Goal: Information Seeking & Learning: Learn about a topic

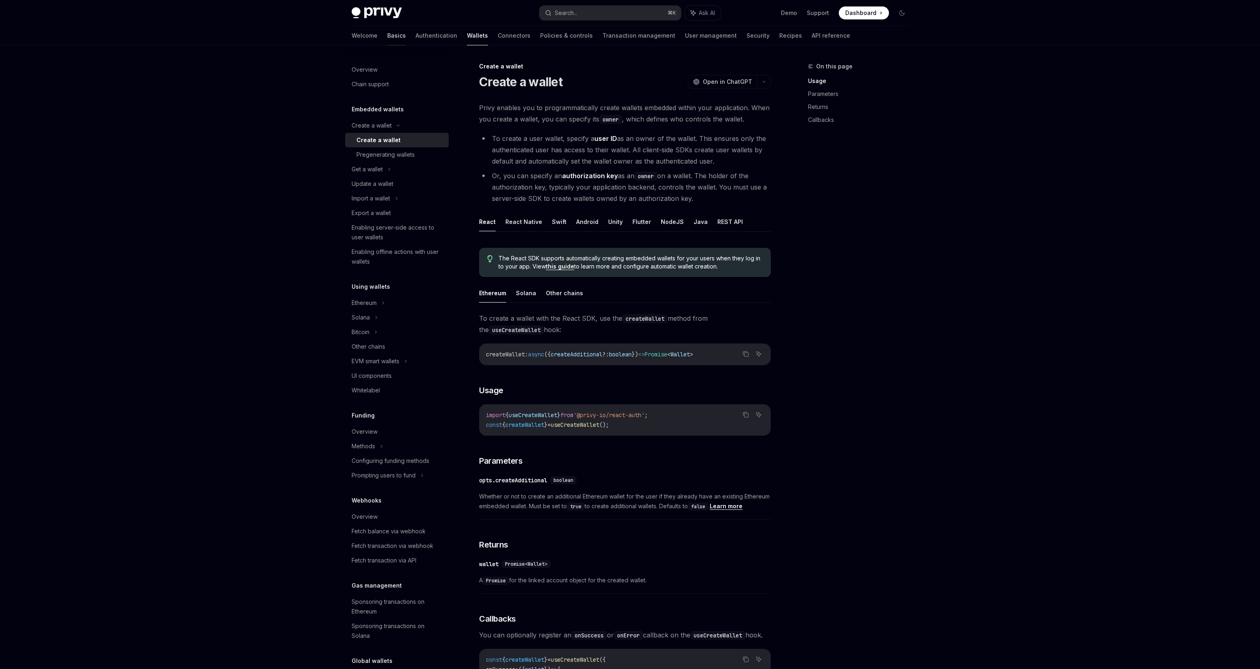
click at [387, 41] on link "Basics" at bounding box center [396, 35] width 19 height 19
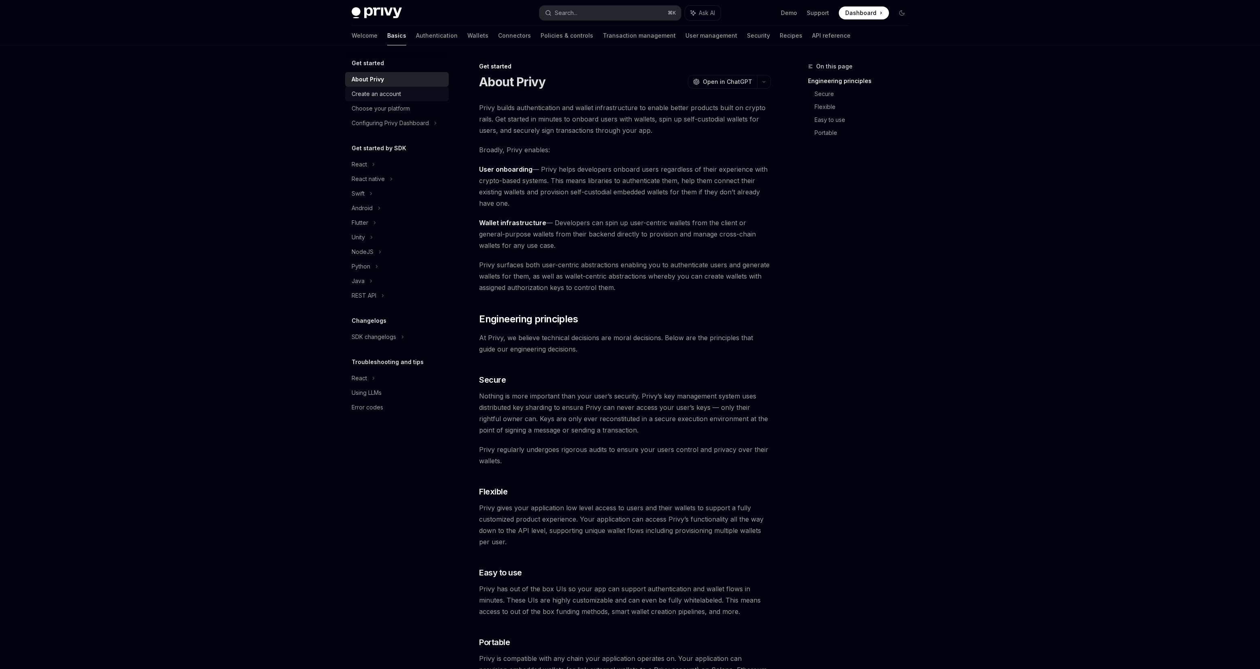
click at [364, 98] on div "Create an account" at bounding box center [376, 94] width 49 height 10
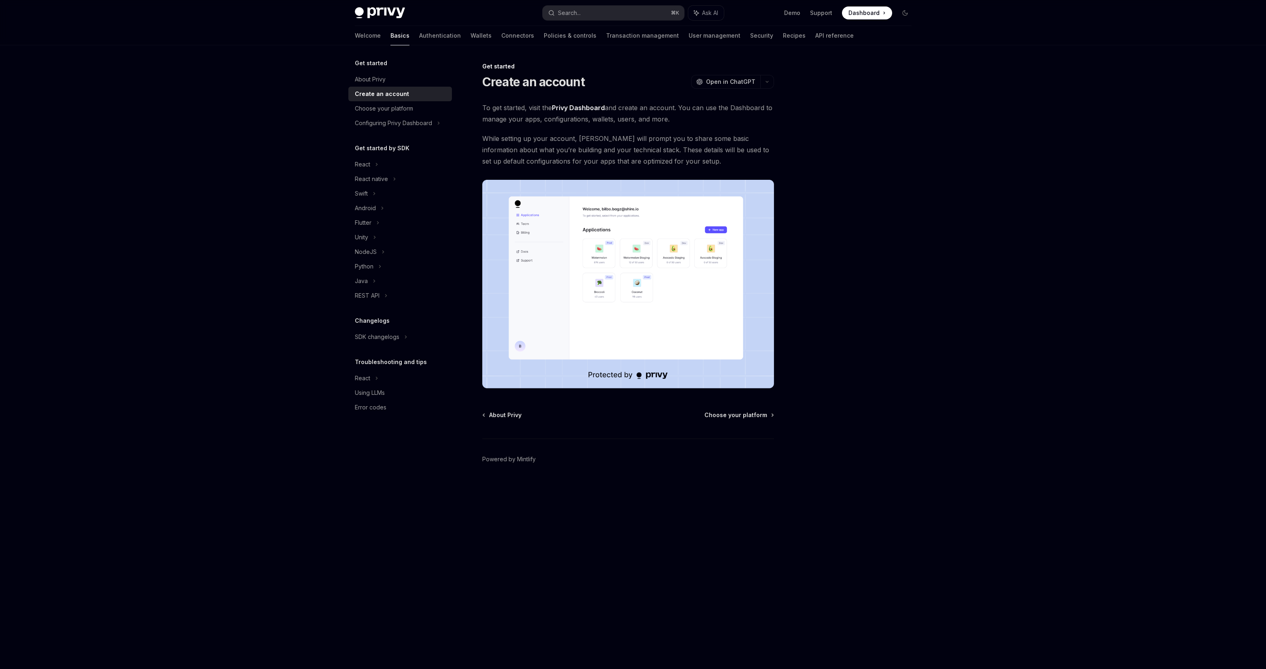
click at [875, 18] on span at bounding box center [867, 12] width 50 height 13
click at [605, 229] on img at bounding box center [628, 284] width 292 height 208
click at [412, 108] on div "Choose your platform" at bounding box center [401, 109] width 92 height 10
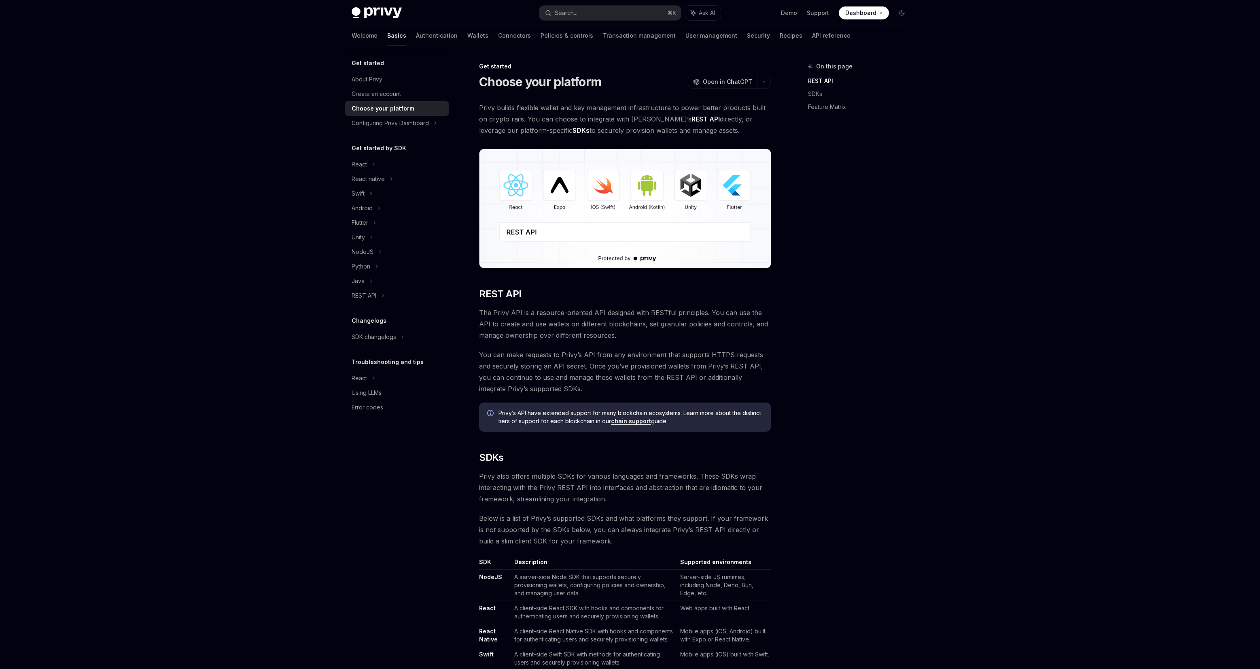
scroll to position [132, 0]
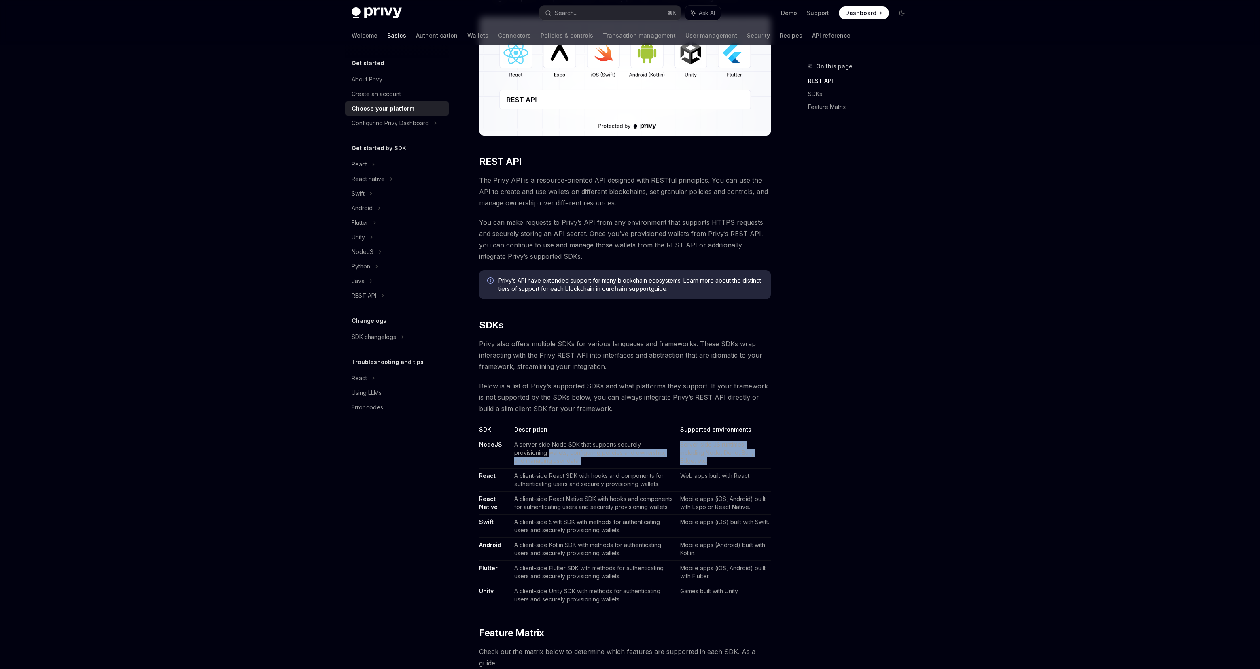
drag, startPoint x: 510, startPoint y: 452, endPoint x: 777, endPoint y: 466, distance: 267.9
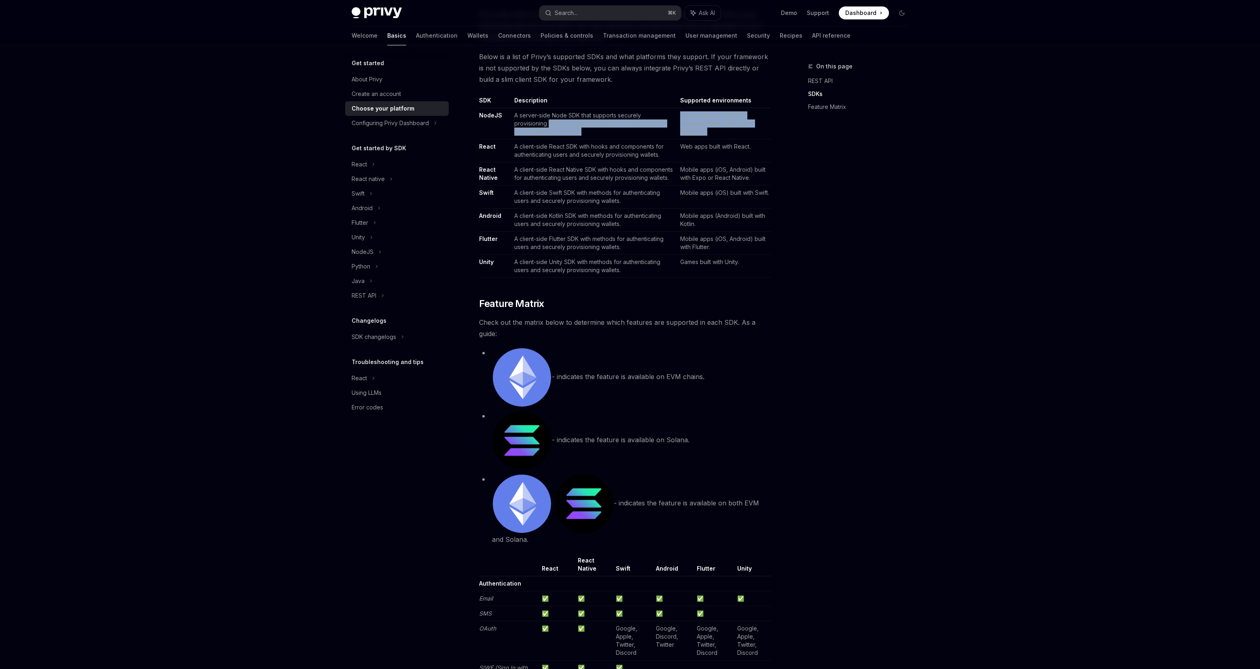
scroll to position [459, 0]
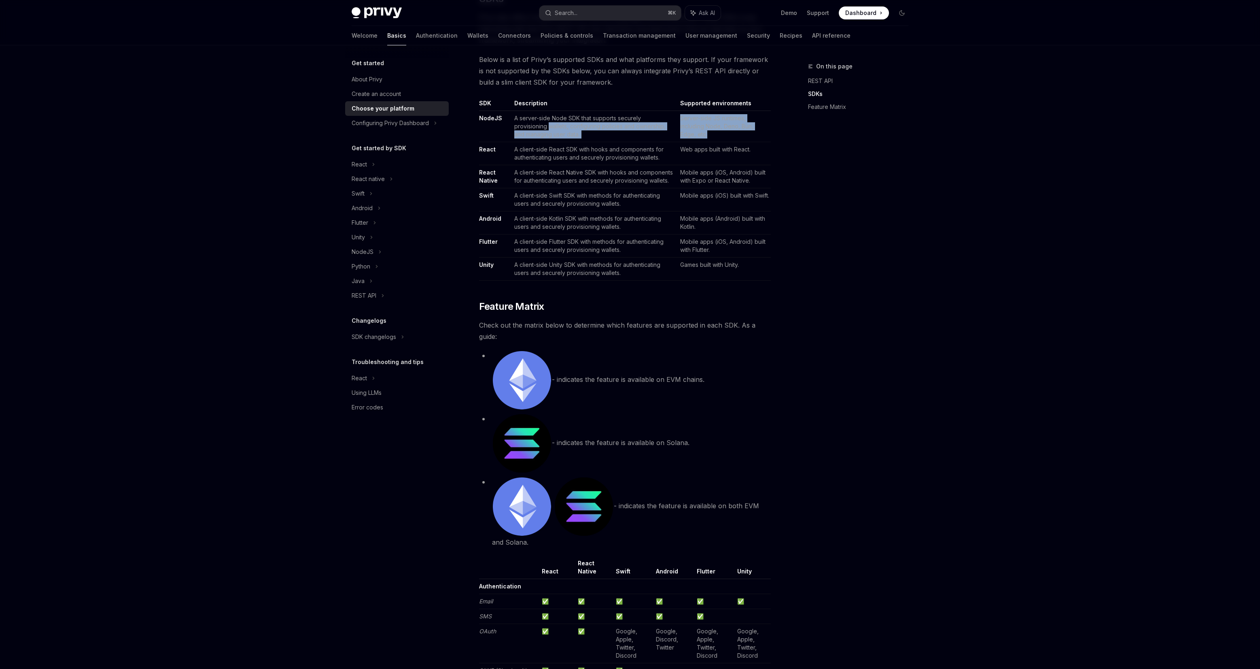
drag, startPoint x: 619, startPoint y: 381, endPoint x: 791, endPoint y: 388, distance: 172.2
drag, startPoint x: 567, startPoint y: 440, endPoint x: 732, endPoint y: 449, distance: 165.0
click at [724, 450] on li "- indicates the feature is available on Solana." at bounding box center [625, 443] width 292 height 60
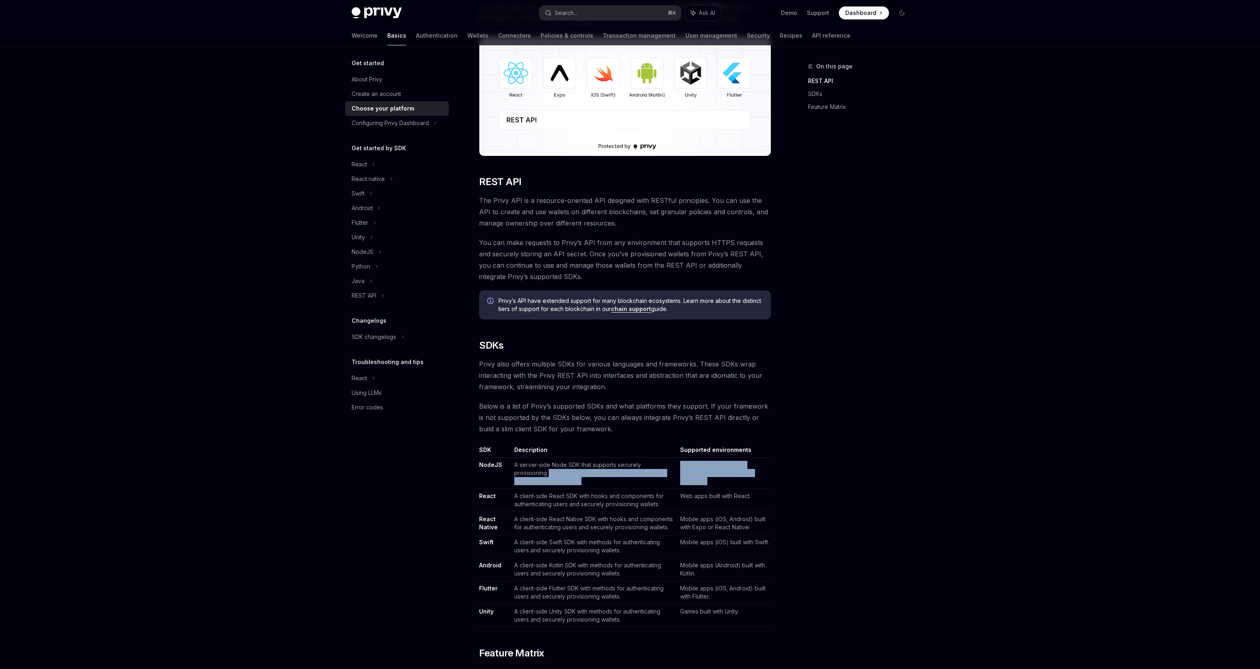
scroll to position [0, 0]
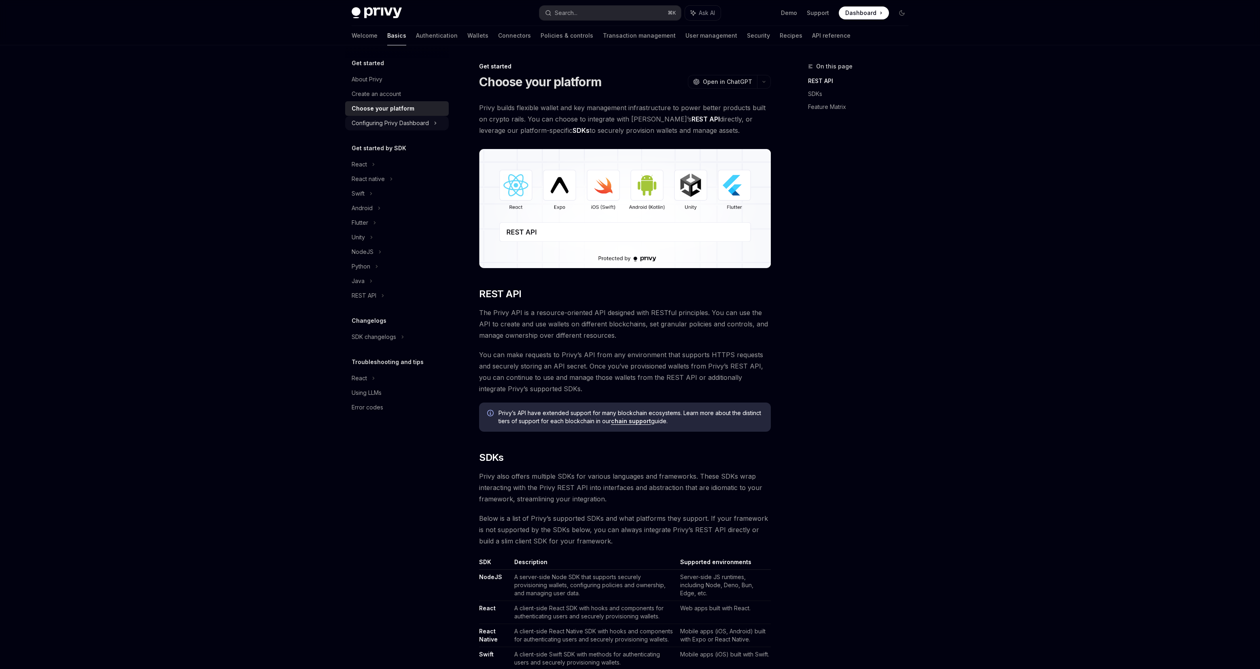
click at [415, 127] on div "Configuring Privy Dashboard" at bounding box center [390, 123] width 77 height 10
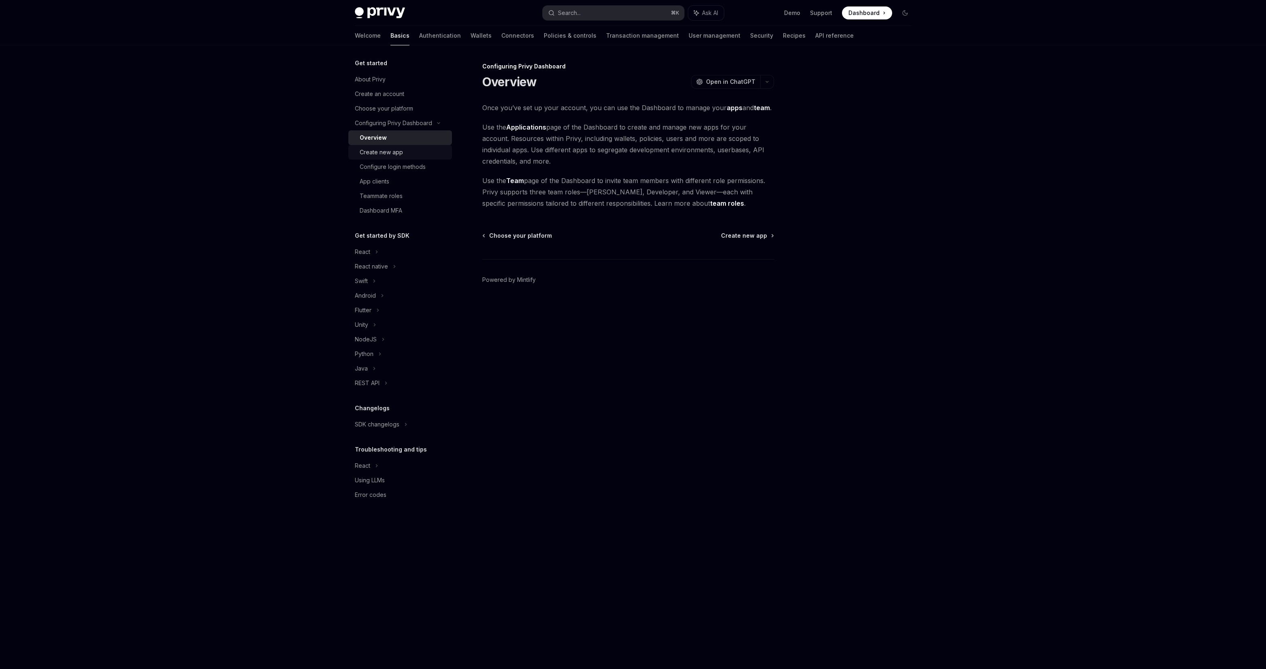
click at [415, 149] on div "Create new app" at bounding box center [403, 152] width 87 height 10
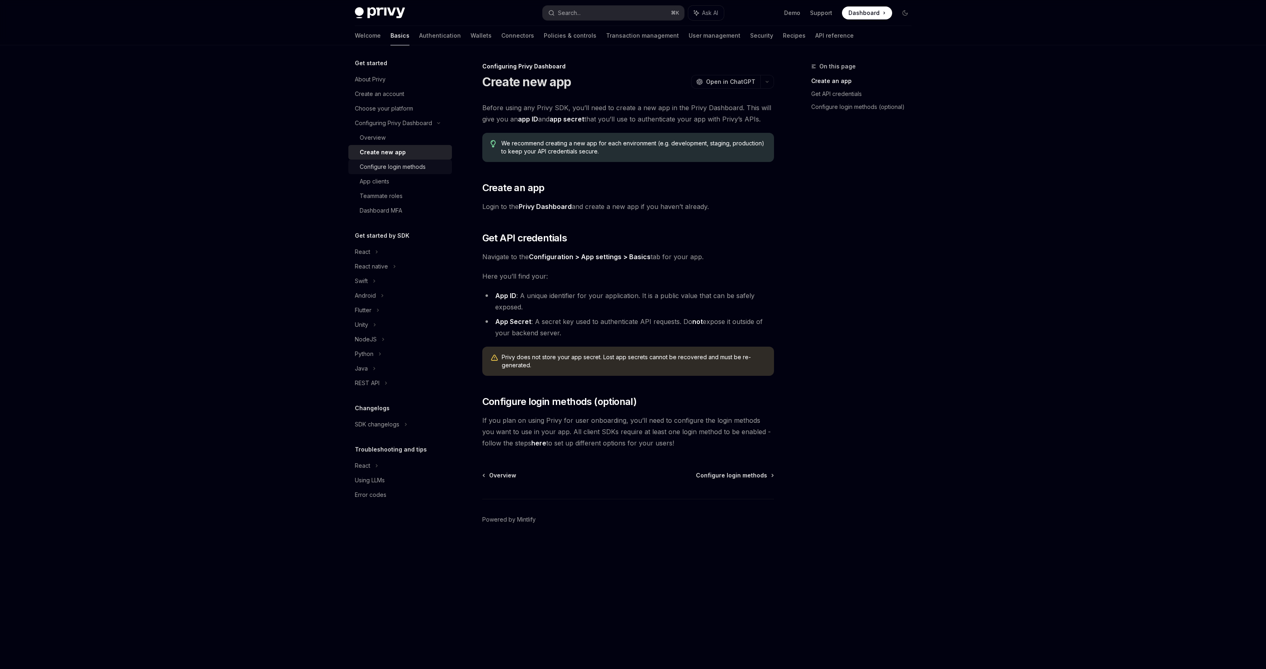
click at [418, 161] on link "Configure login methods" at bounding box center [400, 166] width 104 height 15
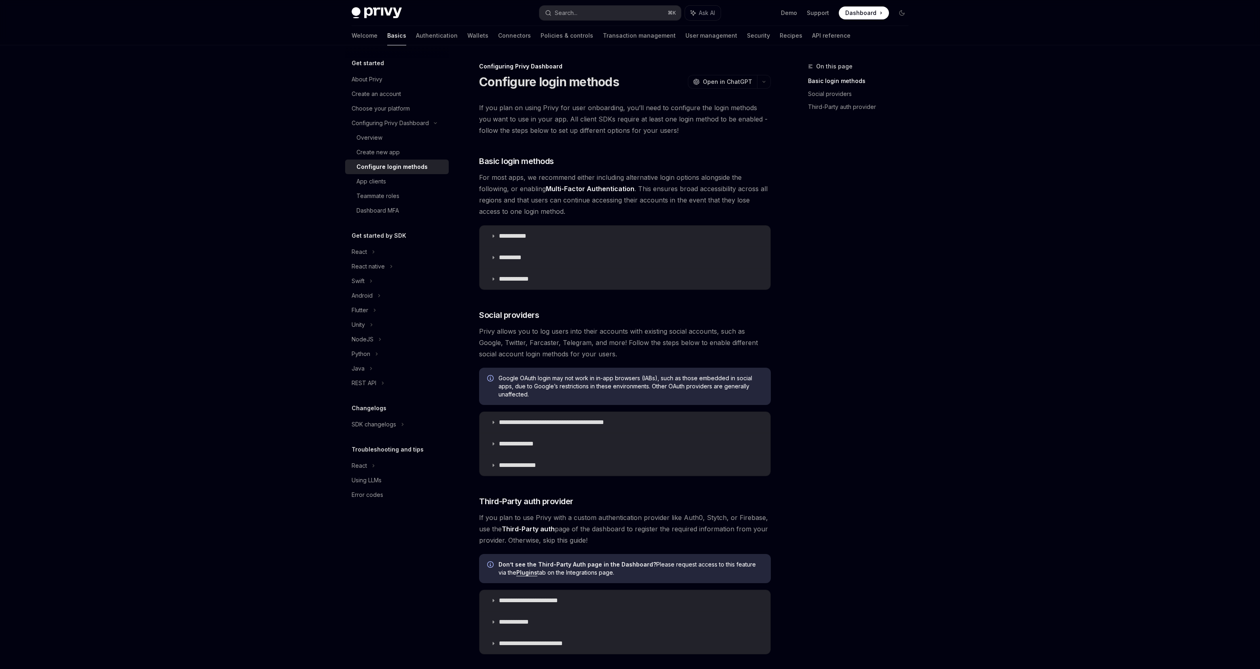
click at [418, 173] on link "Configure login methods" at bounding box center [397, 166] width 104 height 15
click at [416, 195] on div "Teammate roles" at bounding box center [400, 196] width 87 height 10
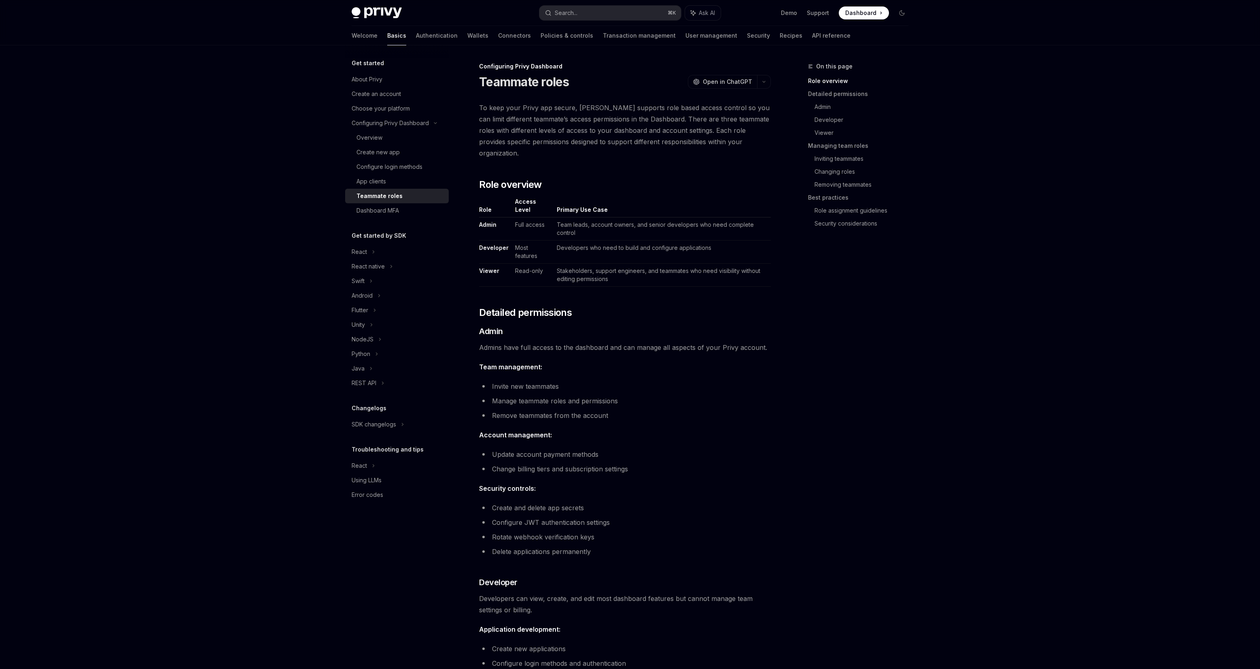
click at [416, 190] on link "Teammate roles" at bounding box center [397, 196] width 104 height 15
click at [414, 206] on div "Dashboard MFA" at bounding box center [400, 211] width 87 height 10
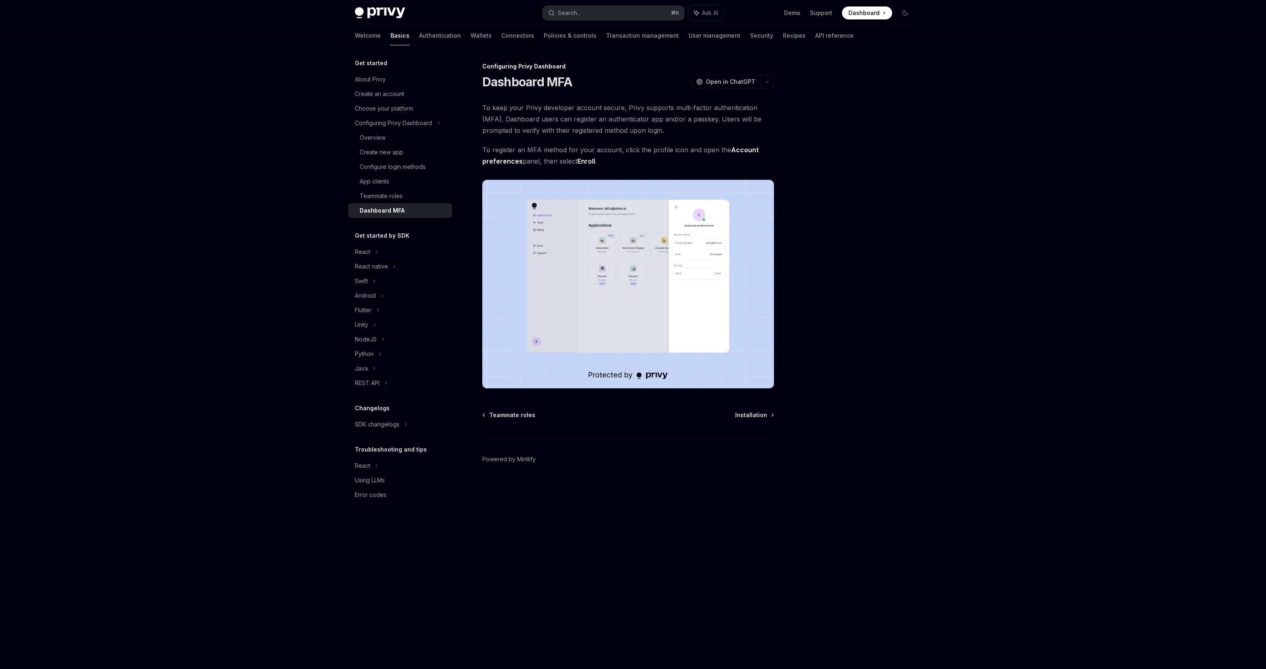
click at [410, 235] on div "Get started by SDK" at bounding box center [400, 236] width 104 height 10
click at [388, 249] on div "React" at bounding box center [400, 251] width 104 height 15
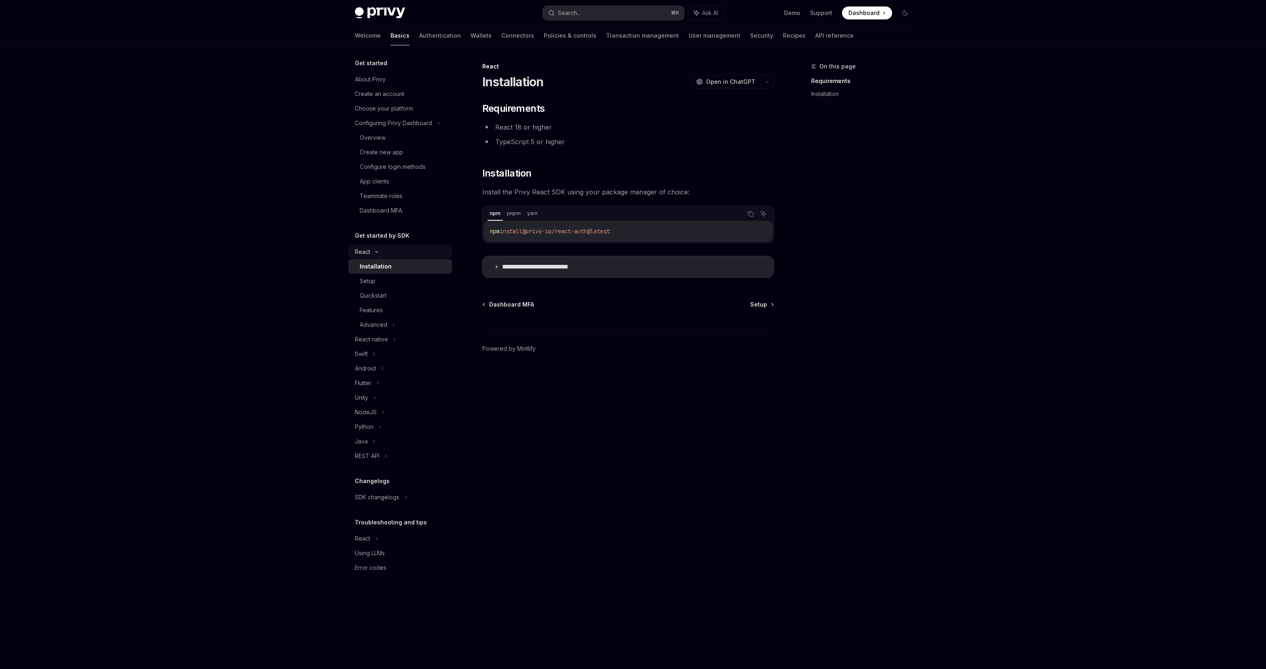
click at [388, 249] on div "React" at bounding box center [400, 251] width 104 height 15
click at [400, 338] on div "NodeJS" at bounding box center [400, 339] width 104 height 15
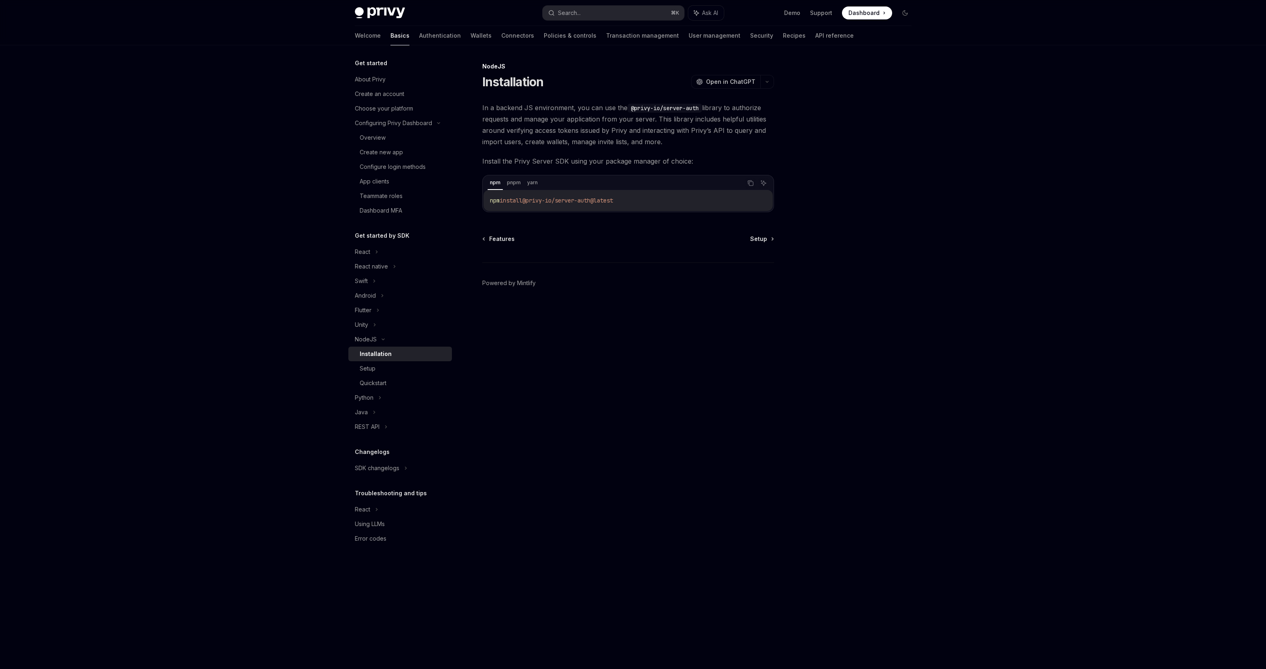
click at [398, 349] on div "Installation" at bounding box center [403, 354] width 87 height 10
drag, startPoint x: 543, startPoint y: 139, endPoint x: 706, endPoint y: 165, distance: 165.2
click at [706, 165] on div "In a backend JS environment, you can use the @privy-io/server-auth library to a…" at bounding box center [628, 157] width 292 height 110
click at [368, 364] on div "Setup" at bounding box center [368, 368] width 16 height 10
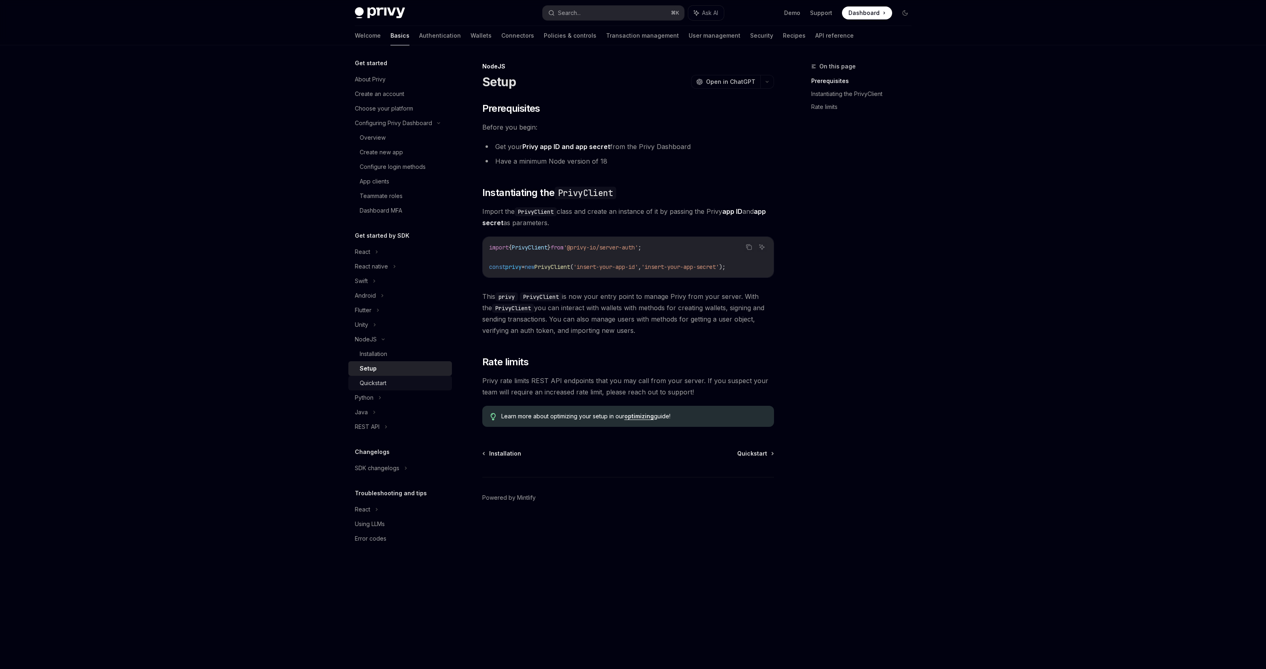
click at [399, 388] on link "Quickstart" at bounding box center [400, 383] width 104 height 15
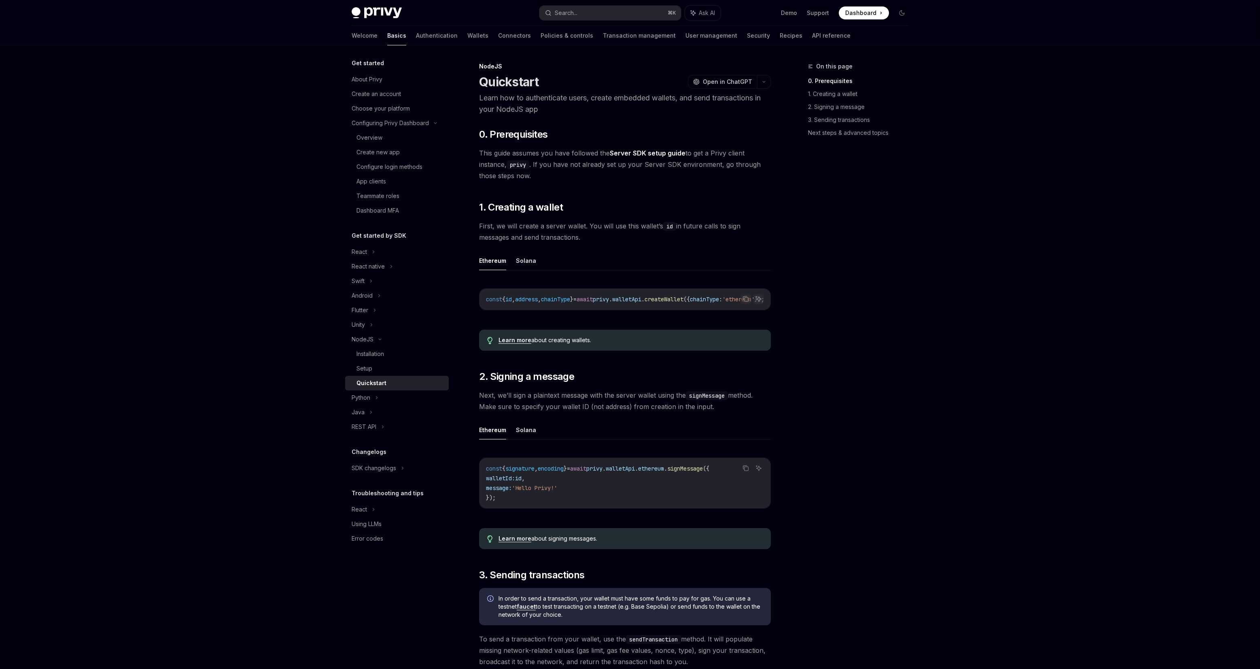
scroll to position [134, 0]
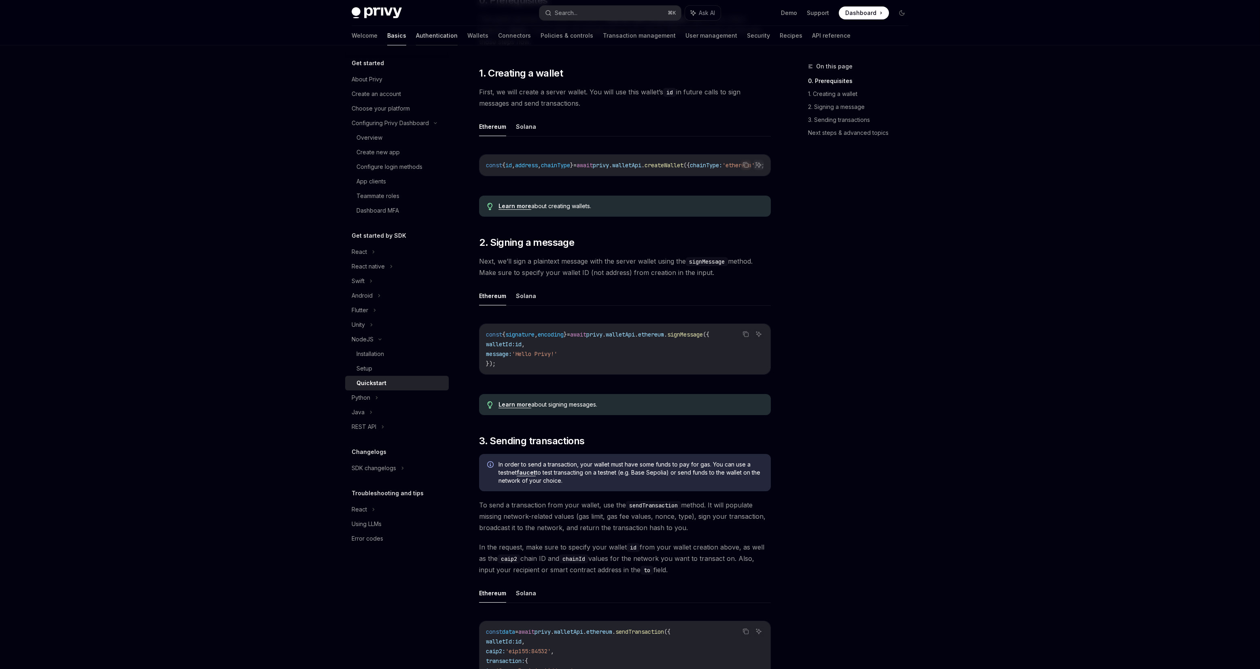
click at [416, 41] on link "Authentication" at bounding box center [437, 35] width 42 height 19
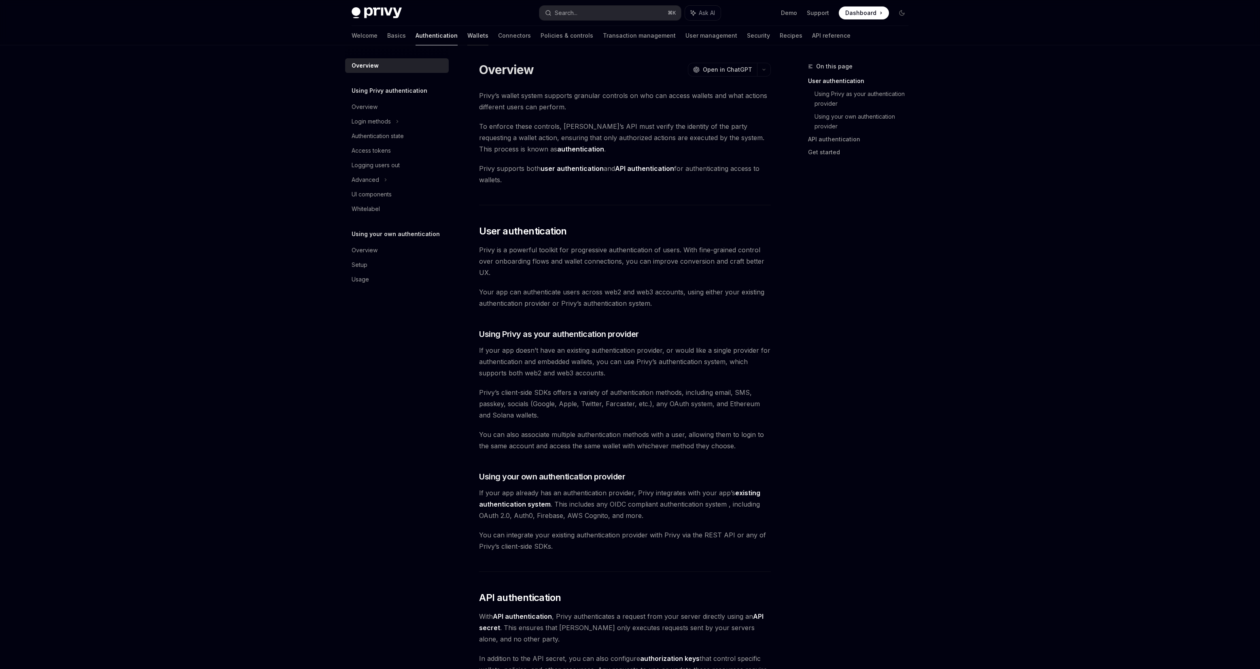
click at [467, 32] on link "Wallets" at bounding box center [477, 35] width 21 height 19
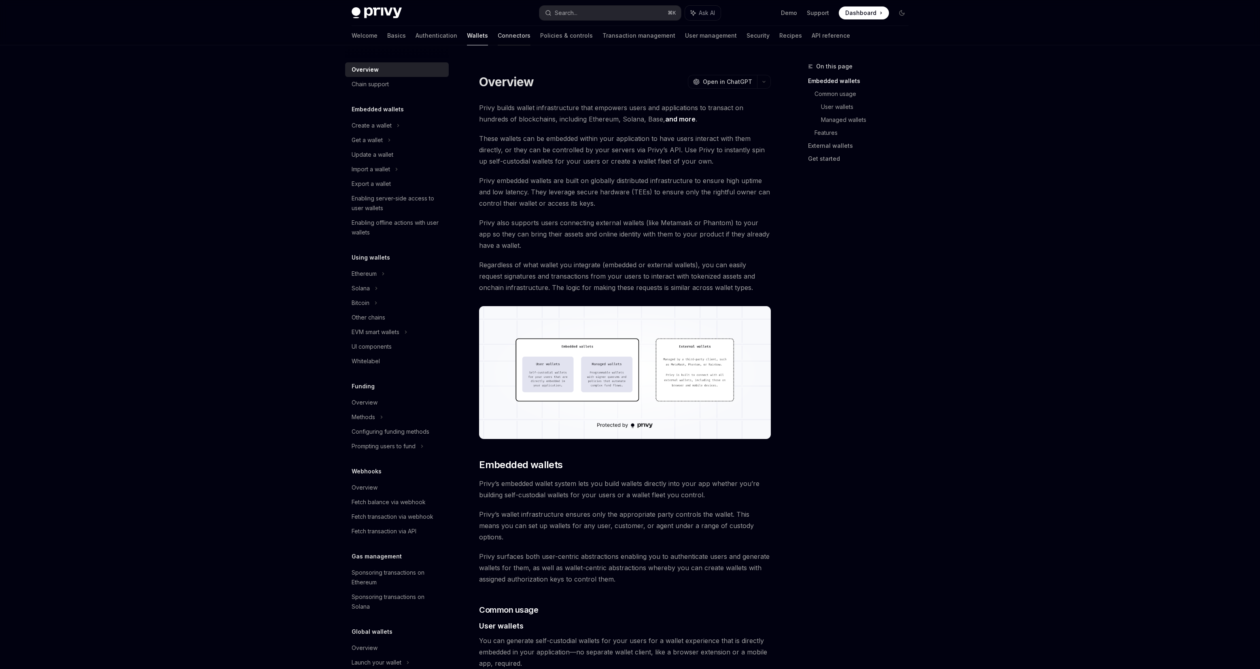
click at [498, 38] on link "Connectors" at bounding box center [514, 35] width 33 height 19
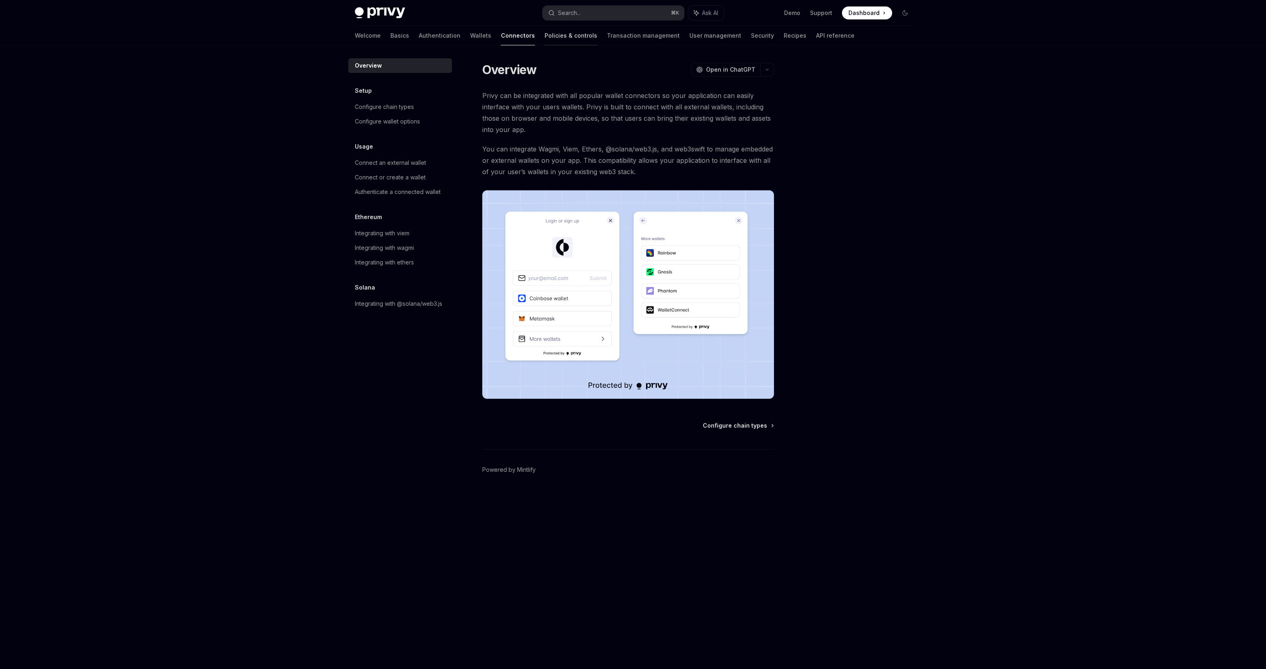
click at [545, 38] on link "Policies & controls" at bounding box center [571, 35] width 53 height 19
type textarea "*"
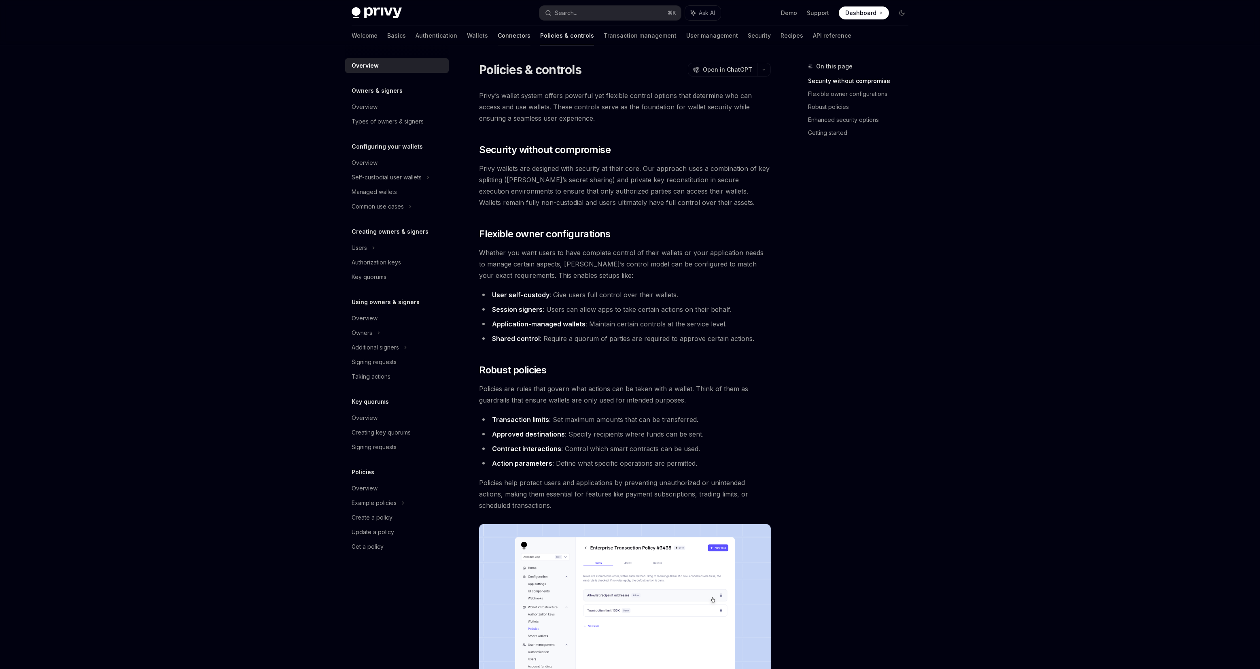
click at [498, 39] on link "Connectors" at bounding box center [514, 35] width 33 height 19
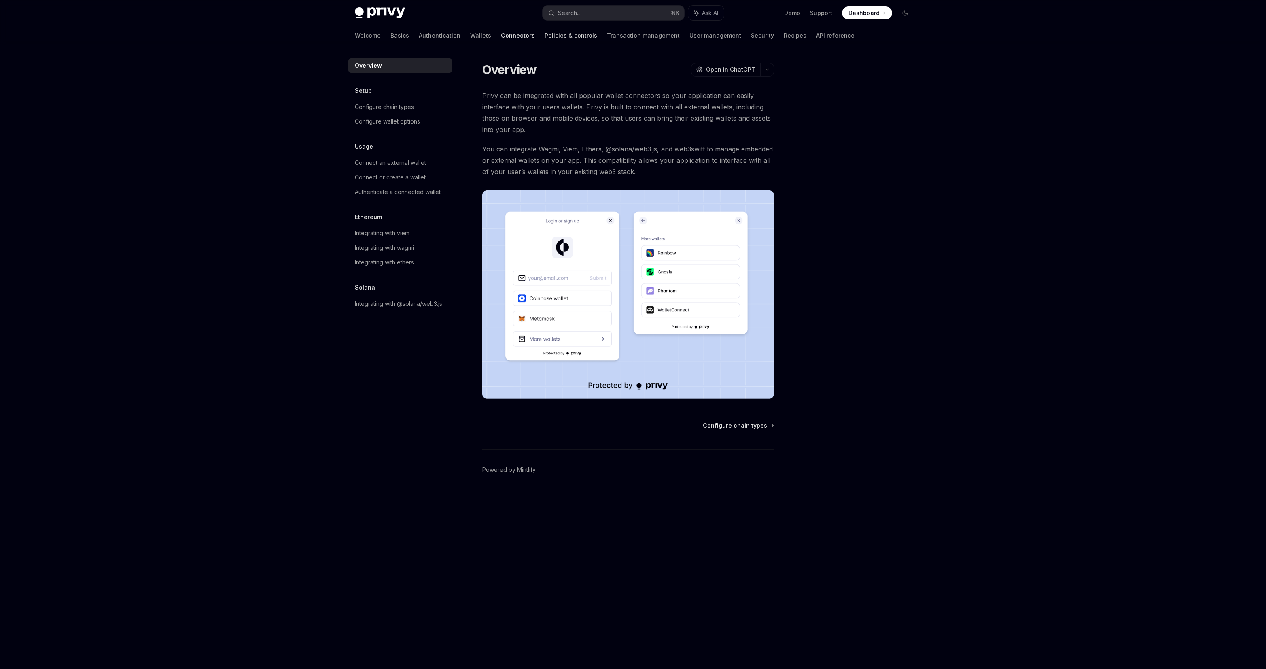
click at [552, 33] on link "Policies & controls" at bounding box center [571, 35] width 53 height 19
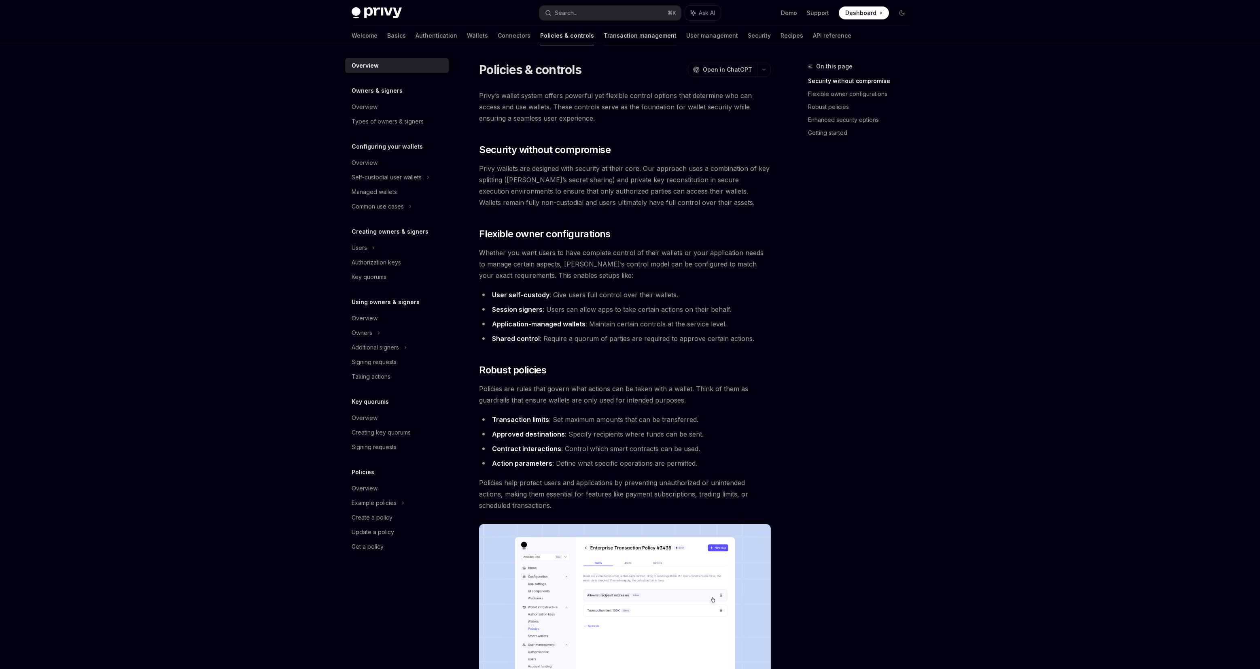
click at [604, 36] on link "Transaction management" at bounding box center [640, 35] width 73 height 19
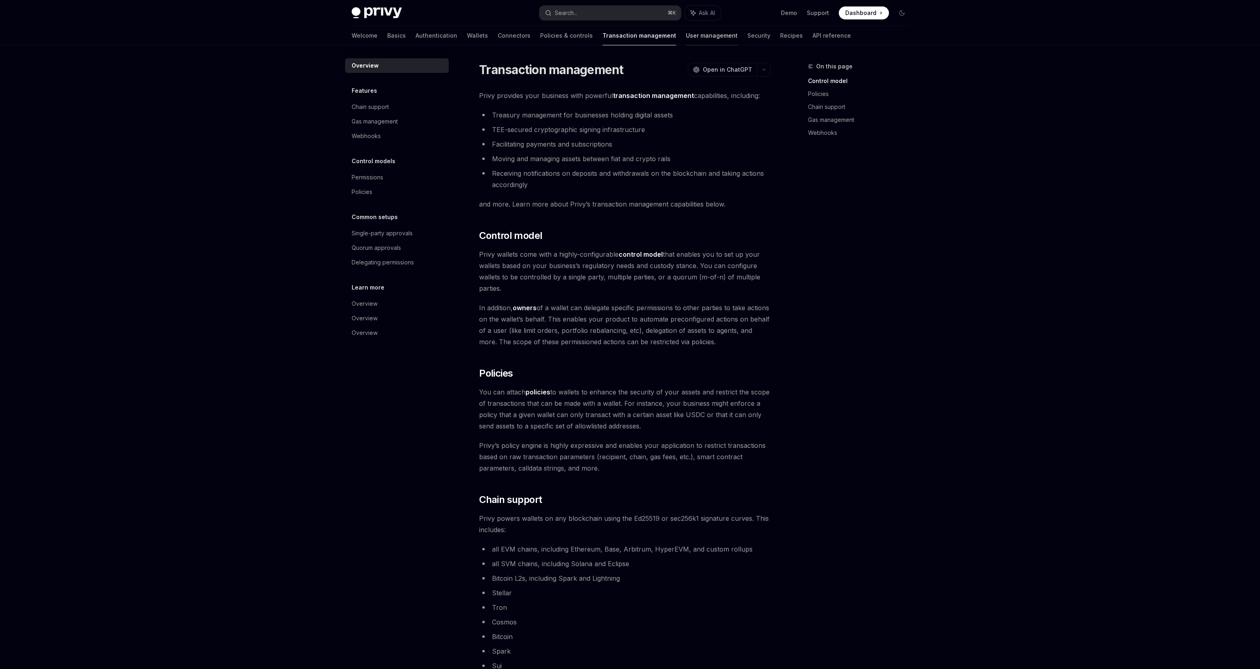
click at [686, 41] on link "User management" at bounding box center [712, 35] width 52 height 19
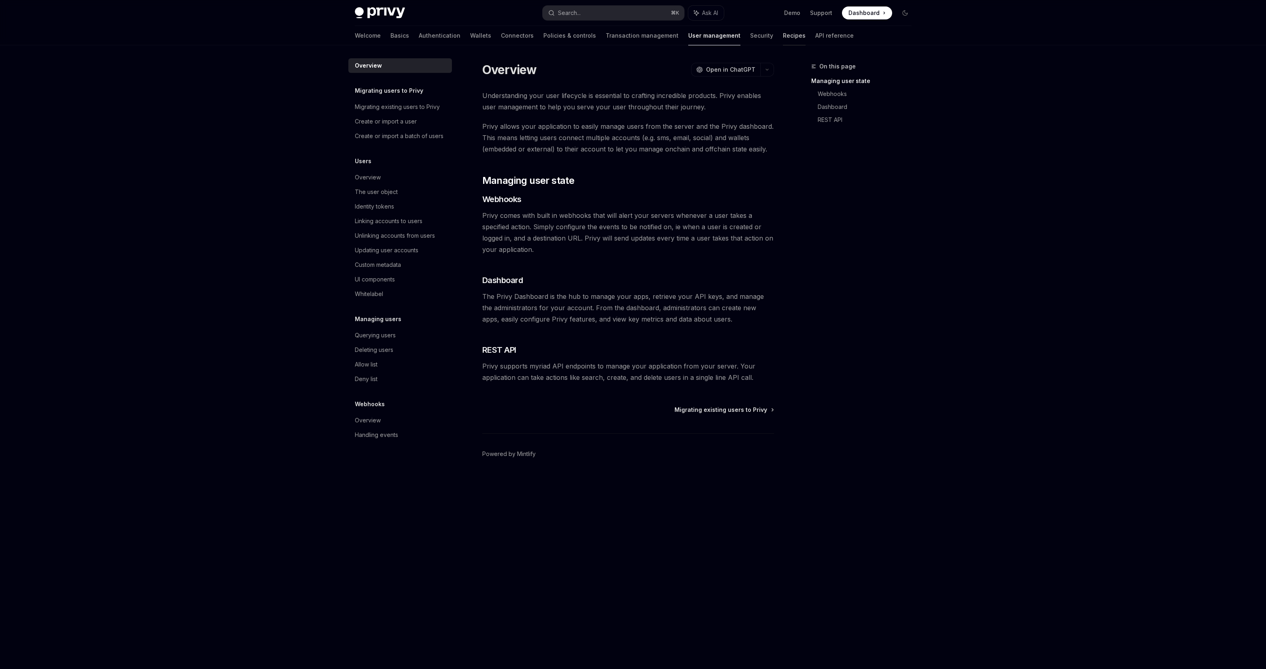
click at [783, 34] on link "Recipes" at bounding box center [794, 35] width 23 height 19
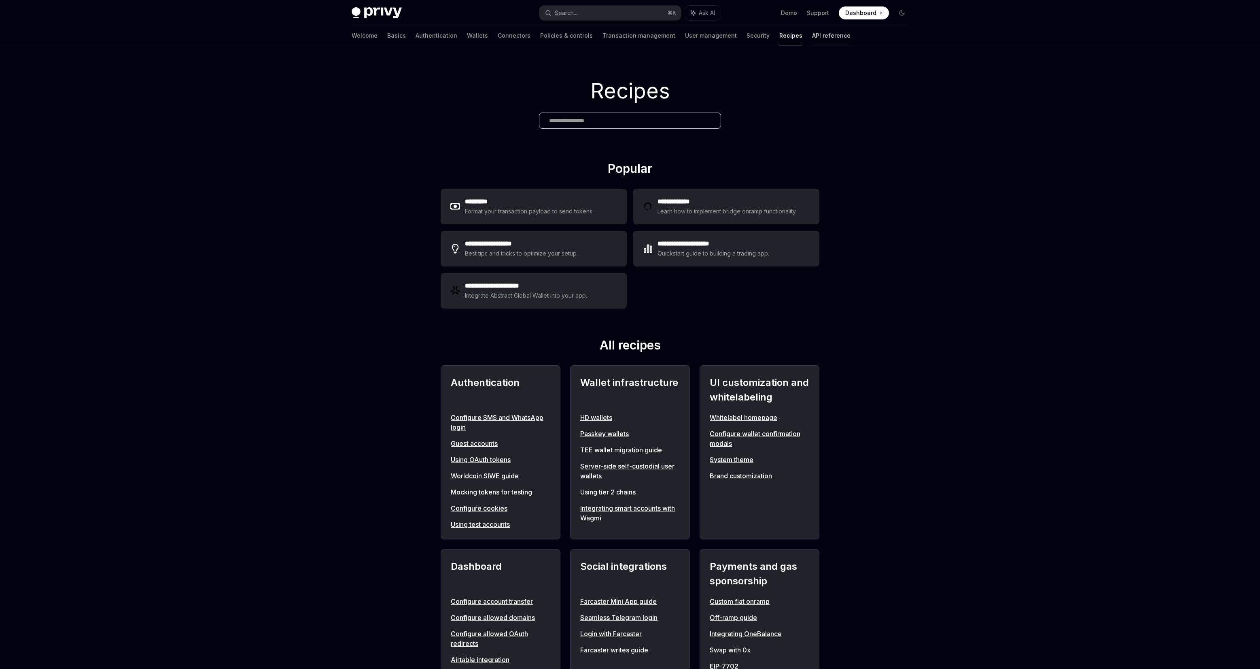
click at [812, 40] on link "API reference" at bounding box center [831, 35] width 38 height 19
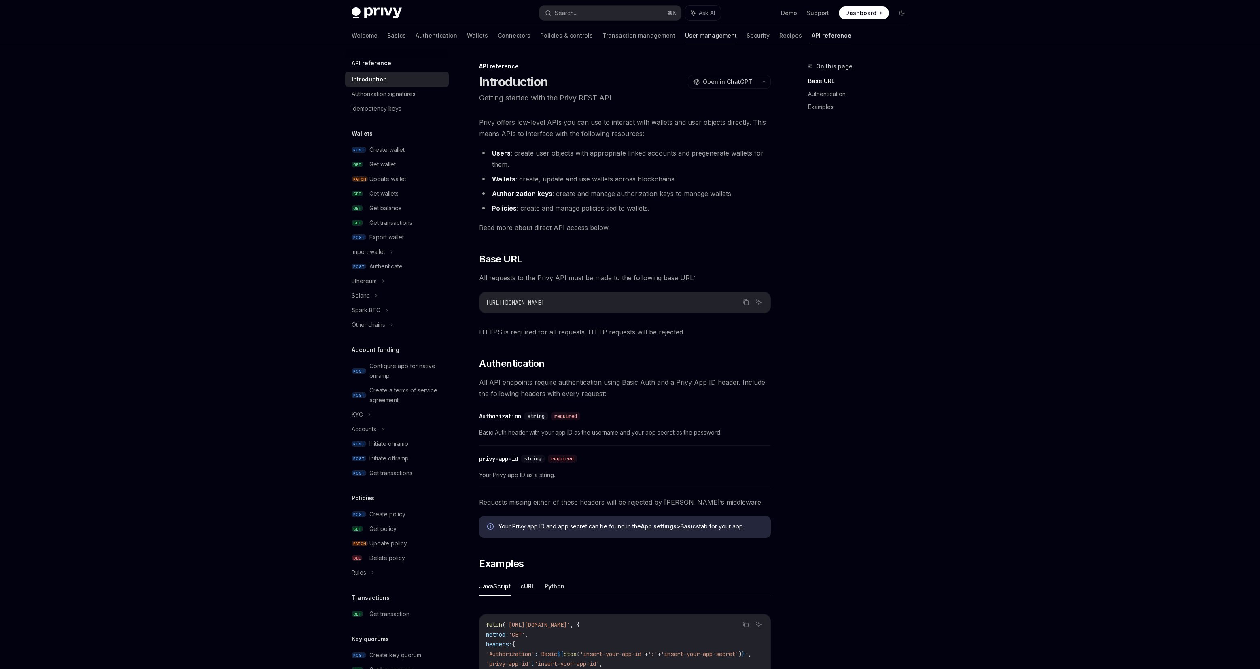
click at [685, 38] on link "User management" at bounding box center [711, 35] width 52 height 19
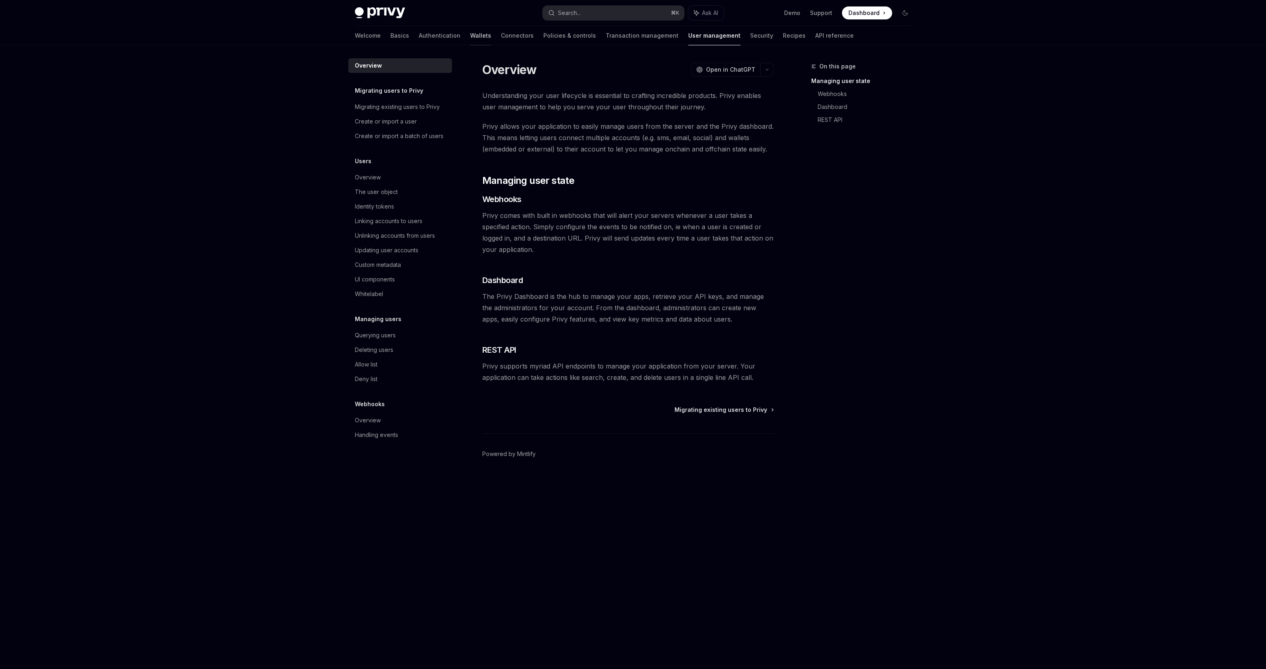
click at [470, 38] on link "Wallets" at bounding box center [480, 35] width 21 height 19
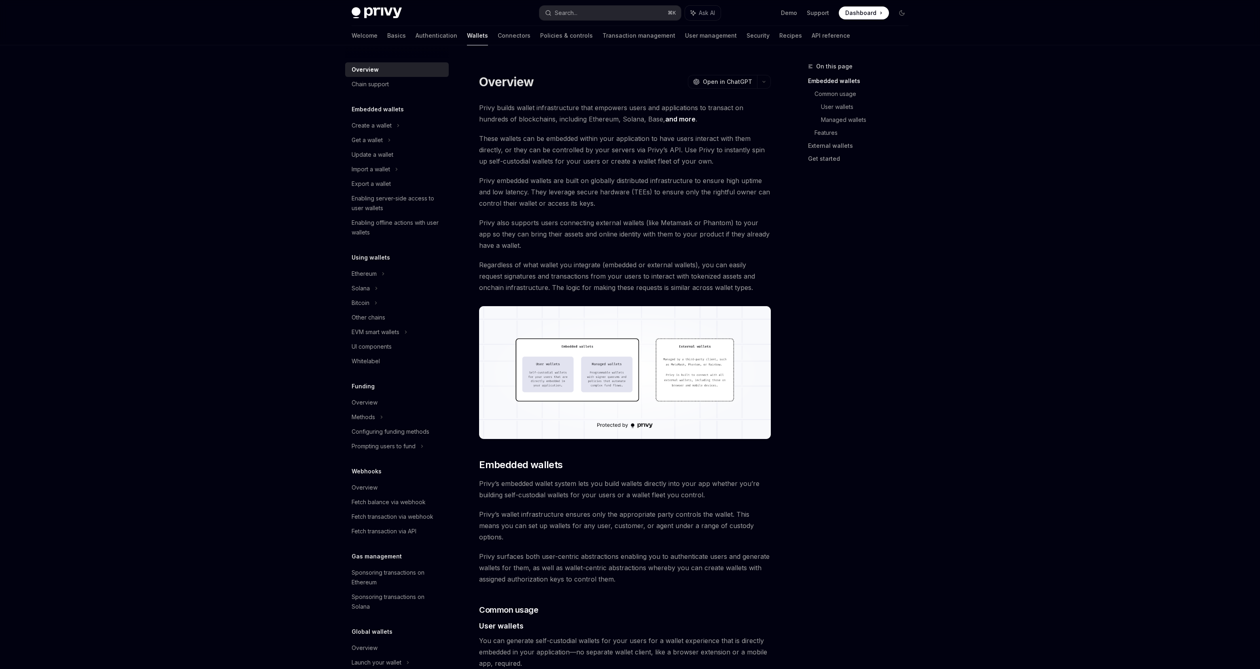
drag, startPoint x: 658, startPoint y: 120, endPoint x: 679, endPoint y: 121, distance: 21.1
click at [679, 121] on span "Privy builds wallet infrastructure that empowers users and applications to tran…" at bounding box center [625, 113] width 292 height 23
click at [665, 118] on link "and more" at bounding box center [680, 119] width 30 height 8
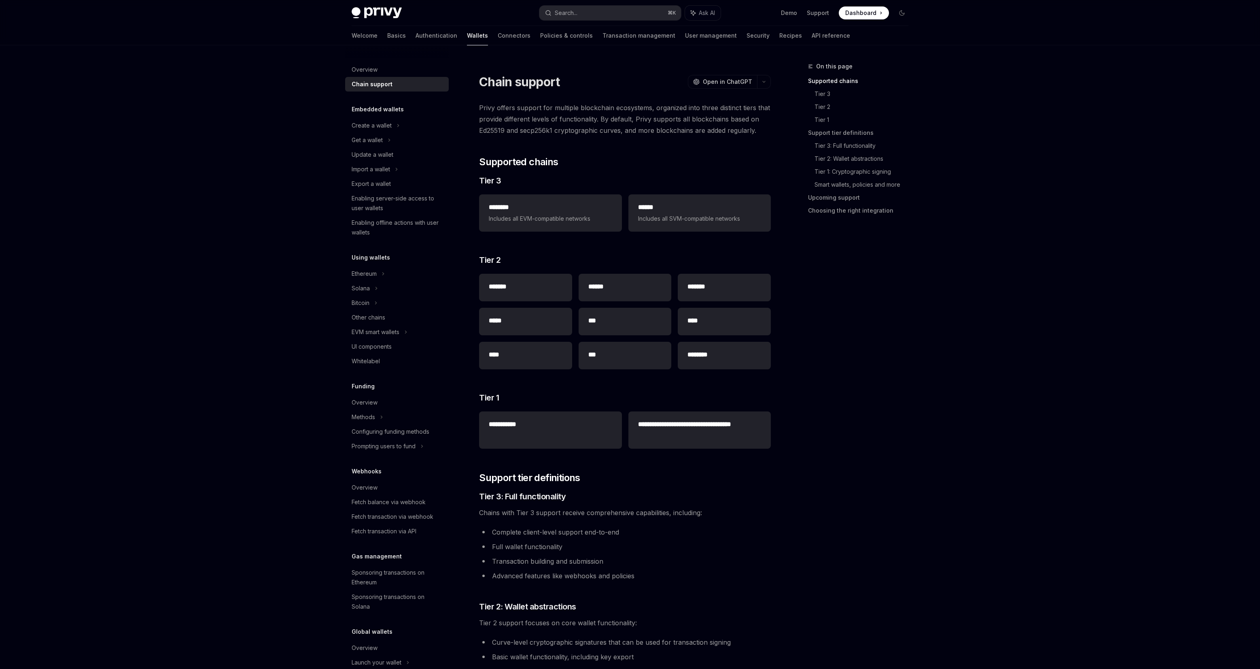
click at [545, 234] on div "******** Includes all EVM-compatible networks ****** Includes all SVM-compatibl…" at bounding box center [625, 213] width 292 height 44
click at [549, 223] on span "Includes all EVM-compatible networks" at bounding box center [550, 219] width 123 height 10
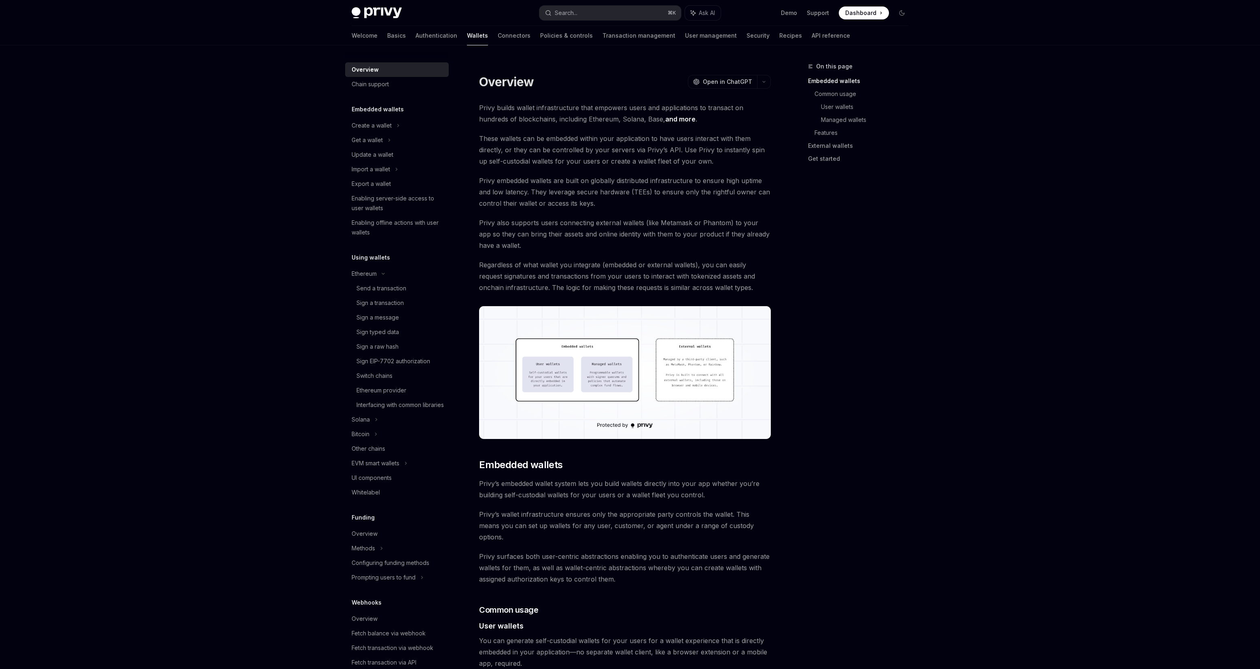
click at [662, 355] on img at bounding box center [625, 372] width 292 height 133
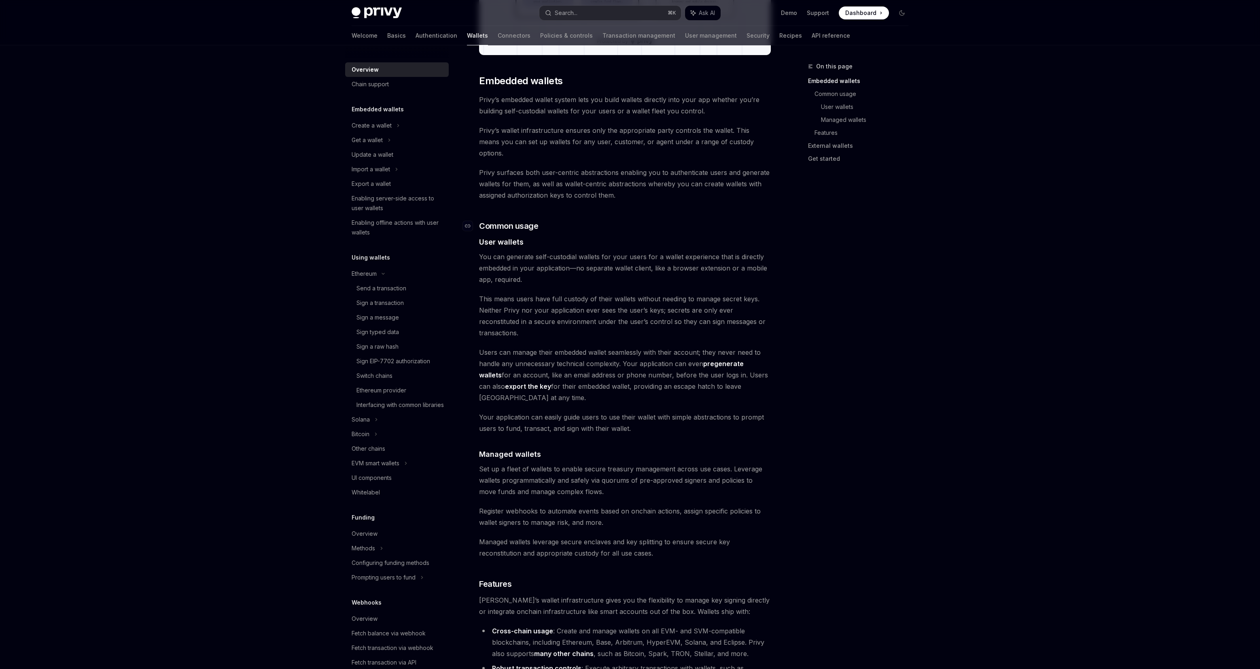
scroll to position [448, 0]
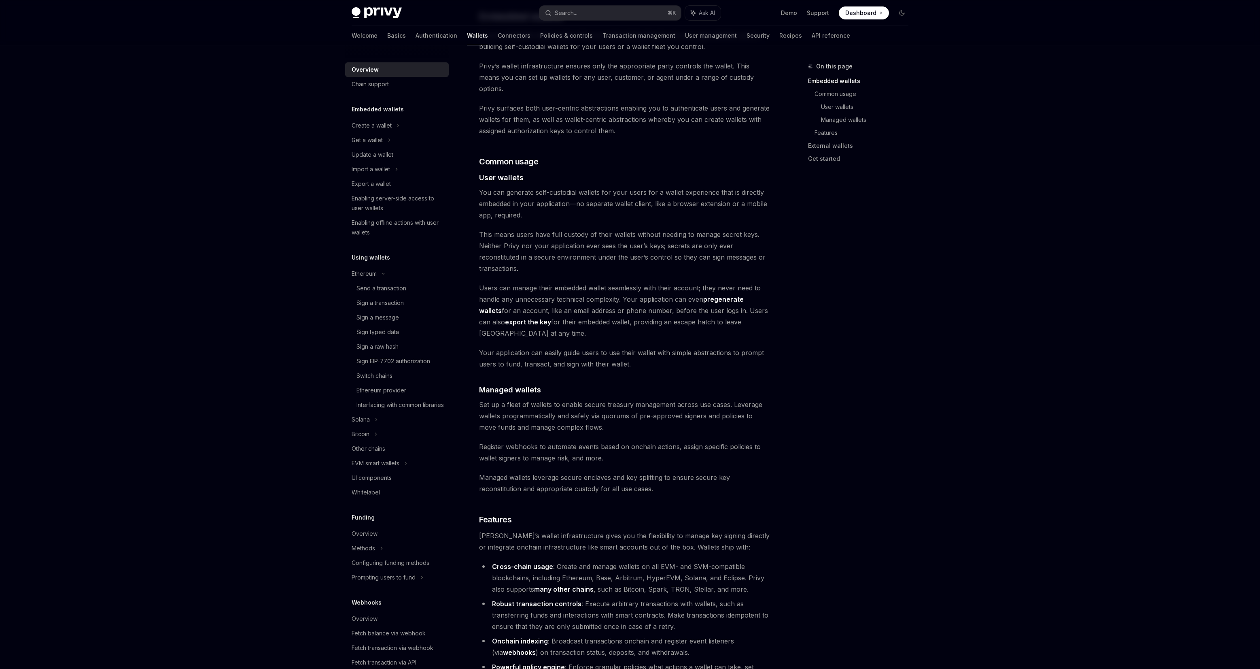
click at [807, 326] on div "On this page Embedded wallets Common usage User wallets Managed wallets Feature…" at bounding box center [853, 365] width 123 height 607
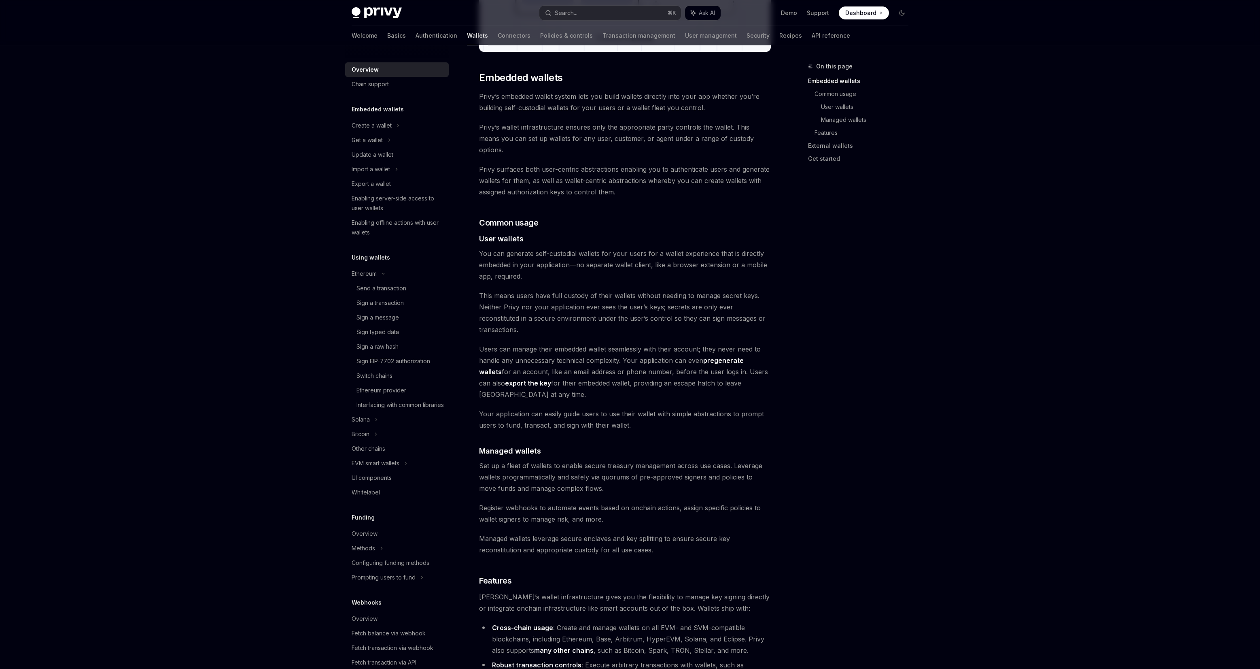
click at [740, 356] on link "pregenerate wallets" at bounding box center [611, 366] width 265 height 20
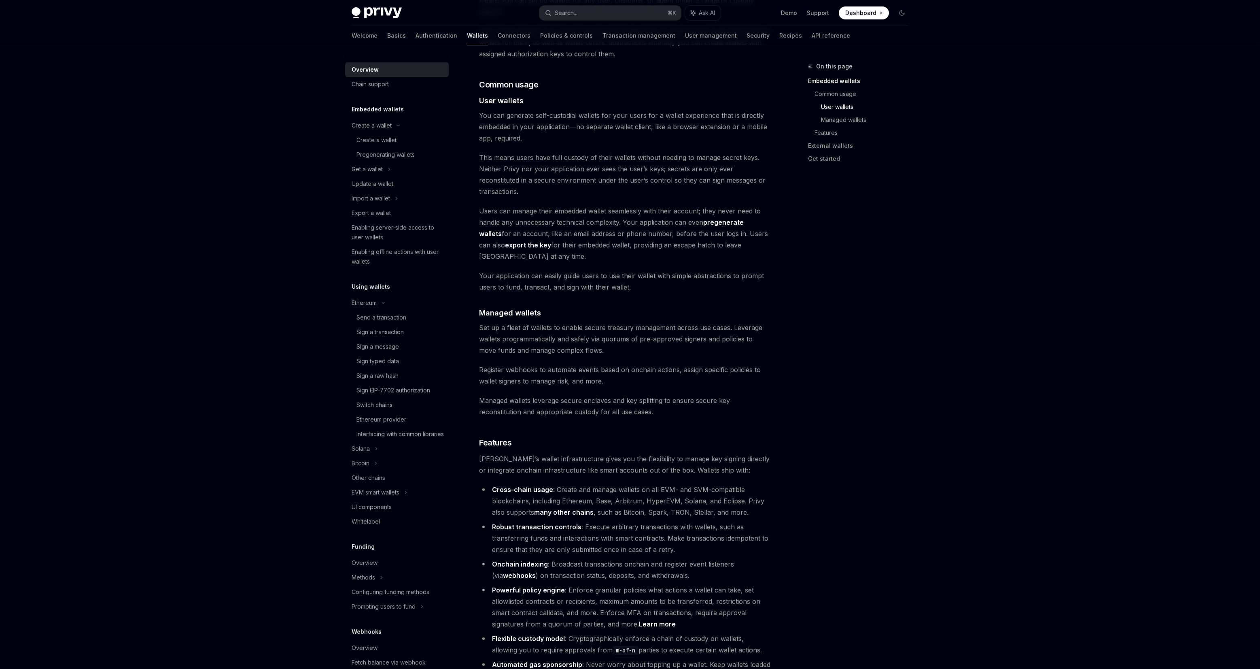
scroll to position [588, 0]
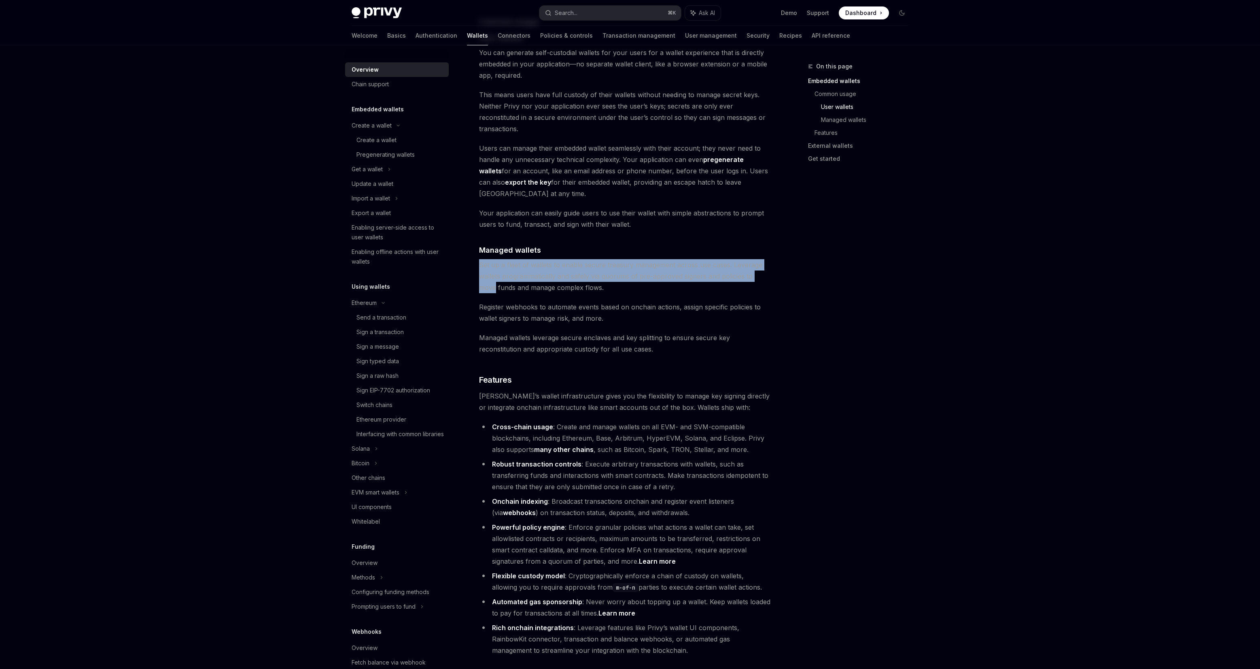
drag, startPoint x: 477, startPoint y: 232, endPoint x: 768, endPoint y: 239, distance: 291.5
click at [768, 239] on div "Overview OpenAI Open in ChatGPT OpenAI Open in ChatGPT Privy builds wallet infr…" at bounding box center [549, 271] width 447 height 1595
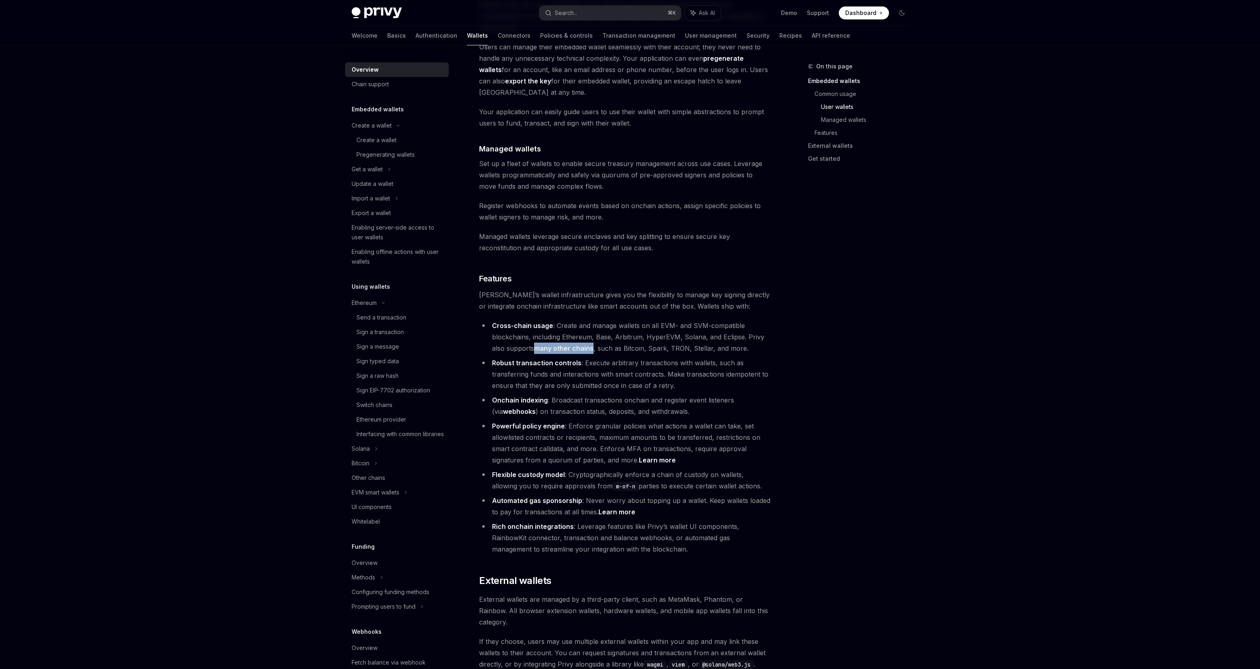
scroll to position [715, 0]
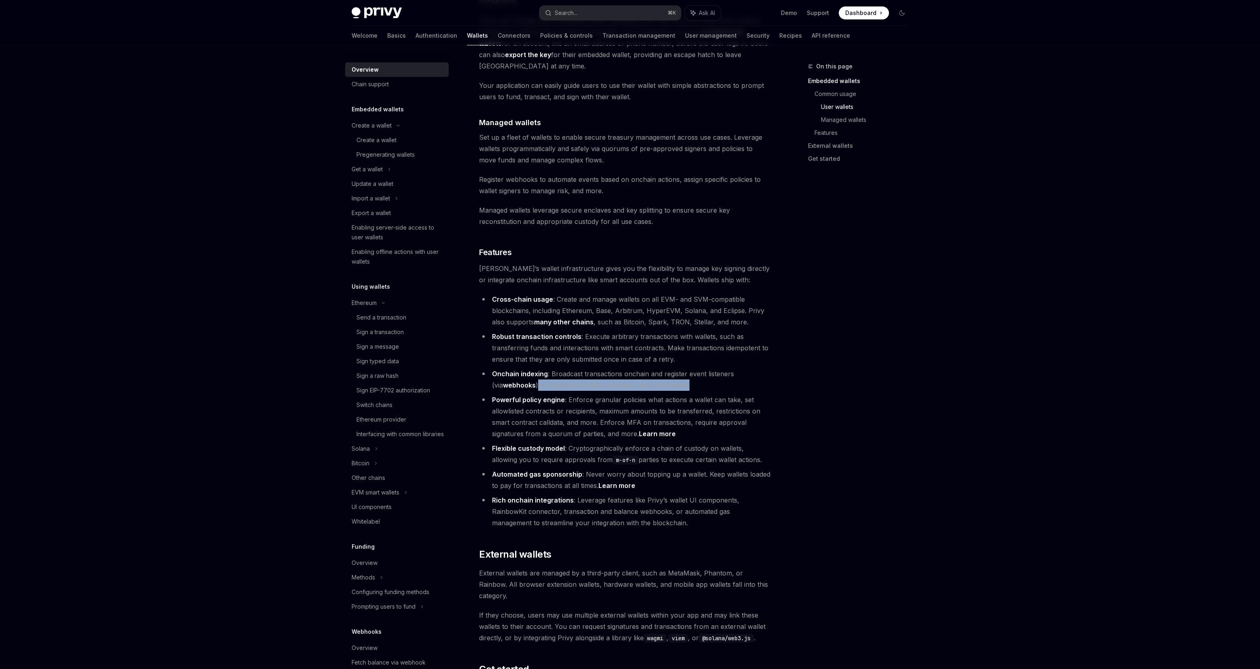
drag, startPoint x: 533, startPoint y: 348, endPoint x: 702, endPoint y: 347, distance: 169.6
click at [702, 368] on li "Onchain indexing : Broadcast transactions onchain and register event listeners …" at bounding box center [625, 379] width 292 height 23
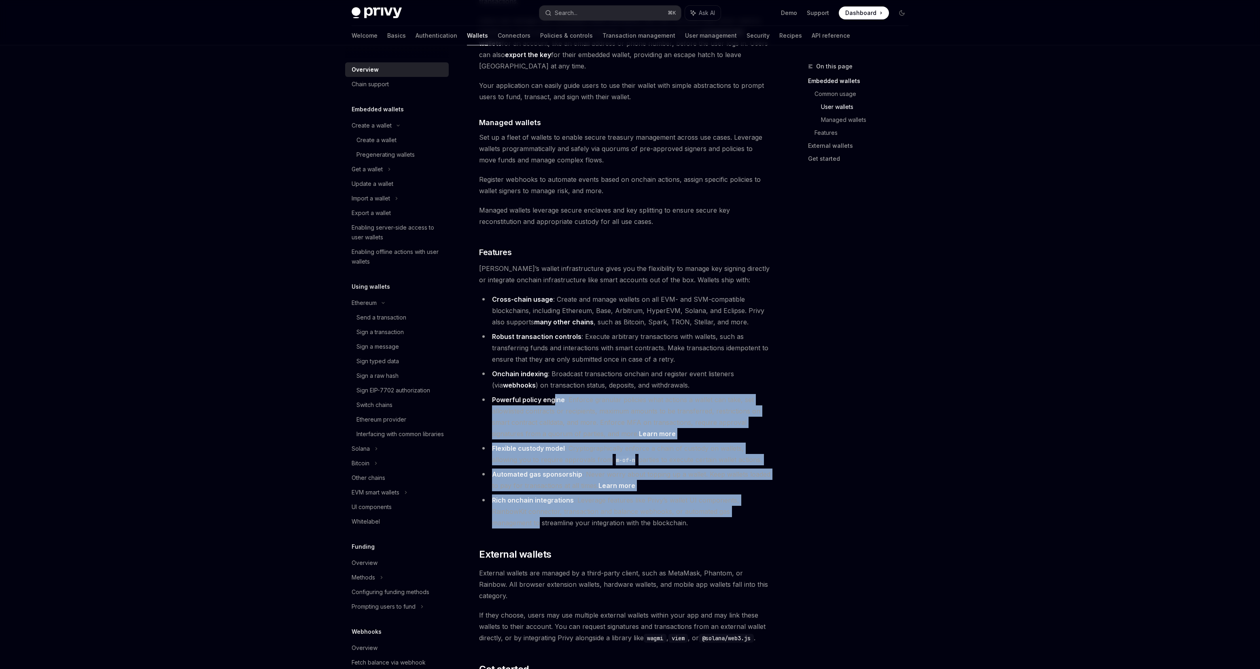
drag, startPoint x: 603, startPoint y: 369, endPoint x: 784, endPoint y: 476, distance: 210.5
click at [784, 476] on div "On this page Embedded wallets Common usage User wallets Managed wallets Feature…" at bounding box center [630, 135] width 570 height 1611
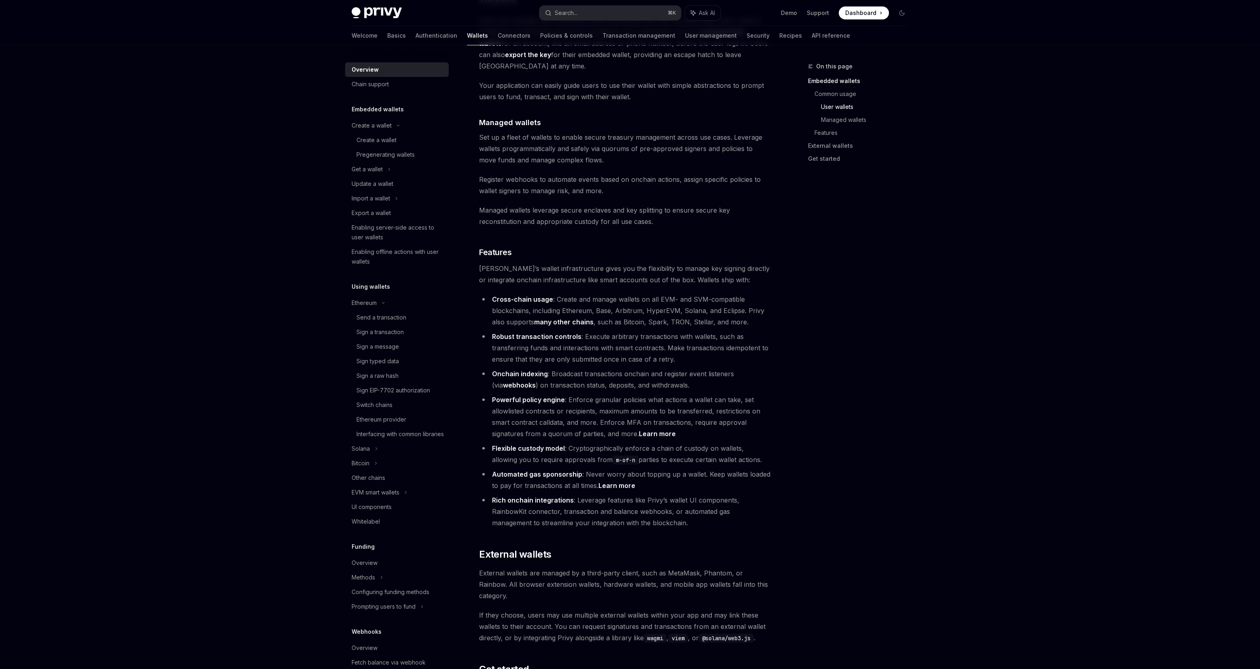
click at [844, 412] on div "On this page Embedded wallets Common usage User wallets Managed wallets Feature…" at bounding box center [853, 365] width 123 height 607
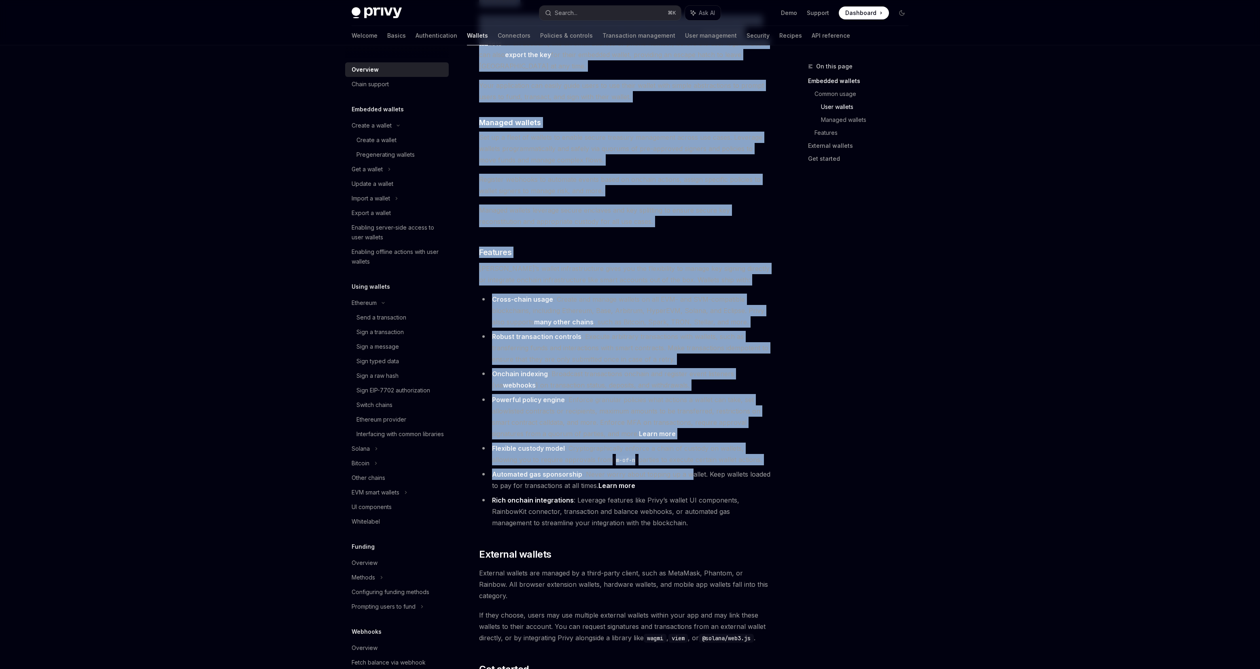
drag, startPoint x: 712, startPoint y: 437, endPoint x: 792, endPoint y: 441, distance: 80.6
click at [793, 441] on div "On this page Embedded wallets Common usage User wallets Managed wallets Feature…" at bounding box center [630, 135] width 570 height 1611
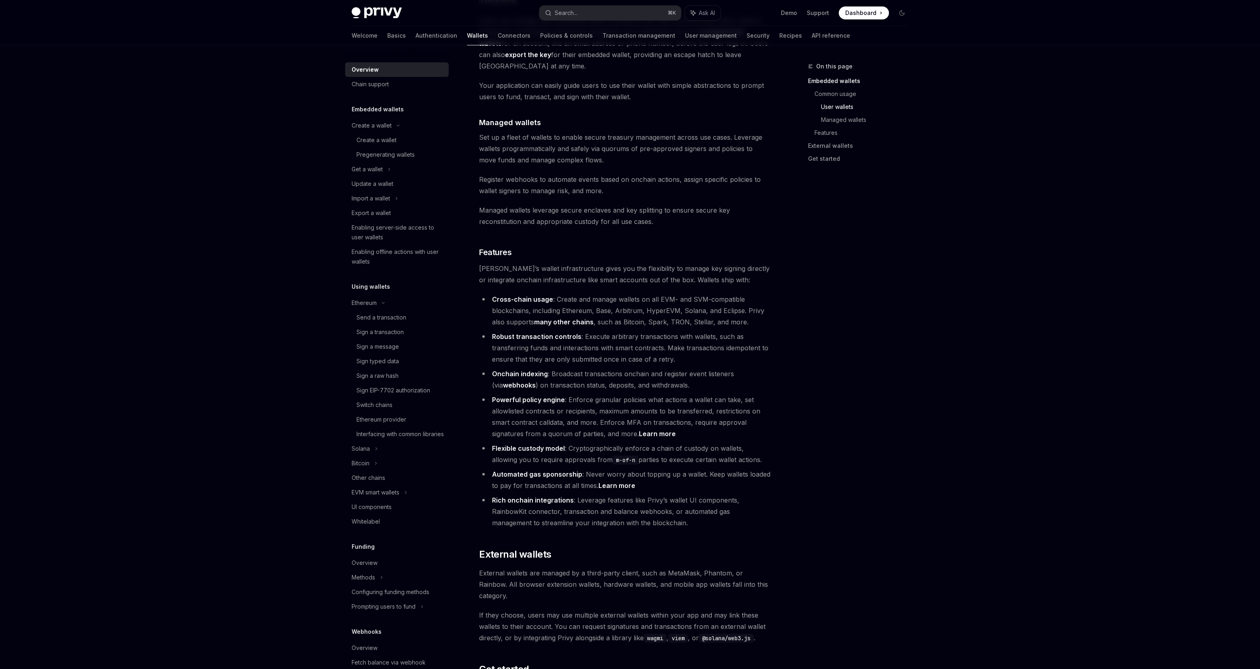
click at [760, 468] on li "Automated gas sponsorship : Never worry about topping up a wallet. Keep wallets…" at bounding box center [625, 479] width 292 height 23
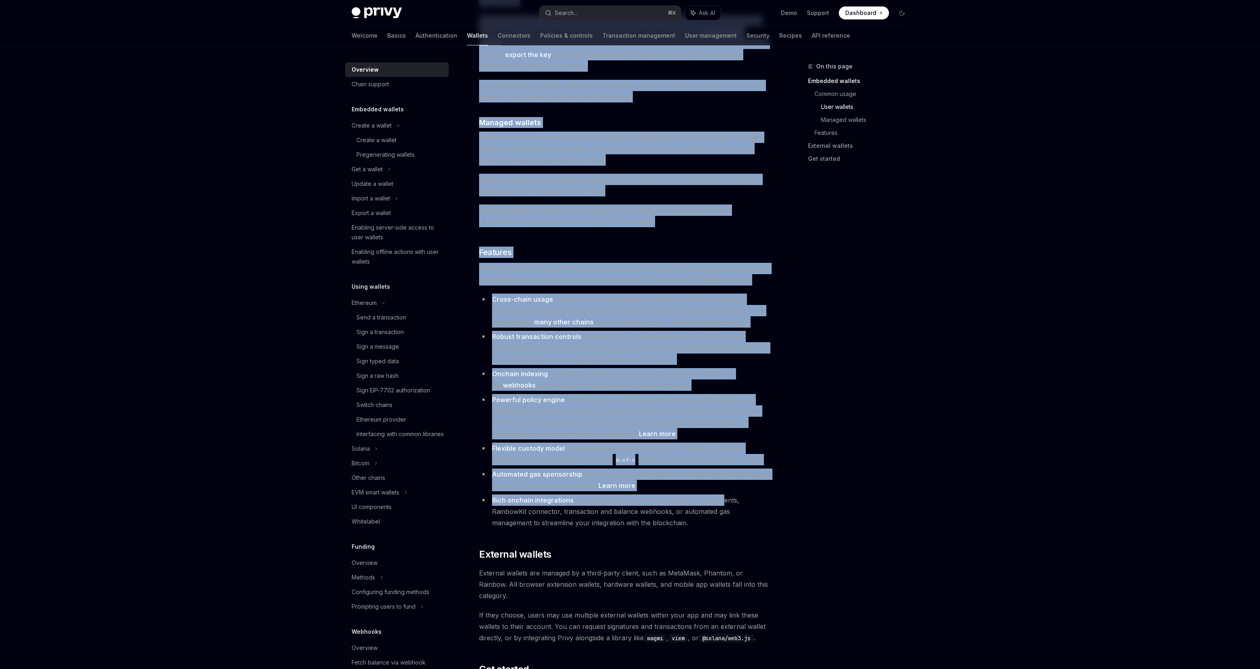
drag, startPoint x: 734, startPoint y: 471, endPoint x: 987, endPoint y: 467, distance: 253.0
click at [849, 486] on div "On this page Embedded wallets Common usage User wallets Managed wallets Feature…" at bounding box center [630, 135] width 570 height 1611
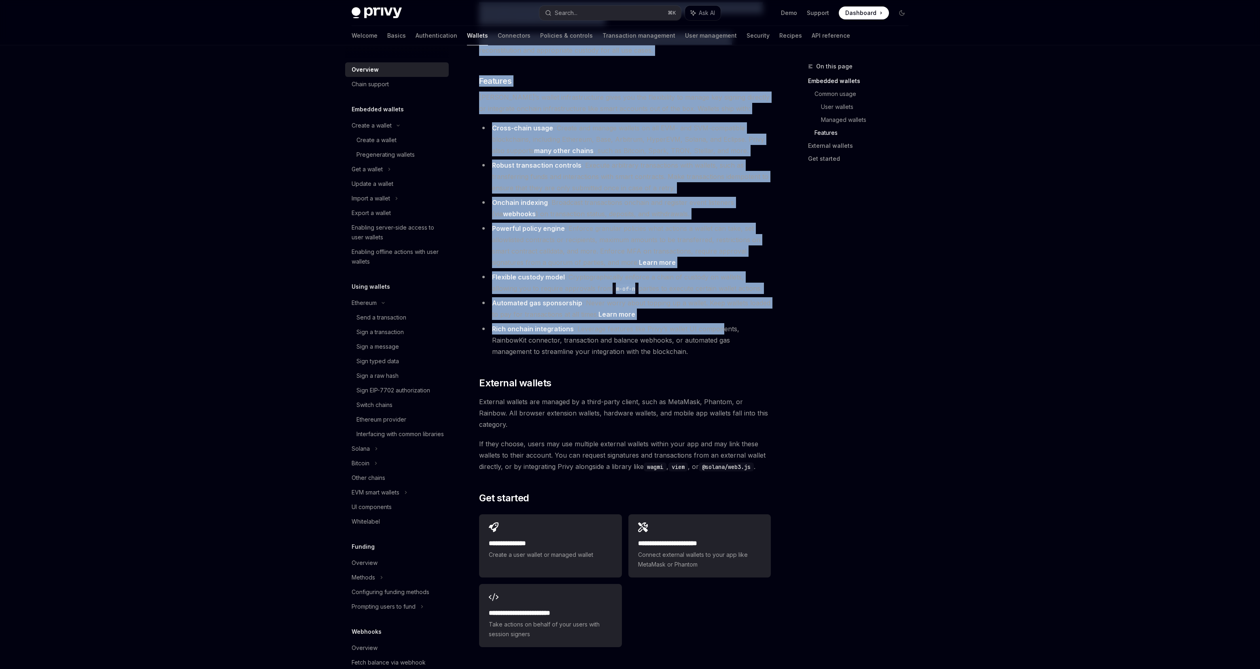
scroll to position [897, 0]
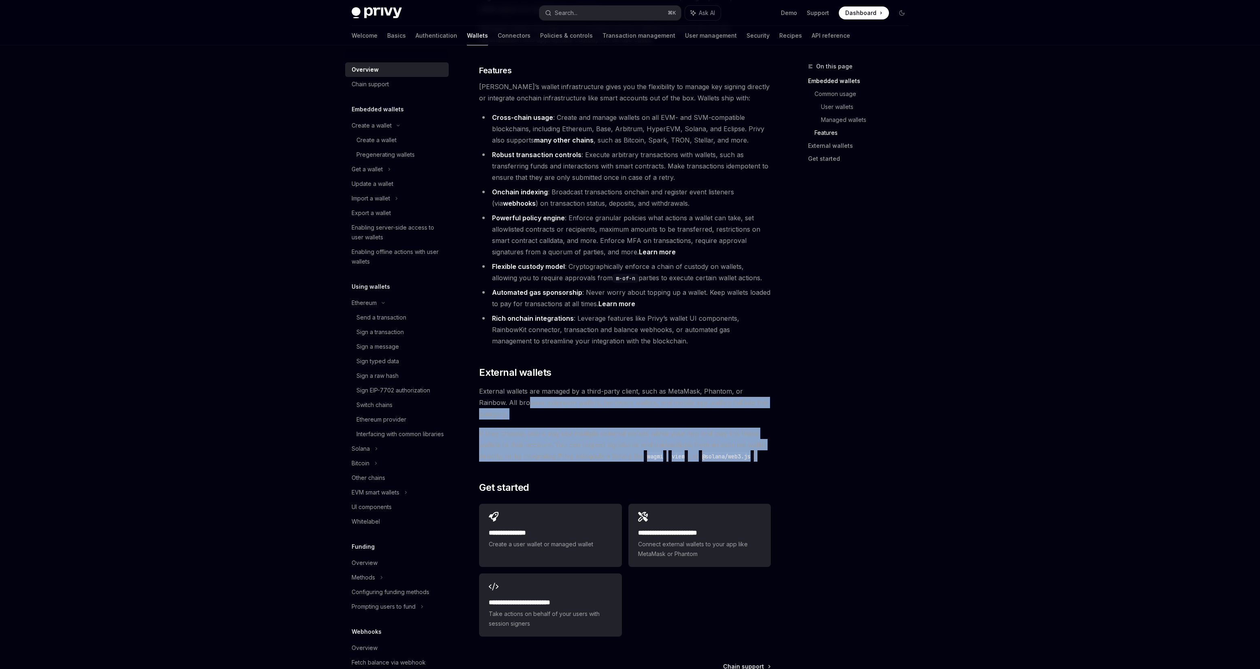
drag, startPoint x: 554, startPoint y: 374, endPoint x: 755, endPoint y: 417, distance: 205.7
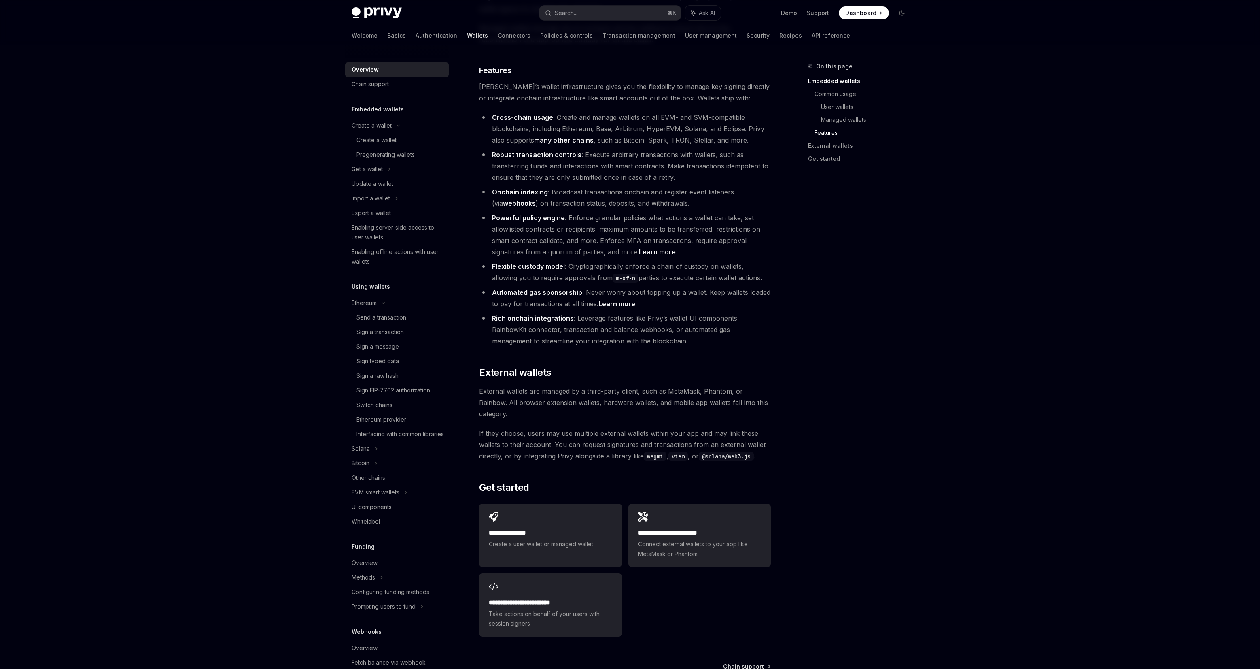
click at [820, 331] on div "On this page Embedded wallets Common usage User wallets Managed wallets Feature…" at bounding box center [853, 365] width 123 height 607
click at [733, 662] on span "Chain support" at bounding box center [743, 666] width 41 height 8
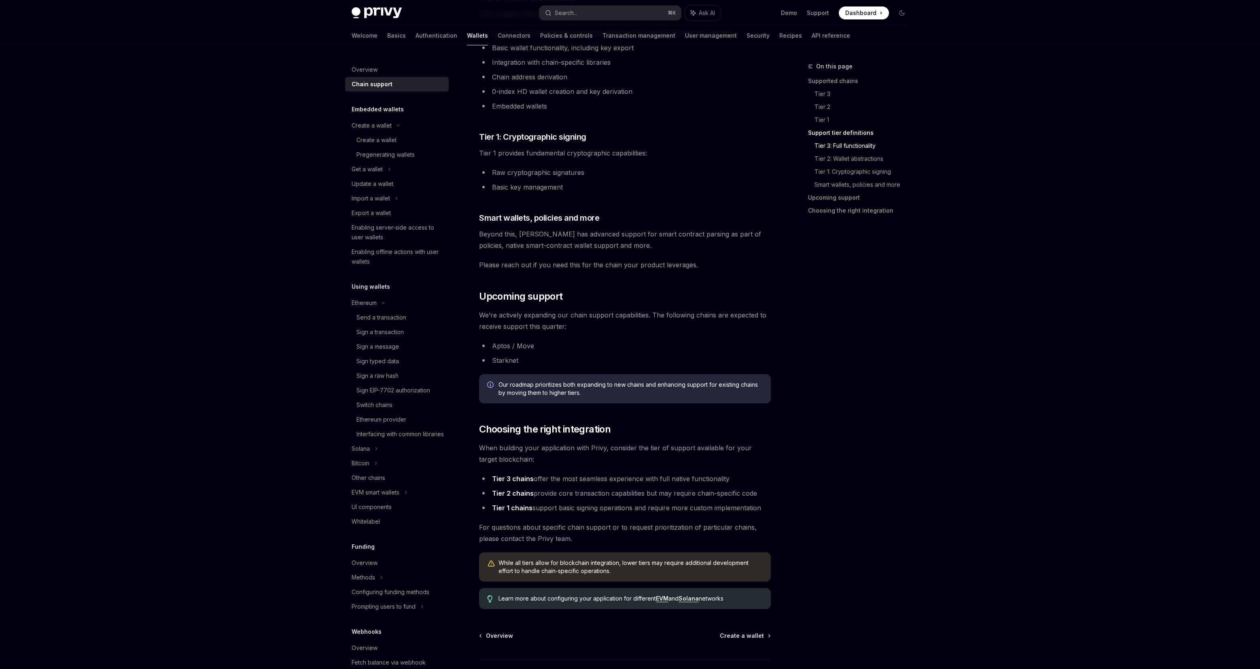
scroll to position [669, 0]
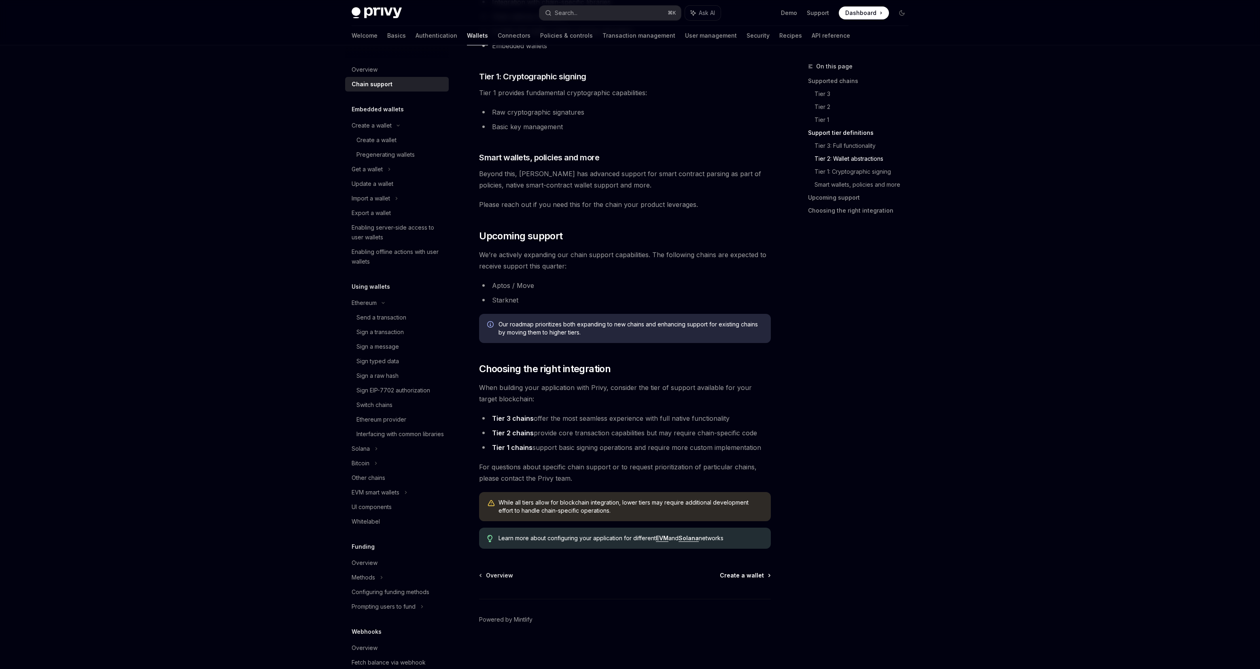
click at [749, 577] on span "Create a wallet" at bounding box center [742, 575] width 44 height 8
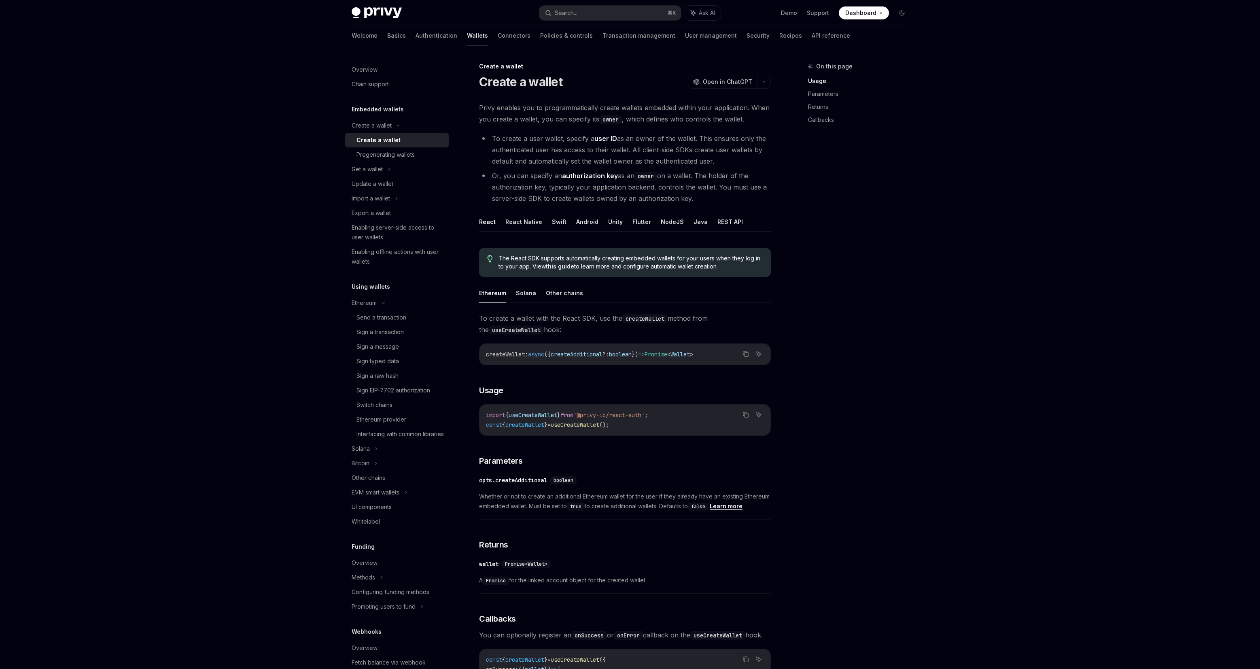
click at [671, 220] on button "NodeJS" at bounding box center [672, 221] width 23 height 19
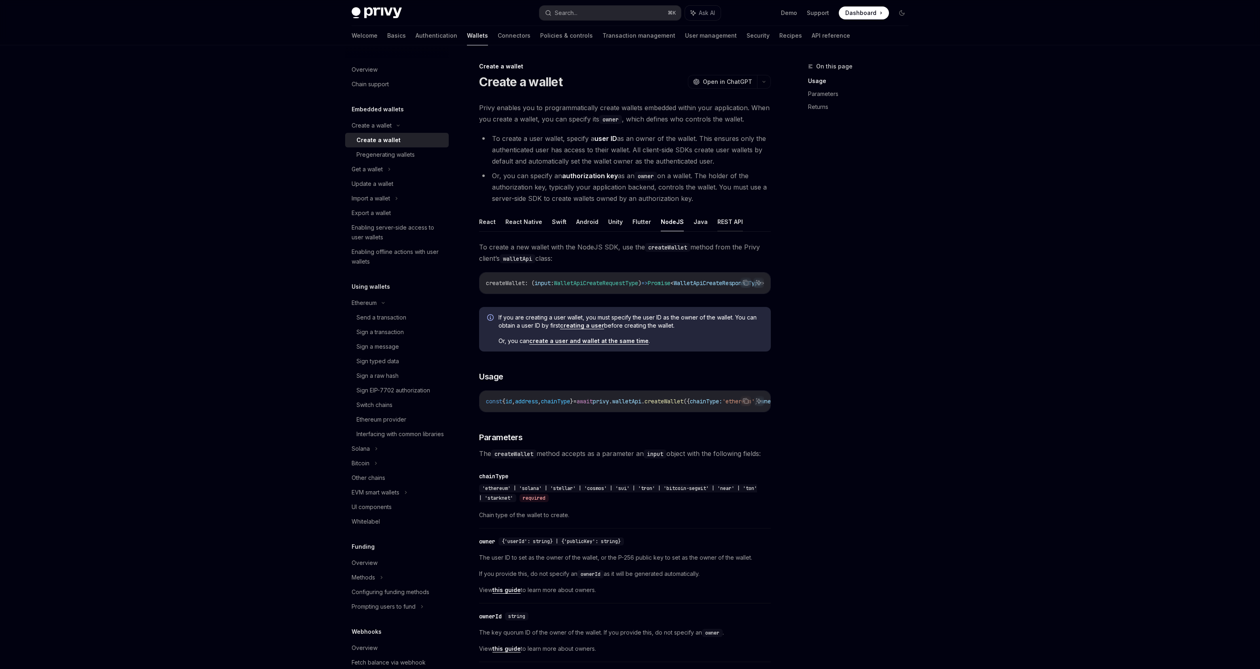
click at [718, 223] on button "REST API" at bounding box center [730, 221] width 25 height 19
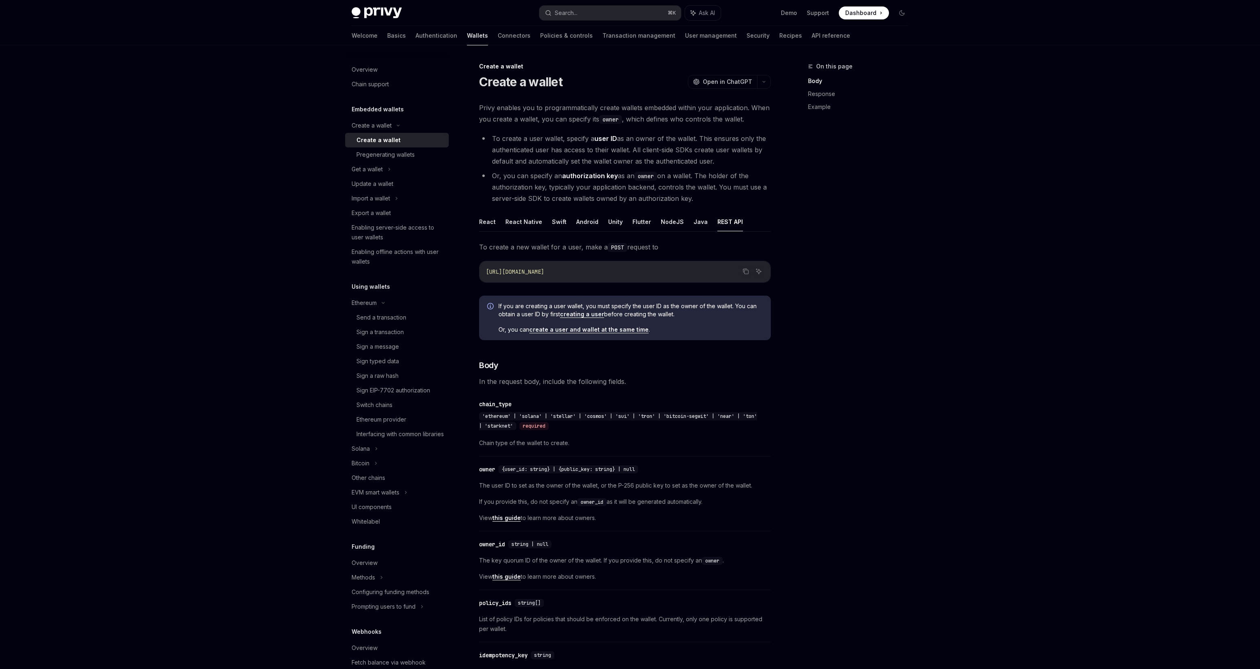
click at [680, 221] on ul "React React Native Swift Android Unity Flutter NodeJS Java REST API" at bounding box center [625, 221] width 292 height 19
click at [697, 223] on button "Java" at bounding box center [701, 221] width 14 height 19
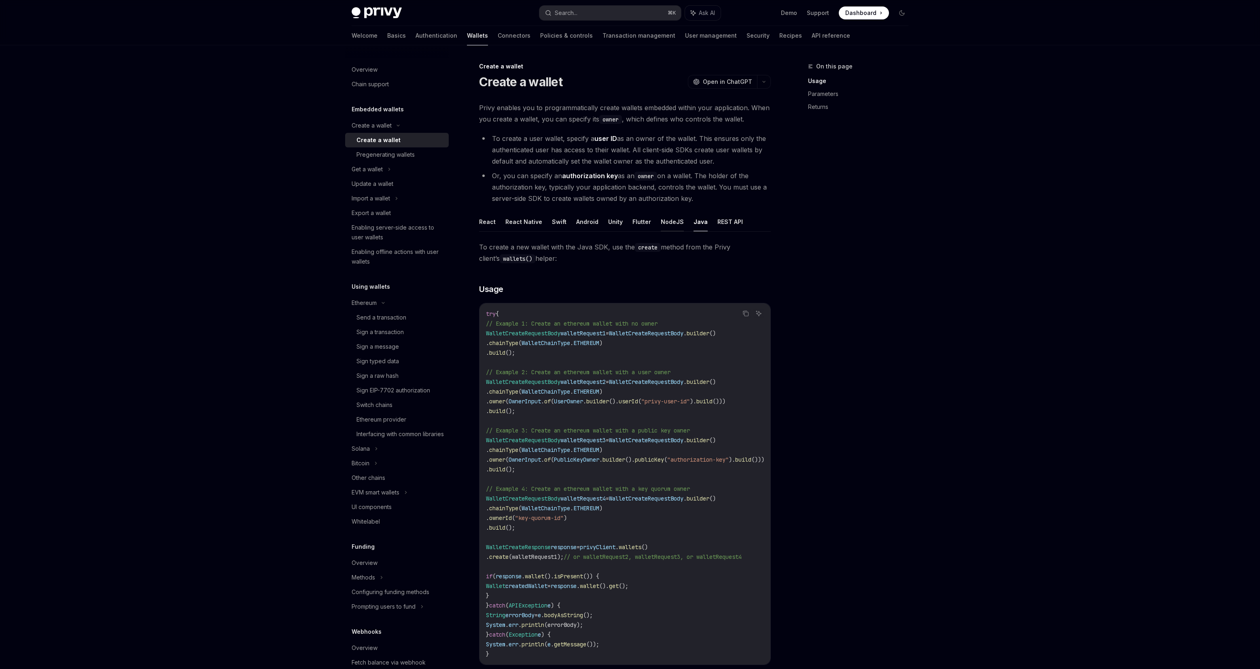
click at [670, 223] on button "NodeJS" at bounding box center [672, 221] width 23 height 19
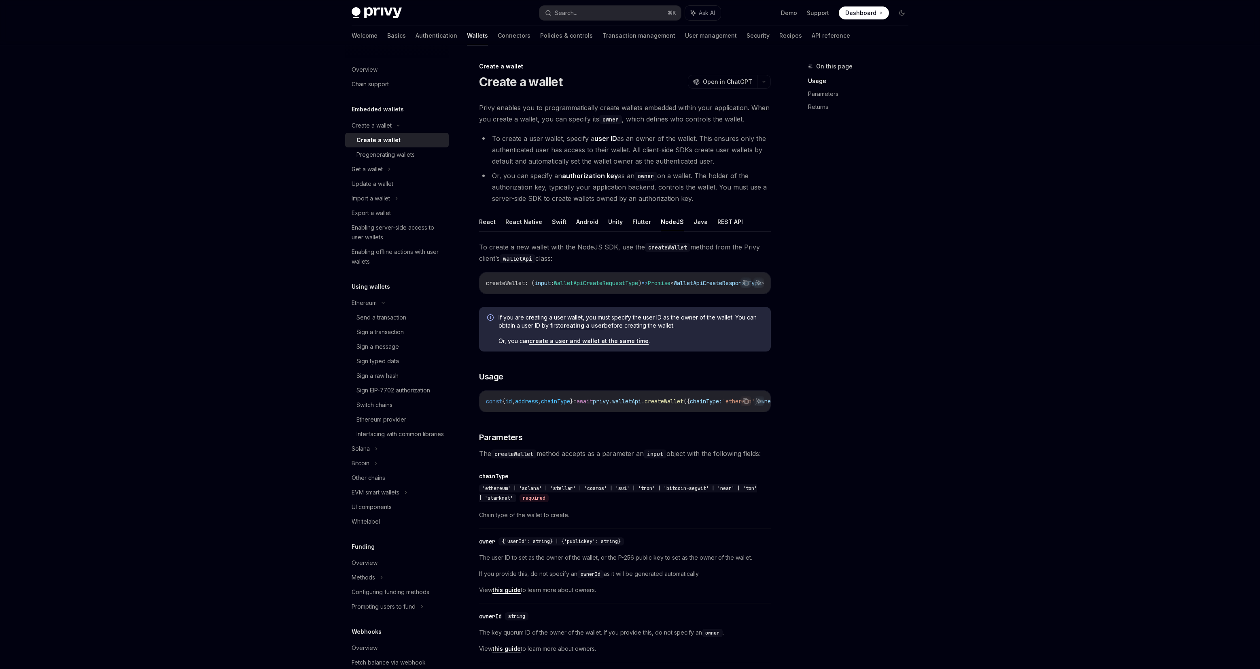
click at [703, 225] on ul "React React Native Swift Android Unity Flutter NodeJS Java REST API" at bounding box center [625, 221] width 292 height 19
click at [694, 223] on button "Java" at bounding box center [701, 221] width 14 height 19
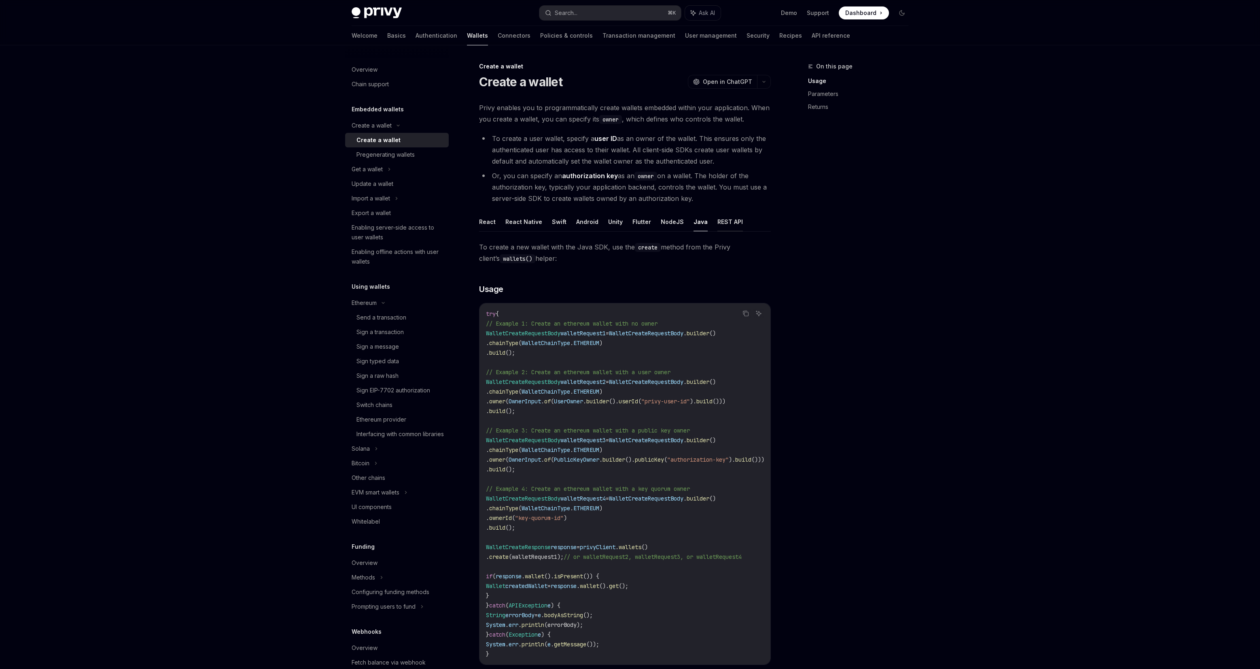
click at [735, 223] on button "REST API" at bounding box center [730, 221] width 25 height 19
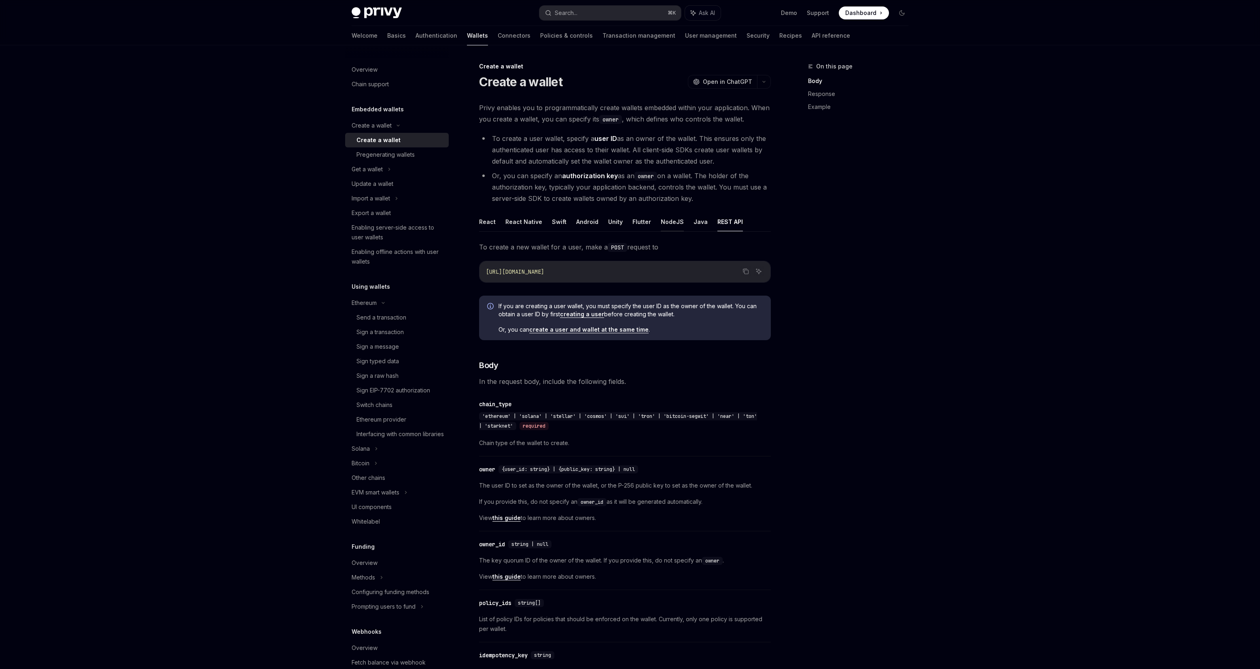
click at [665, 223] on button "NodeJS" at bounding box center [672, 221] width 23 height 19
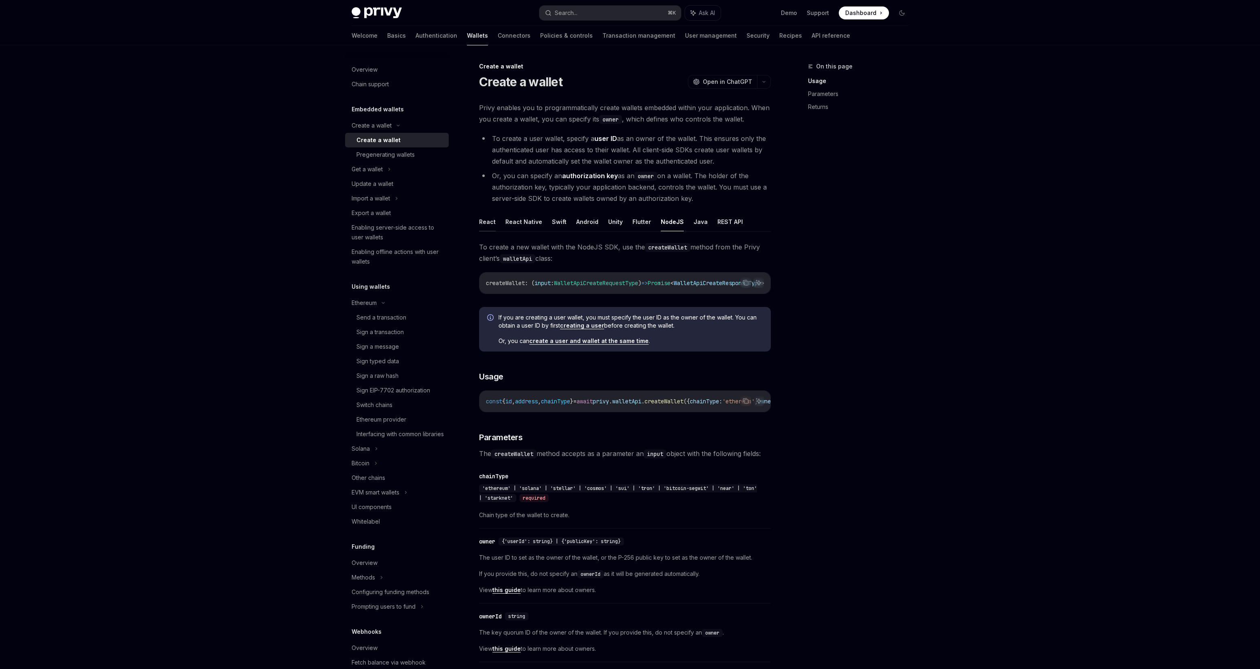
click at [482, 219] on button "React" at bounding box center [487, 221] width 17 height 19
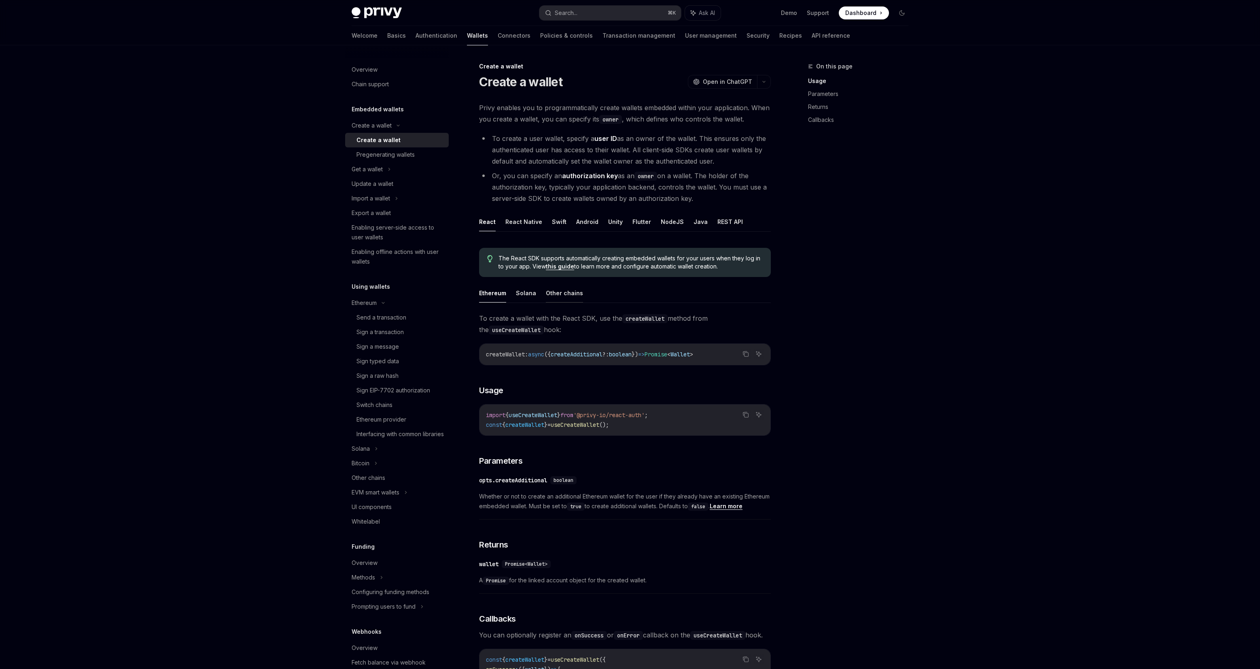
click at [554, 293] on button "Other chains" at bounding box center [564, 292] width 37 height 19
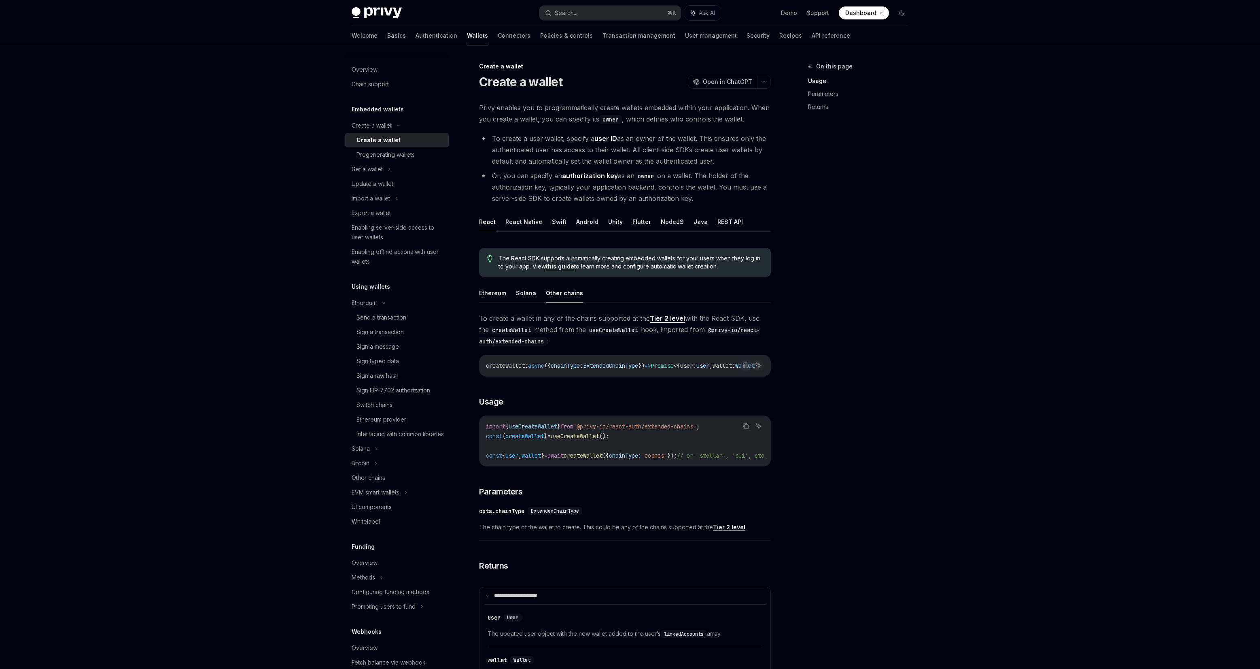
drag, startPoint x: 703, startPoint y: 472, endPoint x: 769, endPoint y: 474, distance: 66.8
click at [769, 474] on div "**********" at bounding box center [625, 509] width 292 height 394
click at [694, 223] on button "Java" at bounding box center [701, 221] width 14 height 19
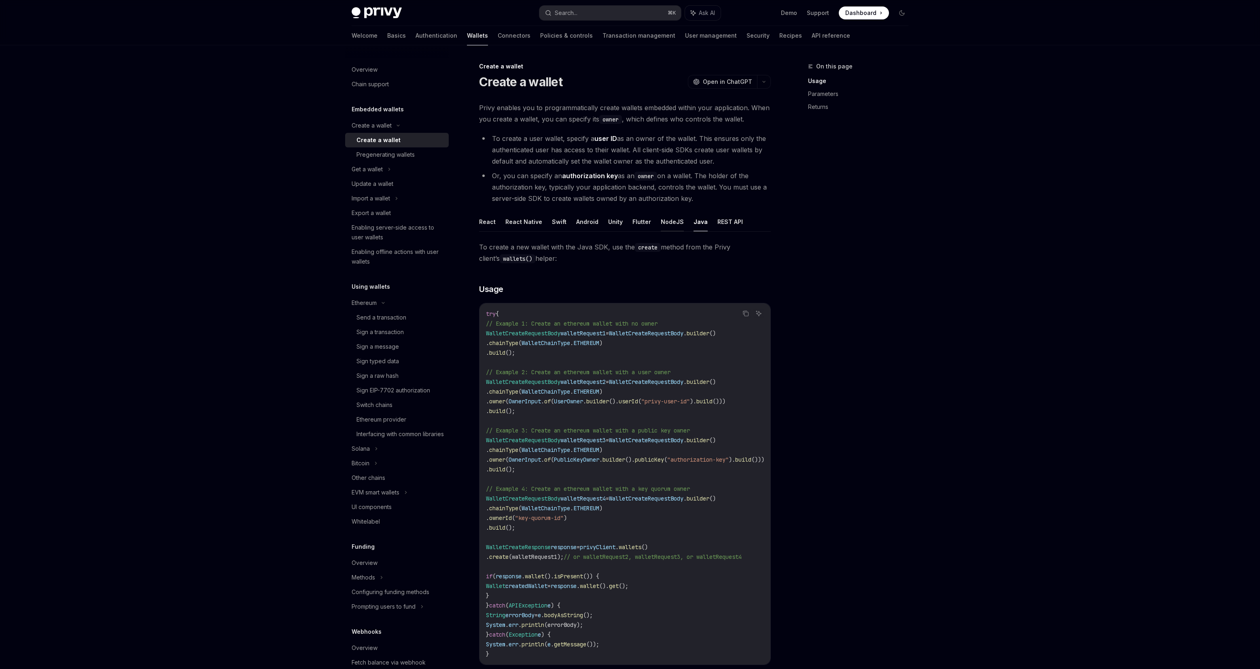
click at [661, 222] on button "NodeJS" at bounding box center [672, 221] width 23 height 19
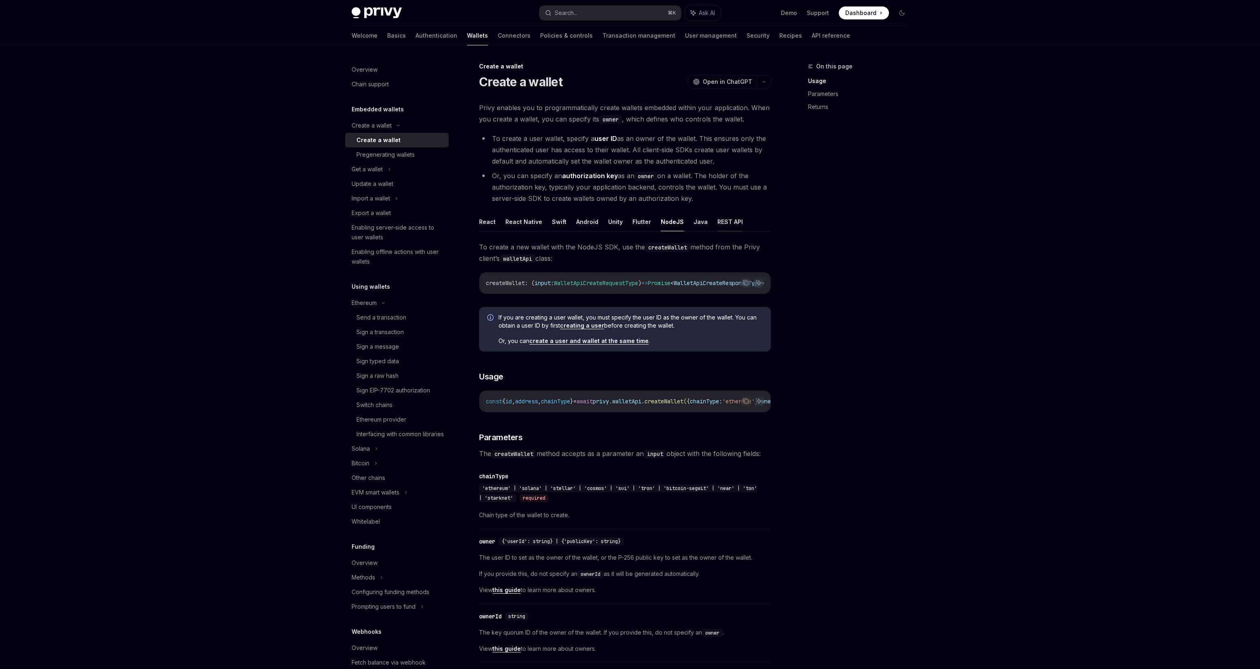
click at [718, 222] on button "REST API" at bounding box center [730, 221] width 25 height 19
type textarea "*"
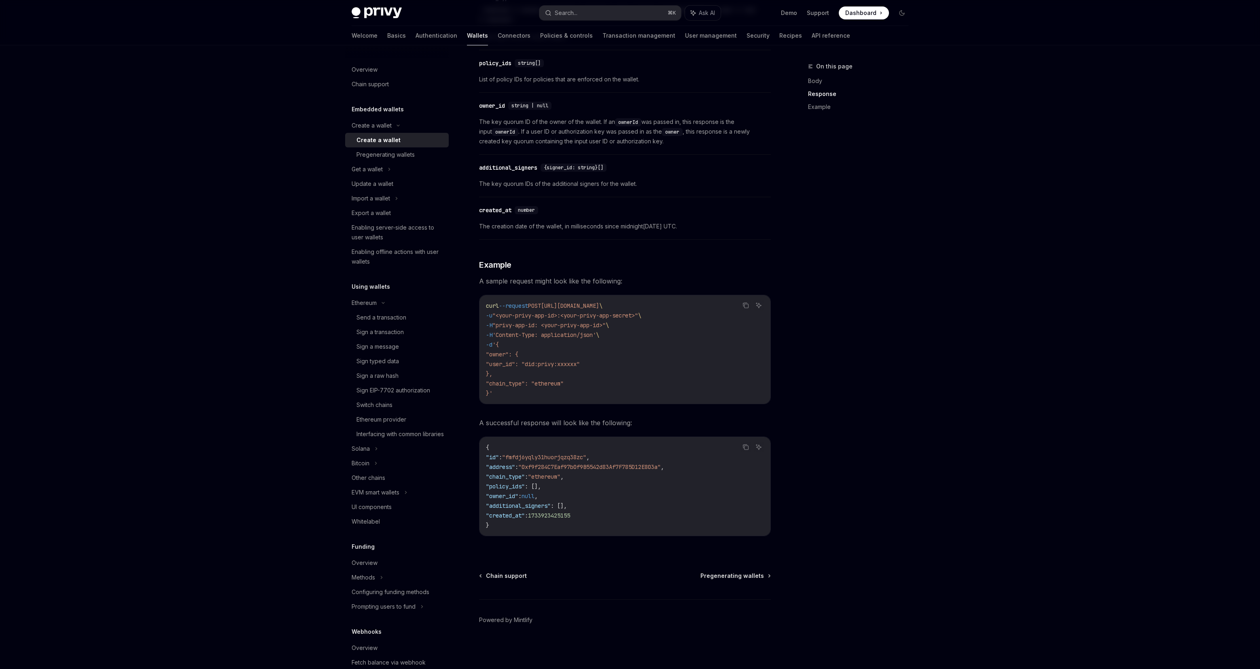
scroll to position [877, 0]
drag, startPoint x: 537, startPoint y: 315, endPoint x: 673, endPoint y: 316, distance: 136.4
click at [673, 316] on code "curl --request POST https://api.privy.io/v1/wallets \ -u "<your-privy-app-id>:<…" at bounding box center [625, 350] width 278 height 97
drag, startPoint x: 482, startPoint y: 321, endPoint x: 622, endPoint y: 403, distance: 161.8
click at [622, 403] on div "curl --request POST https://api.privy.io/v1/wallets \ -u "<your-privy-app-id>:<…" at bounding box center [625, 350] width 291 height 108
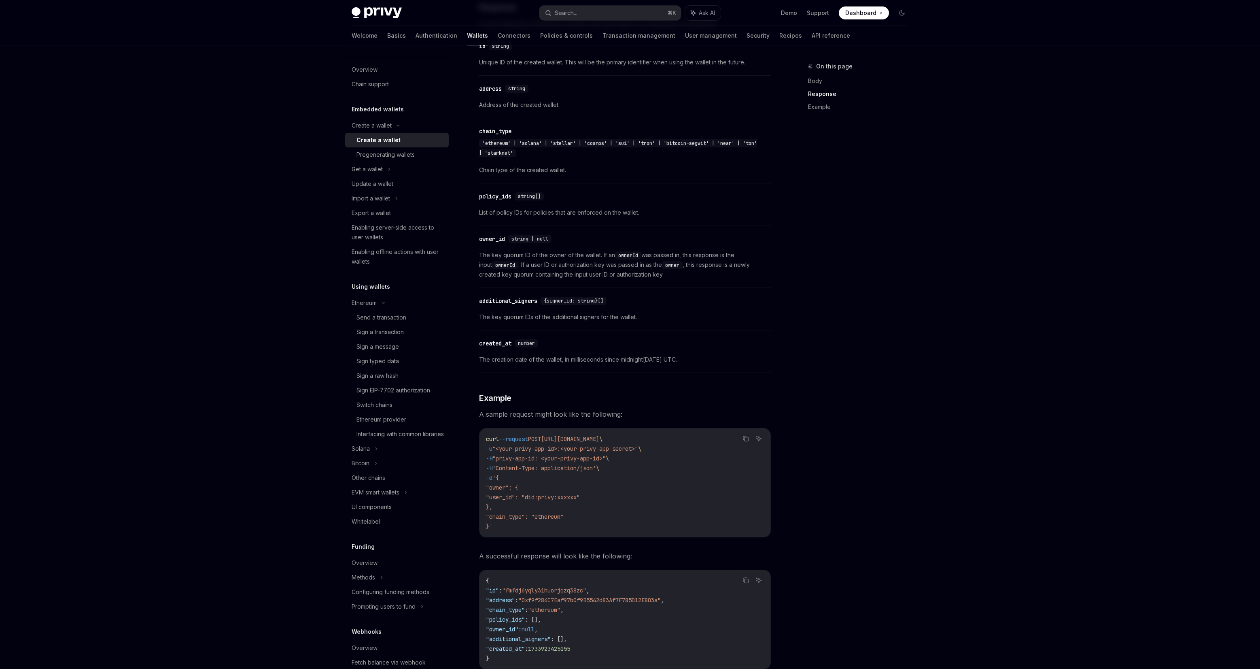
scroll to position [878, 0]
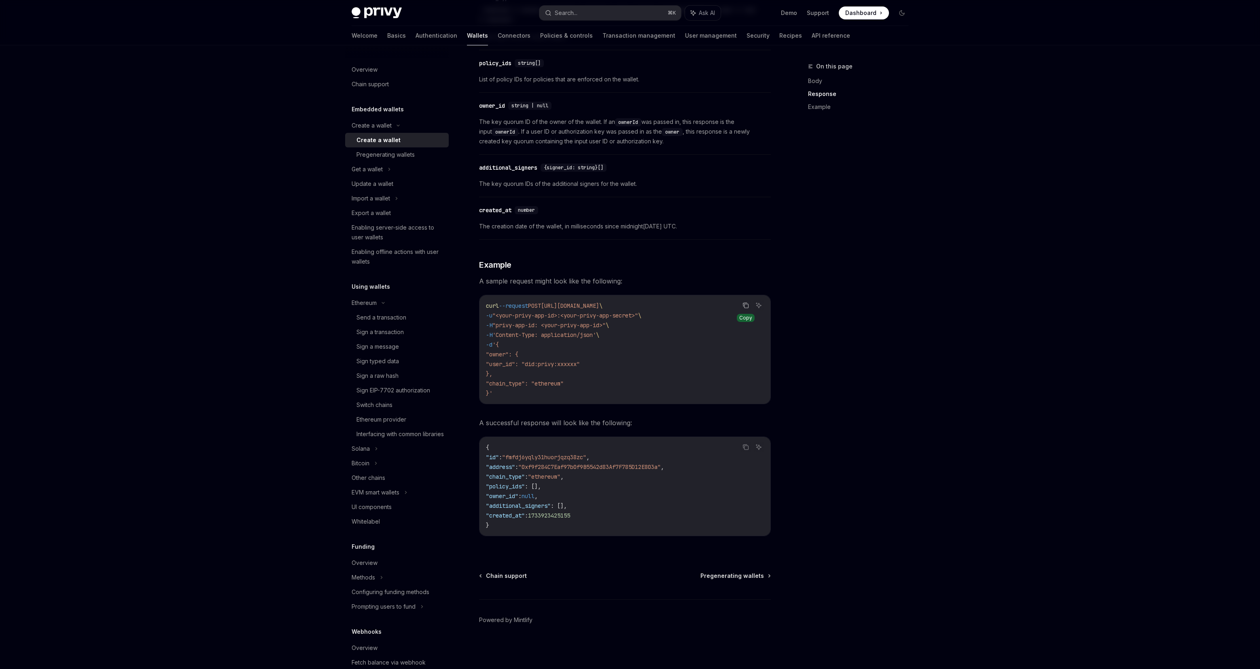
click at [743, 308] on button "Copy the contents from the code block" at bounding box center [746, 305] width 11 height 11
click at [662, 351] on code "curl --request POST https://api.privy.io/v1/wallets \ -u "<your-privy-app-id>:<…" at bounding box center [625, 349] width 278 height 97
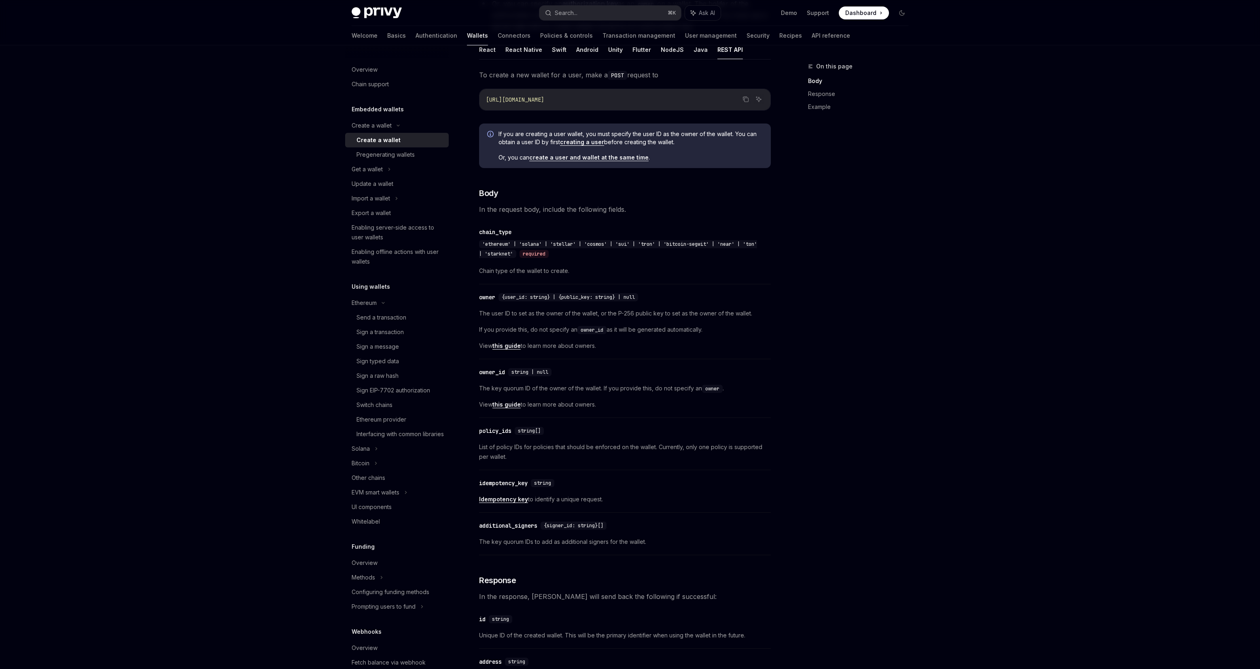
scroll to position [172, 0]
click at [495, 246] on div "'ethereum' | 'solana' | 'stellar' | 'cosmos' | 'sui' | 'tron' | 'bitcoin-segwit…" at bounding box center [618, 249] width 278 height 18
drag, startPoint x: 538, startPoint y: 246, endPoint x: 667, endPoint y: 249, distance: 128.7
click at [667, 249] on div "'ethereum' | 'solana' | 'stellar' | 'cosmos' | 'sui' | 'tron' | 'bitcoin-segwit…" at bounding box center [621, 248] width 284 height 19
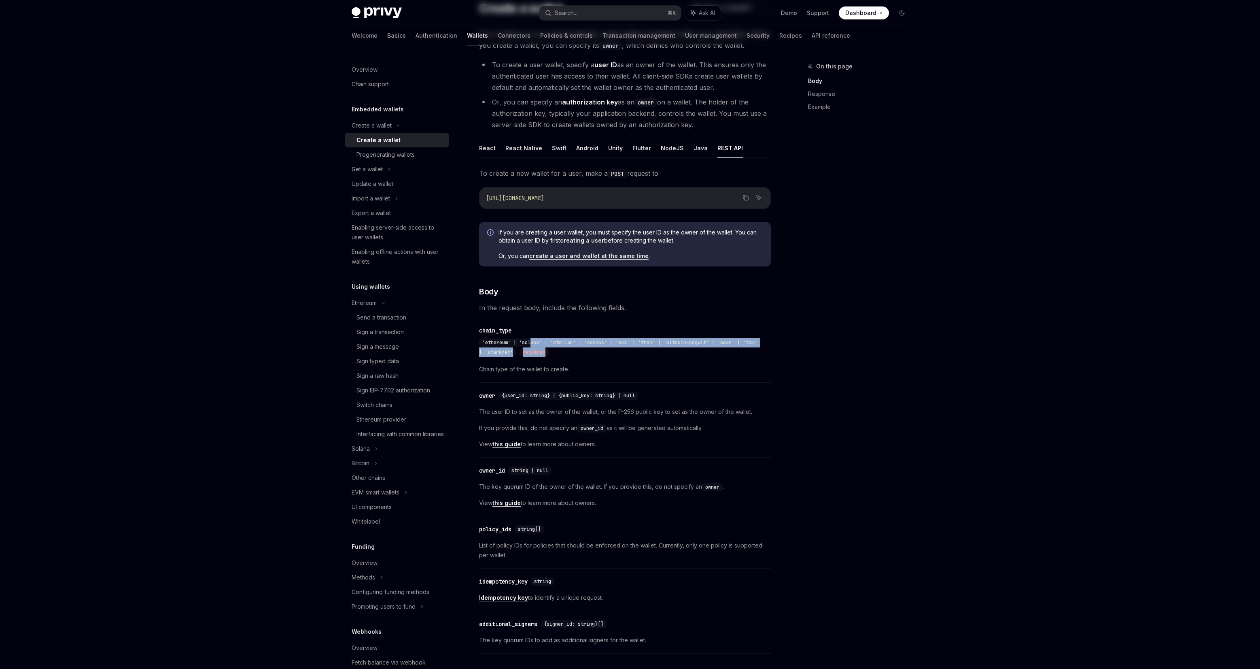
scroll to position [0, 0]
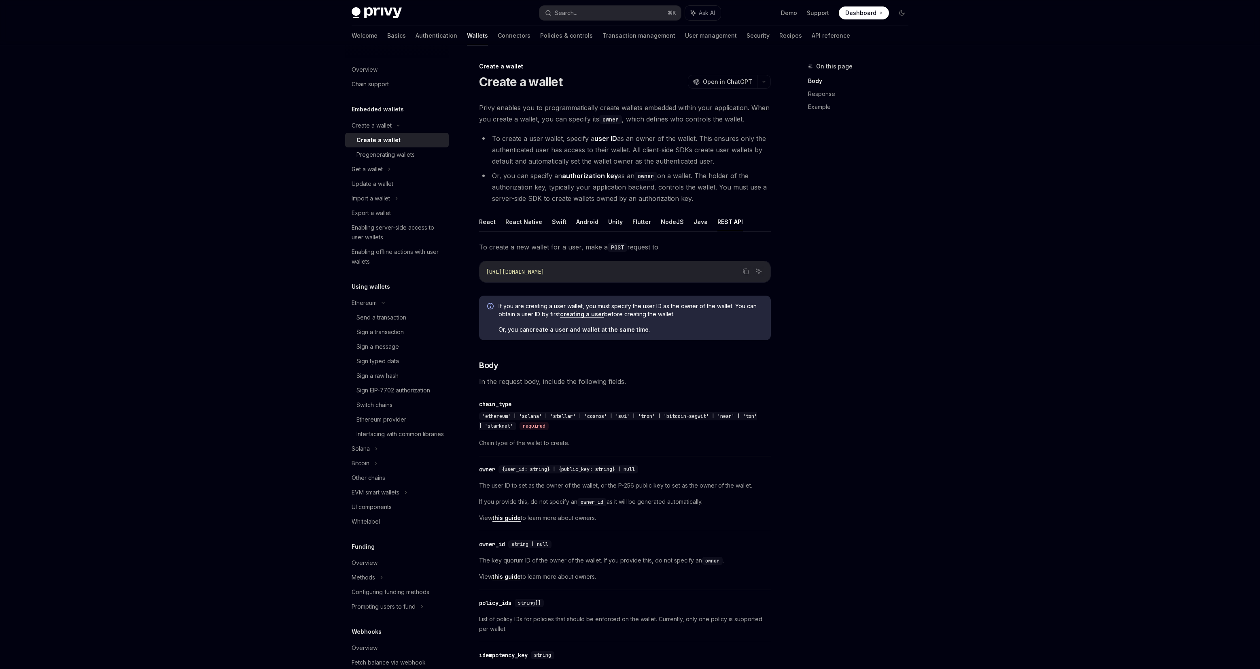
click at [869, 529] on div "On this page Body Response Example" at bounding box center [853, 365] width 123 height 607
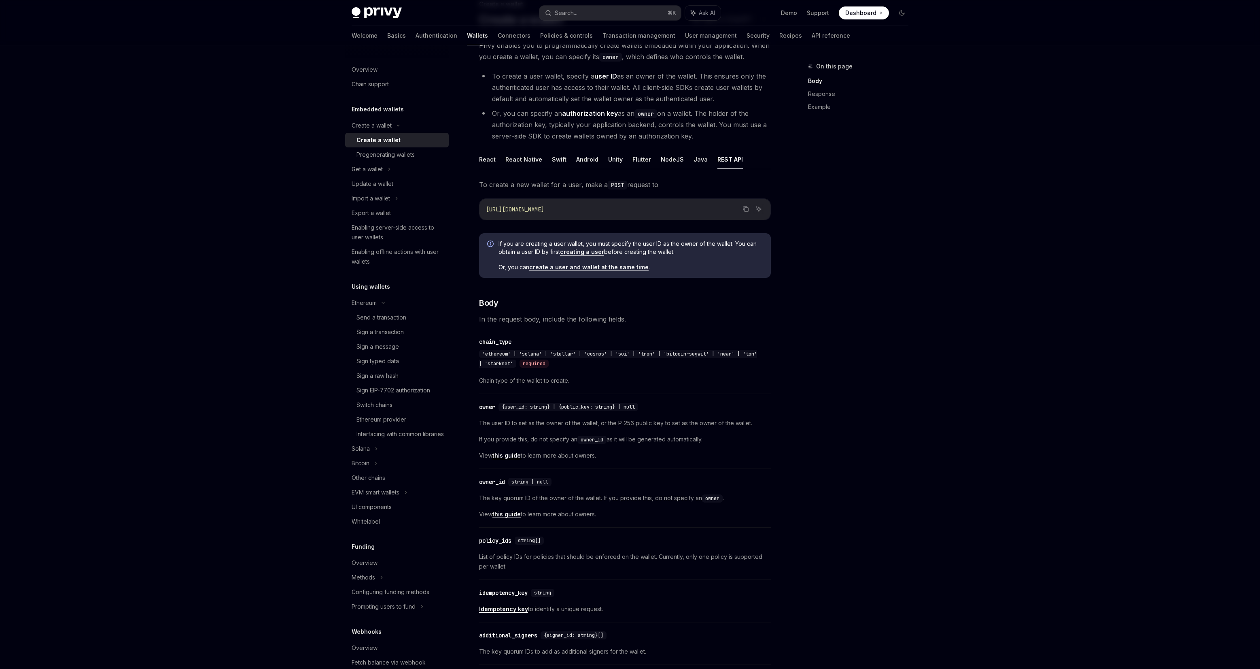
scroll to position [68, 0]
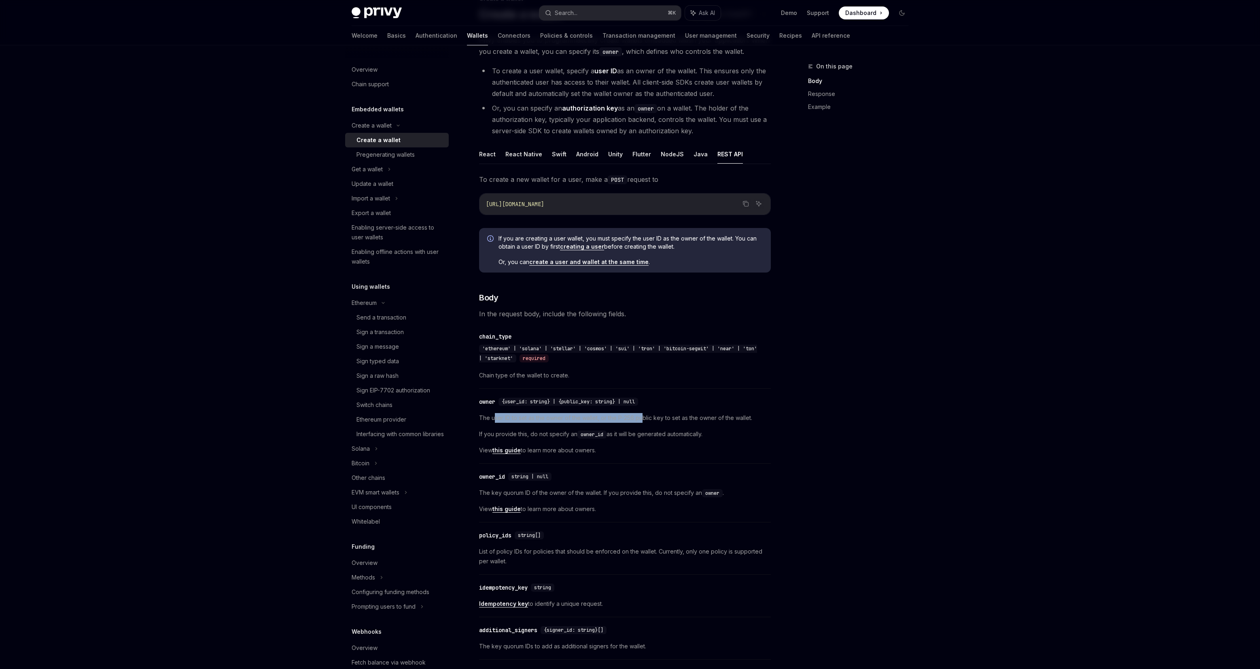
drag, startPoint x: 506, startPoint y: 417, endPoint x: 643, endPoint y: 417, distance: 136.4
click at [643, 417] on span "The user ID to set as the owner of the wallet, or the P-256 public key to set a…" at bounding box center [625, 418] width 292 height 10
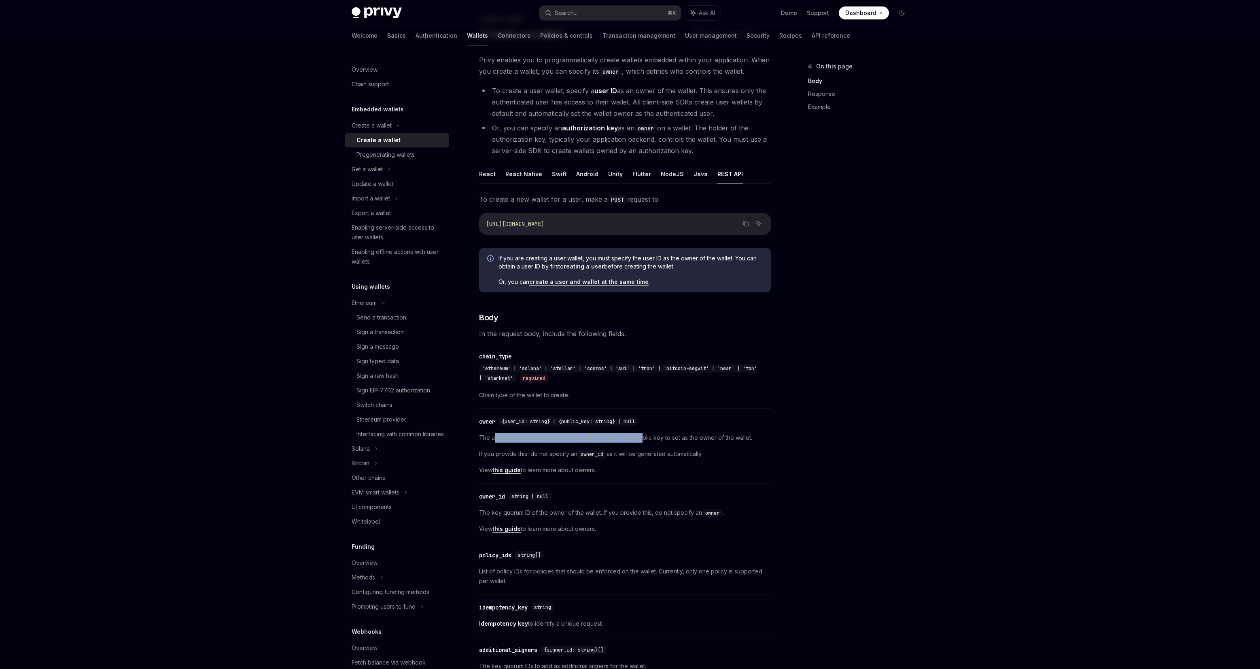
scroll to position [47, 0]
drag, startPoint x: 508, startPoint y: 422, endPoint x: 661, endPoint y: 434, distance: 153.5
click at [661, 434] on div "​ owner {user_id: string} | {public_key: string} | null The user ID to set as t…" at bounding box center [625, 448] width 292 height 71
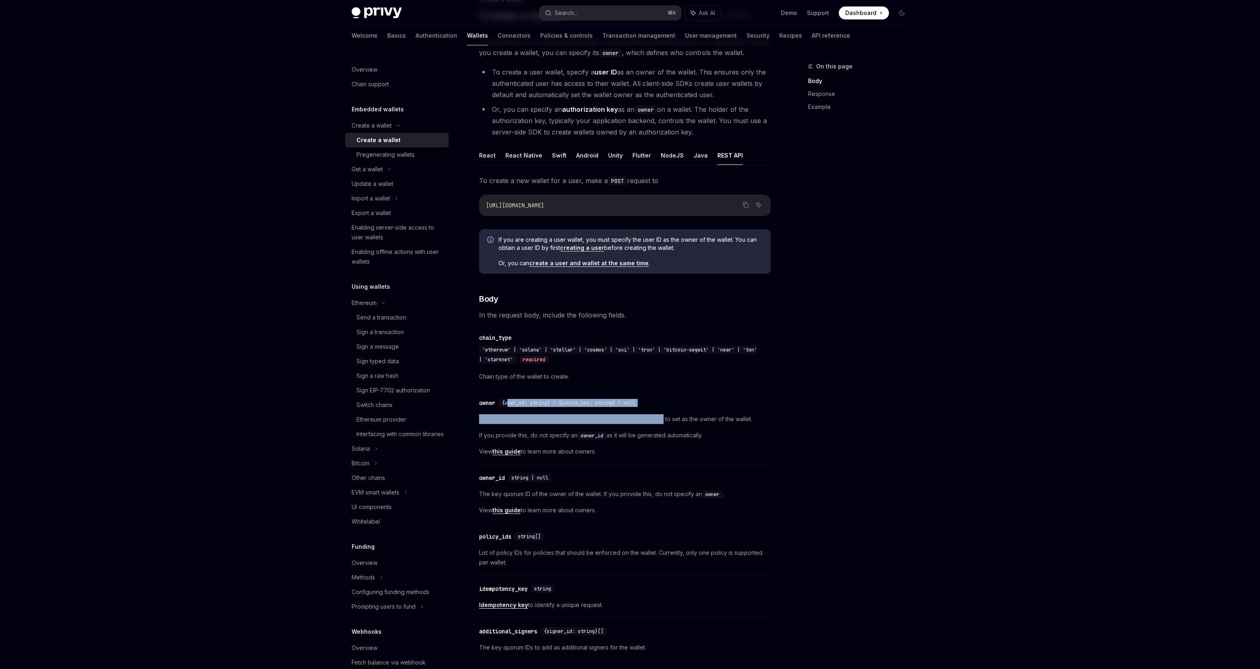
click at [510, 450] on link "this guide" at bounding box center [507, 451] width 28 height 7
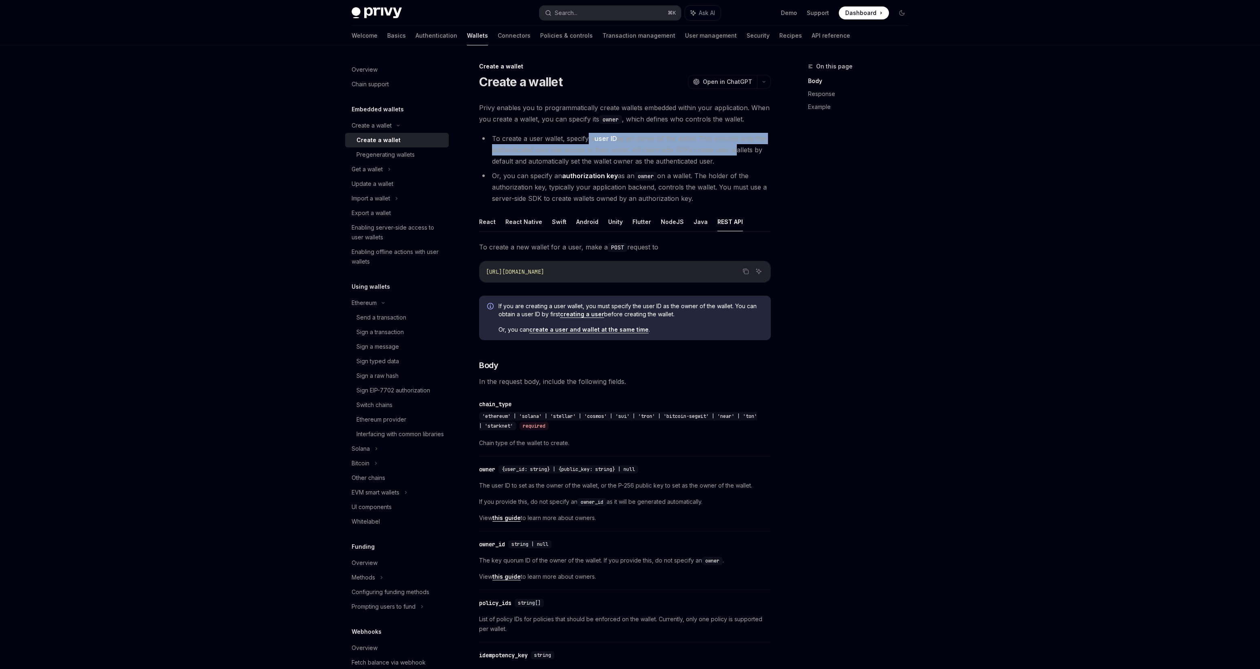
drag, startPoint x: 587, startPoint y: 137, endPoint x: 730, endPoint y: 151, distance: 144.0
click at [730, 151] on li "To create a user wallet, specify a user ID as an owner of the wallet. This ensu…" at bounding box center [625, 150] width 292 height 34
click at [891, 332] on div "On this page Body Response Example" at bounding box center [853, 365] width 123 height 607
click at [635, 13] on button "Search... ⌘ K" at bounding box center [611, 13] width 142 height 15
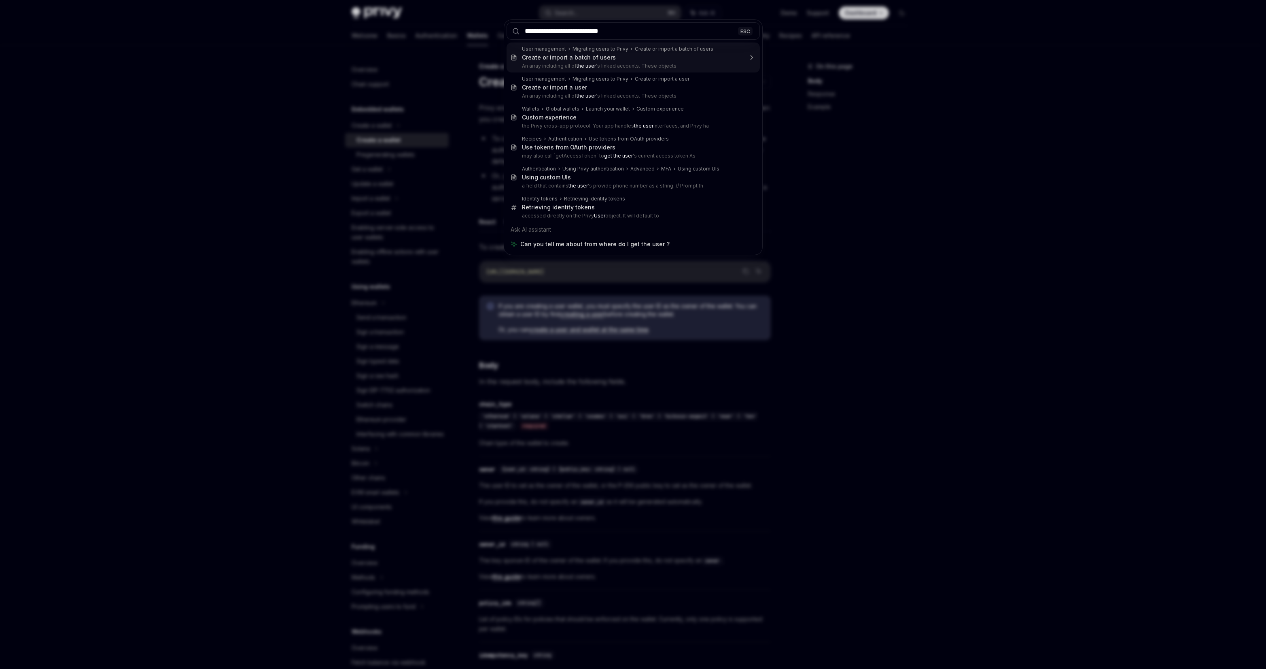
type input "**********"
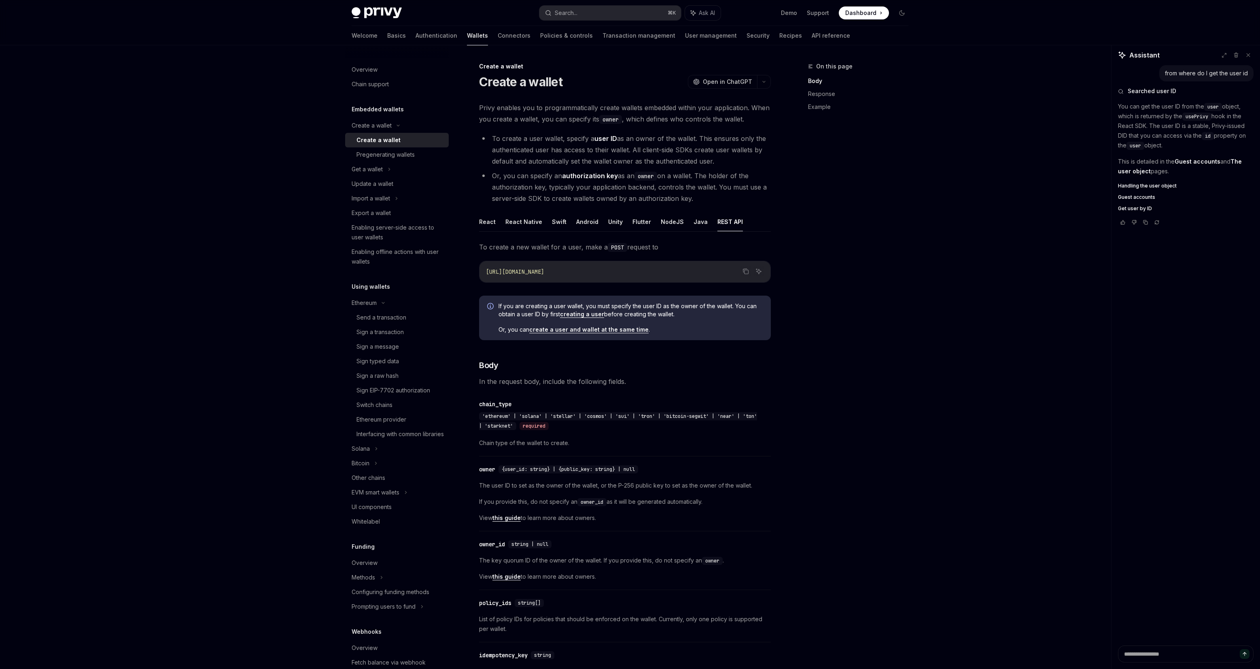
click at [585, 314] on link "creating a user" at bounding box center [582, 313] width 44 height 7
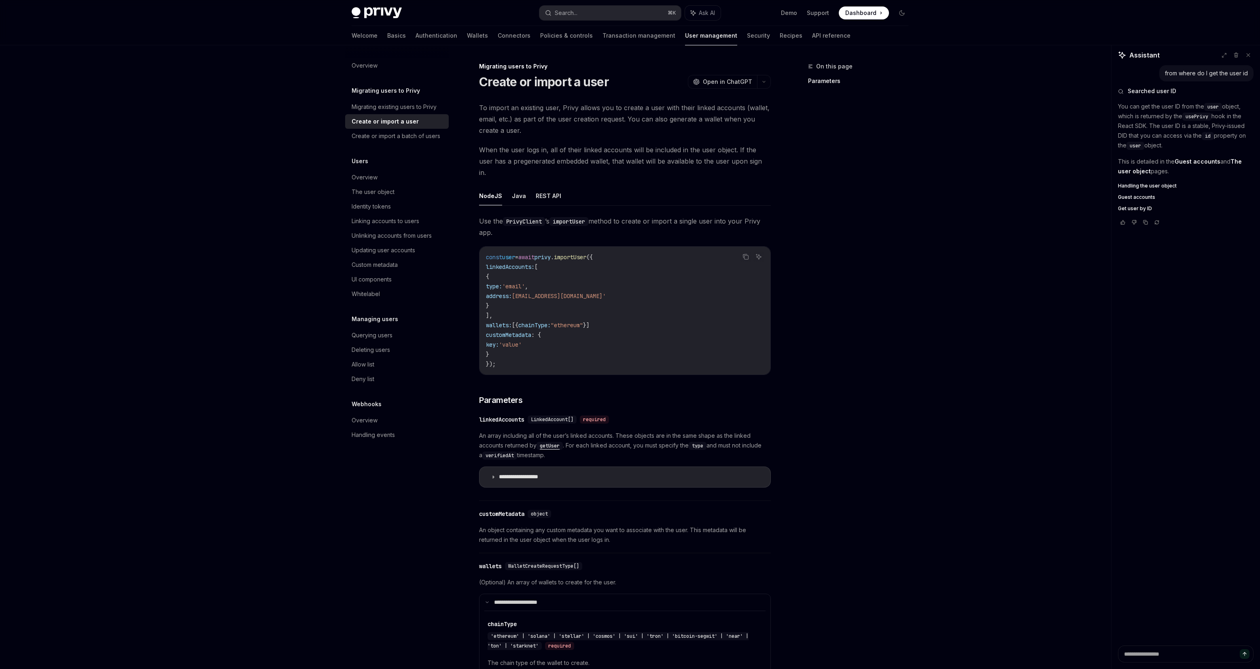
type textarea "*"
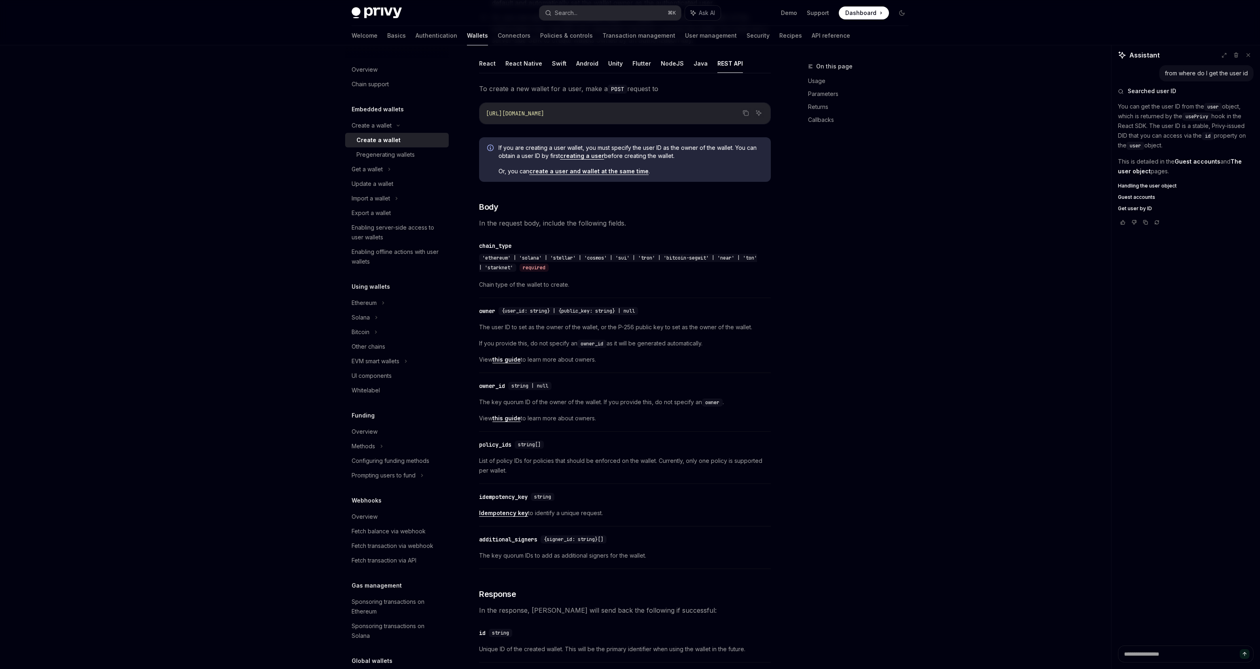
scroll to position [159, 0]
click at [572, 171] on link "create a user and wallet at the same time" at bounding box center [588, 170] width 119 height 7
click at [574, 155] on link "creating a user" at bounding box center [582, 155] width 44 height 7
click at [584, 172] on link "create a user and wallet at the same time" at bounding box center [588, 170] width 119 height 7
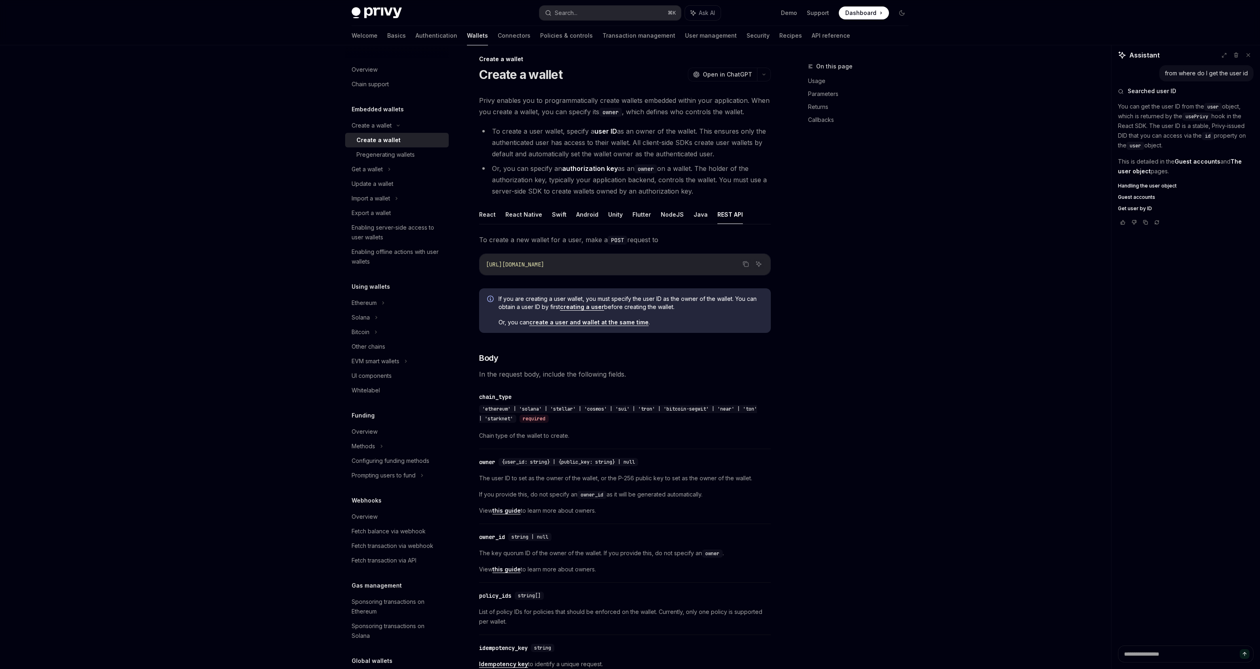
scroll to position [0, 0]
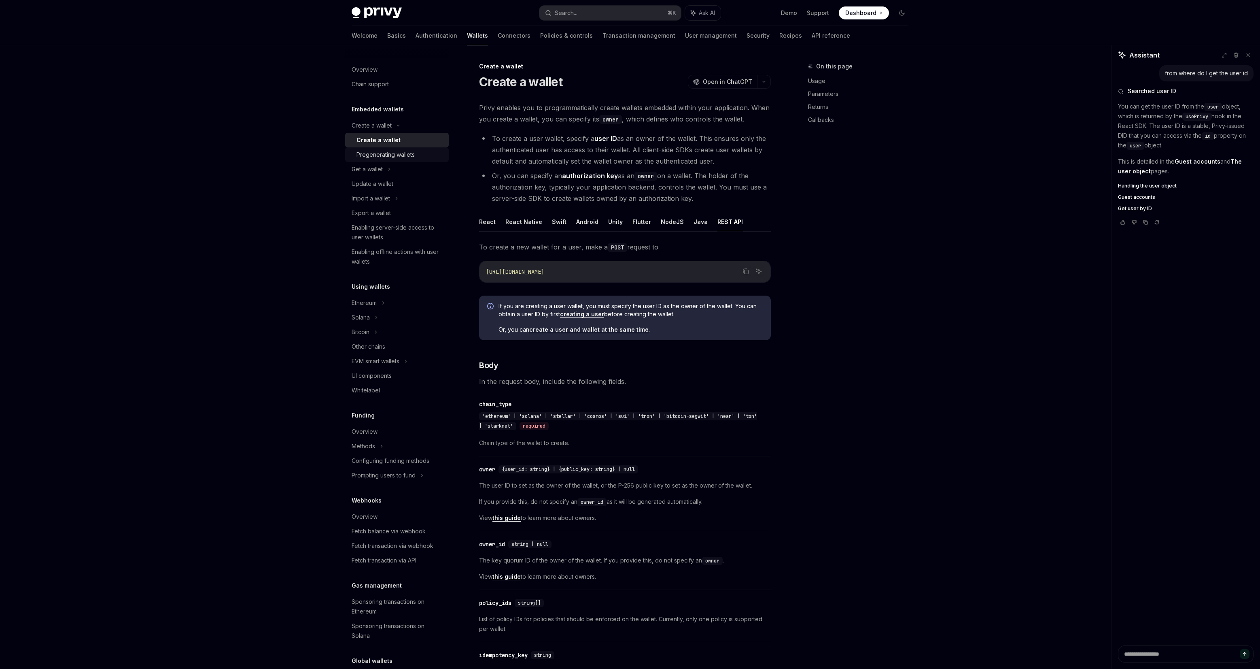
click at [375, 152] on div "Pregenerating wallets" at bounding box center [386, 155] width 58 height 10
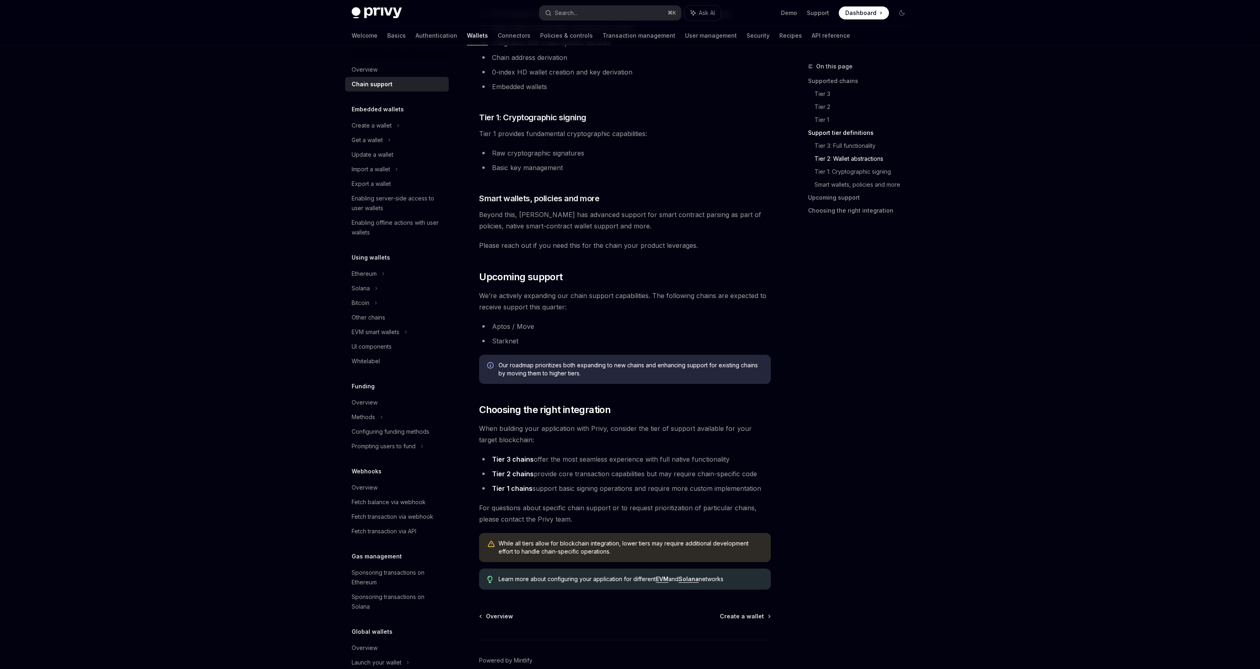
scroll to position [669, 0]
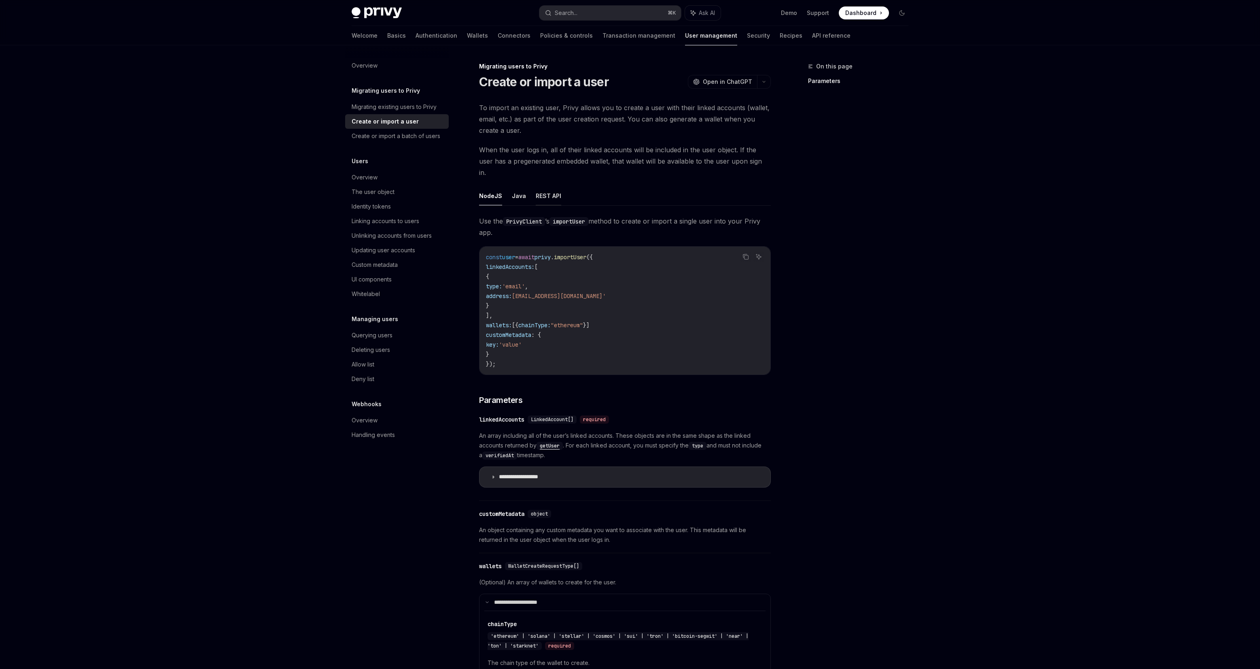
click at [556, 186] on button "REST API" at bounding box center [548, 195] width 25 height 19
type textarea "*"
click at [1052, 189] on div "Privy Docs home page Search... ⌘ K Ask AI Demo Support Dashboard Dashboard Sear…" at bounding box center [630, 529] width 1260 height 1059
click at [547, 191] on button "REST API" at bounding box center [548, 195] width 25 height 19
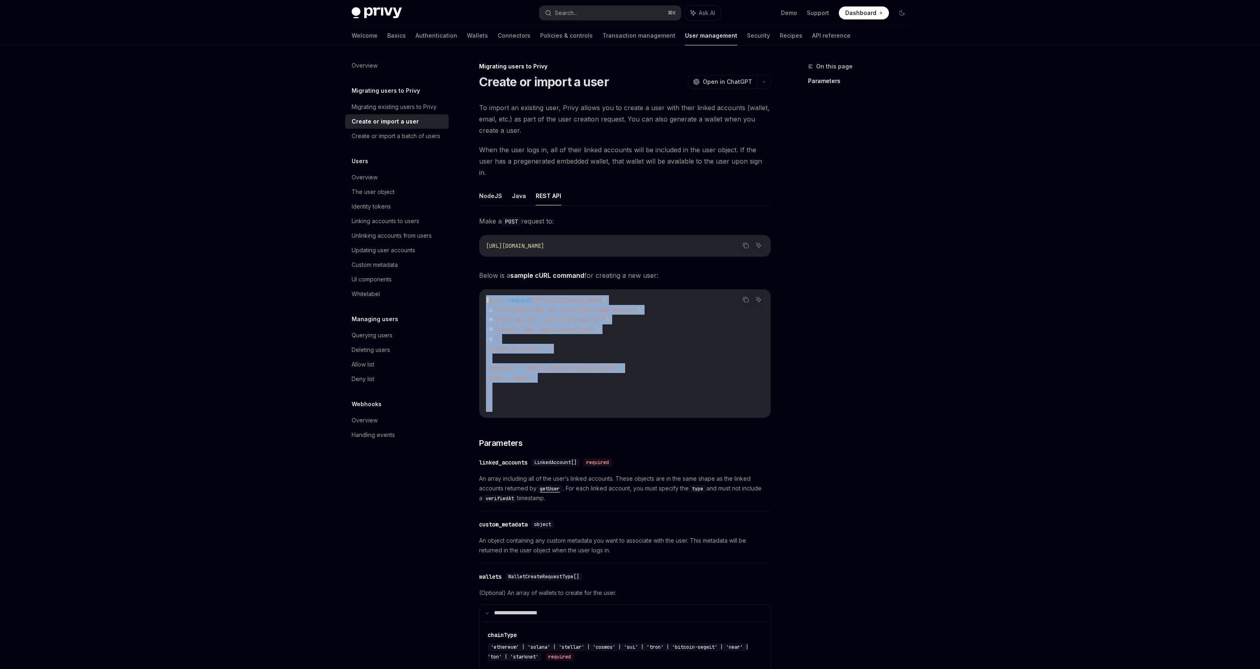
drag, startPoint x: 483, startPoint y: 285, endPoint x: 500, endPoint y: 398, distance: 113.9
click at [500, 398] on div "$ curl --request POST https://auth.privy.io/api/v1/users \ -u "<your-privy-app-…" at bounding box center [625, 353] width 291 height 128
copy code "$ curl --request POST https://auth.privy.io/api/v1/users \ -u "<your-privy-app-…"
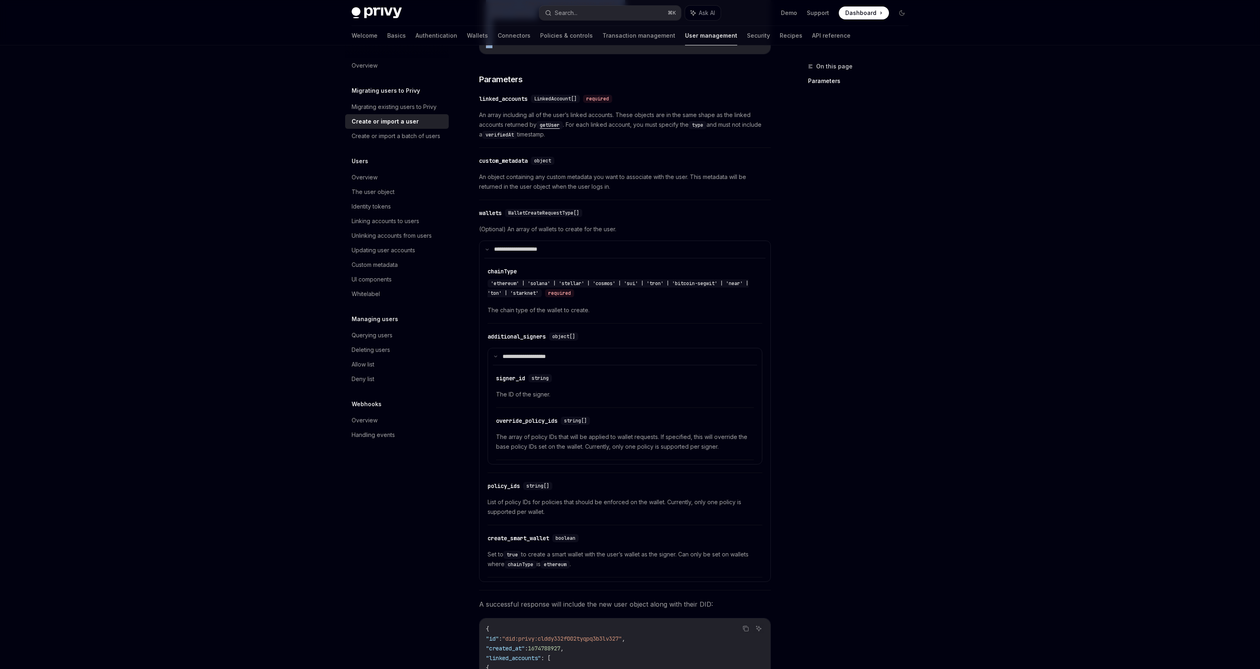
scroll to position [597, 0]
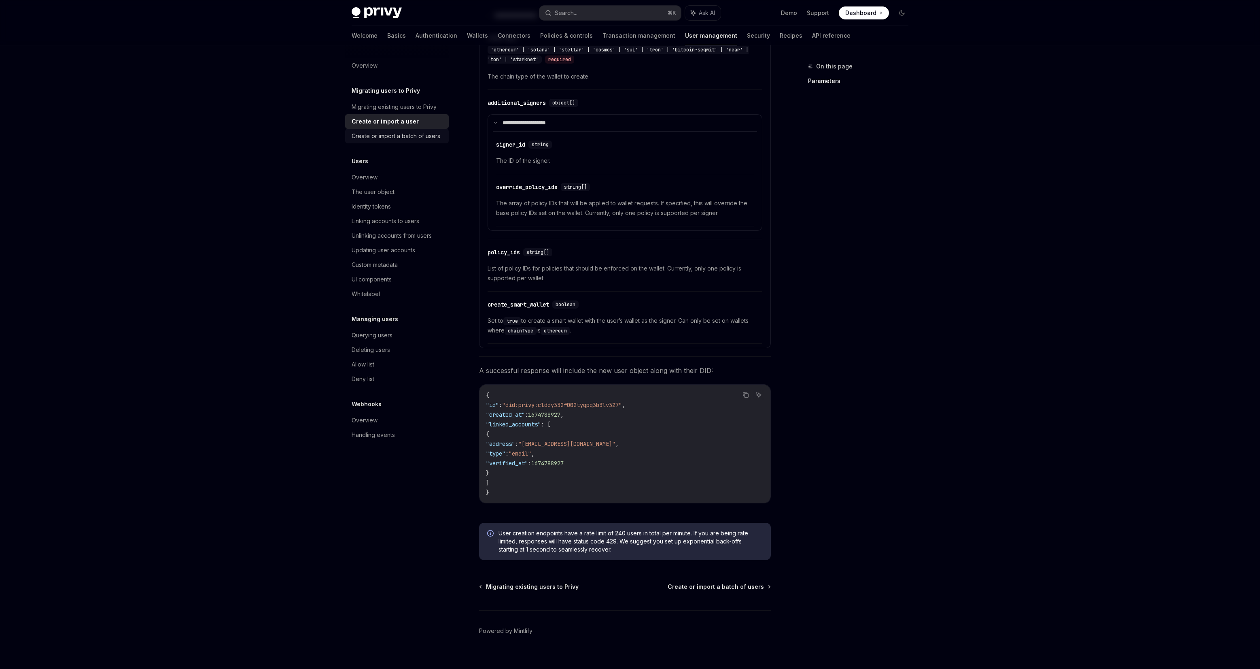
click at [396, 142] on link "Create or import a batch of users" at bounding box center [397, 136] width 104 height 15
type textarea "*"
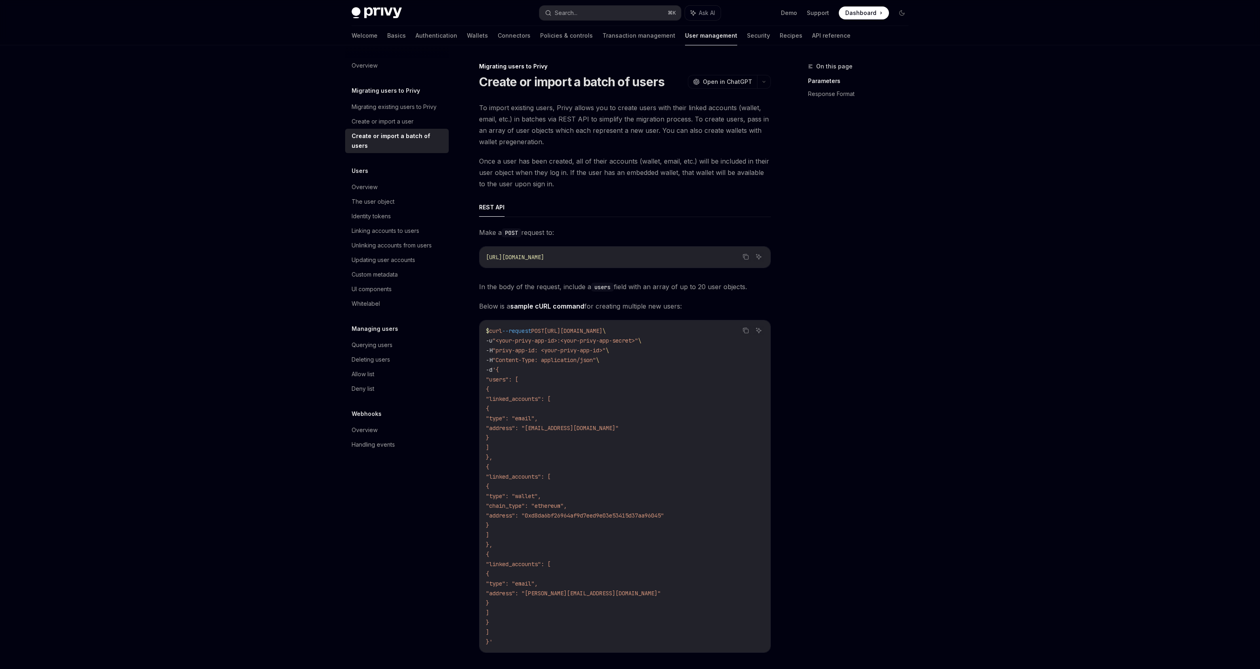
click at [399, 138] on div "Create or import a batch of users" at bounding box center [398, 140] width 92 height 19
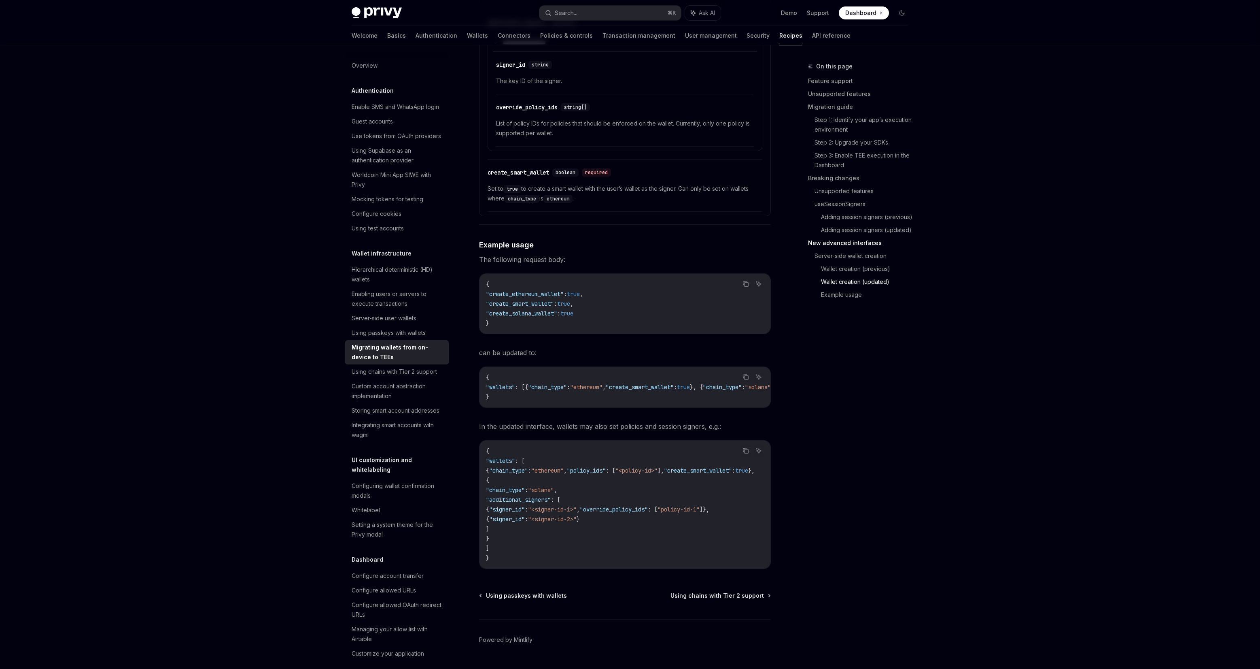
scroll to position [2483, 0]
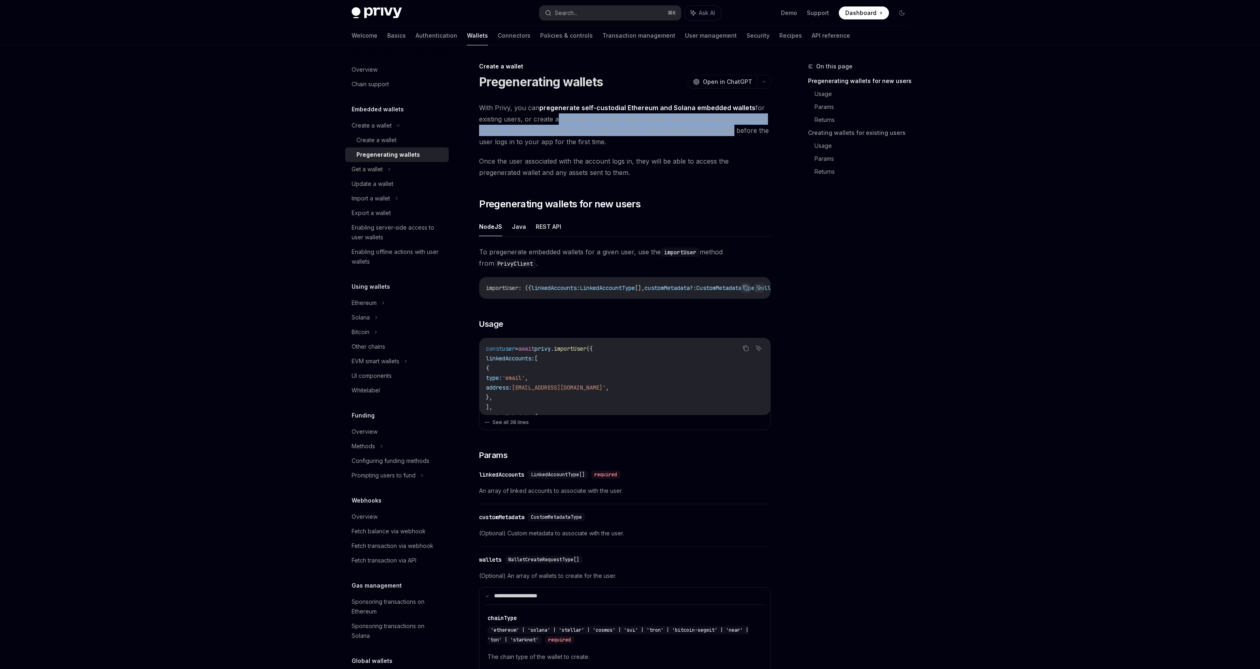
drag, startPoint x: 569, startPoint y: 124, endPoint x: 728, endPoint y: 135, distance: 159.0
click at [728, 135] on span "With Privy, you can pregenerate self-custodial Ethereum and Solana embedded wal…" at bounding box center [625, 124] width 292 height 45
click at [557, 235] on button "REST API" at bounding box center [548, 226] width 25 height 19
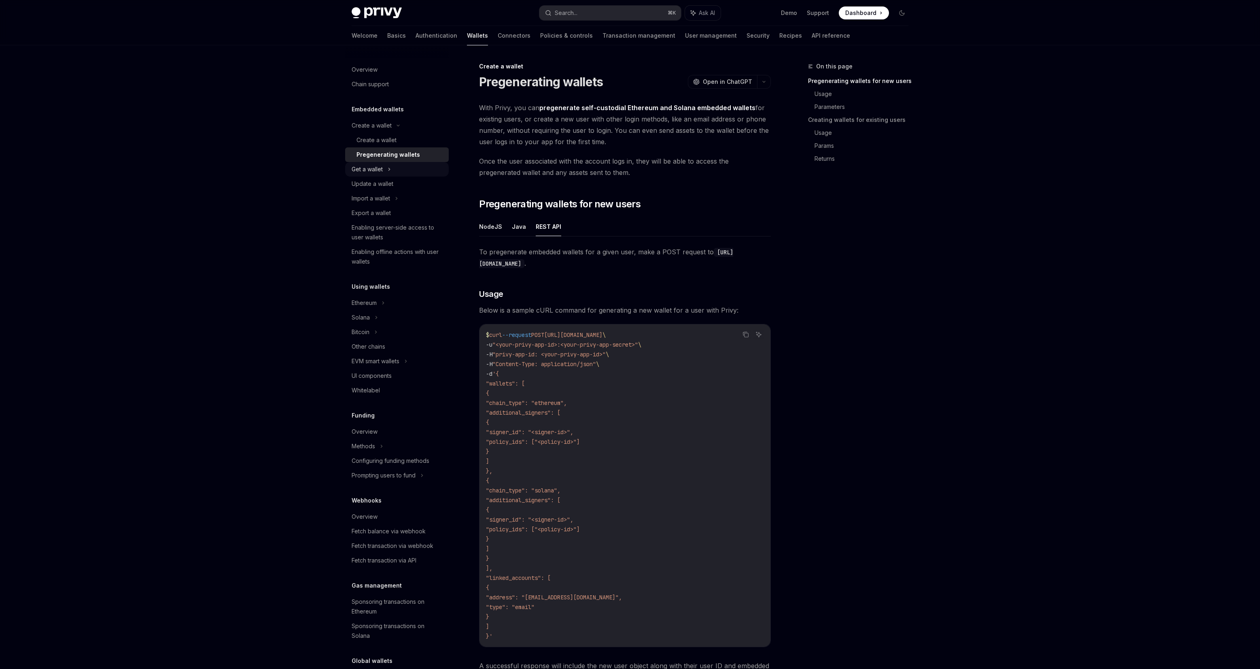
click at [378, 174] on div "Get a wallet" at bounding box center [367, 169] width 31 height 10
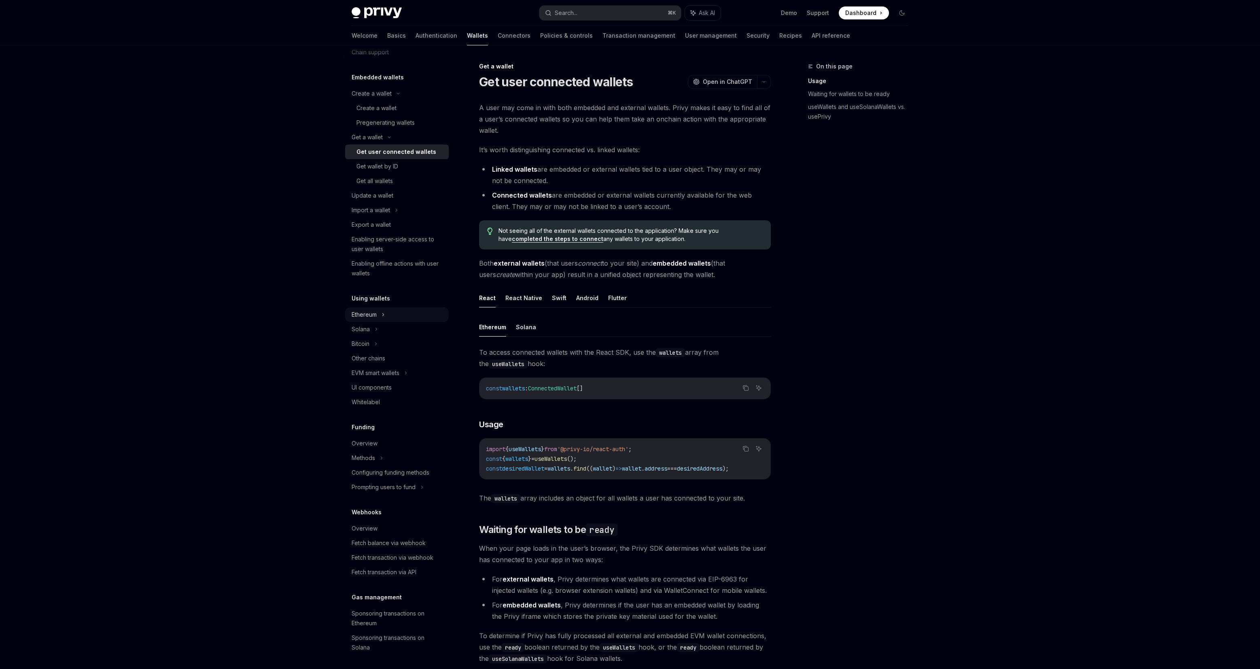
scroll to position [33, 0]
click at [392, 100] on div "Ethereum" at bounding box center [397, 92] width 104 height 15
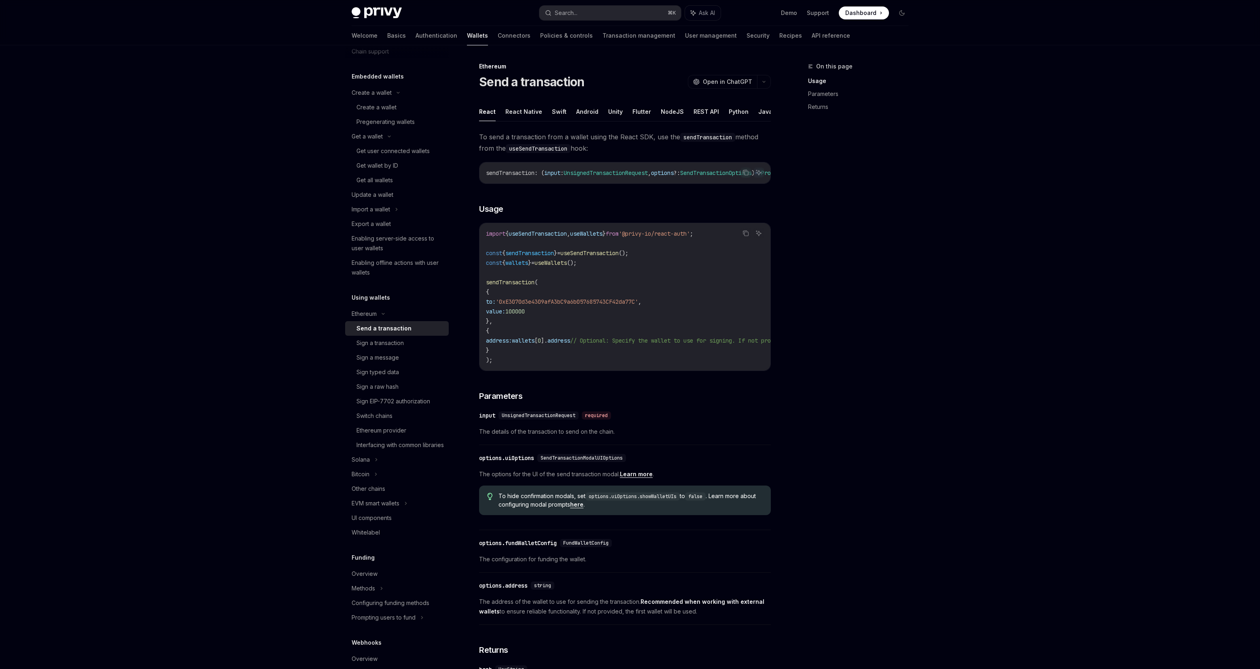
click at [396, 329] on div "Send a transaction" at bounding box center [384, 328] width 55 height 10
click at [399, 344] on div "Sign a transaction" at bounding box center [380, 343] width 47 height 10
click at [399, 355] on div "Sign a message" at bounding box center [400, 358] width 87 height 10
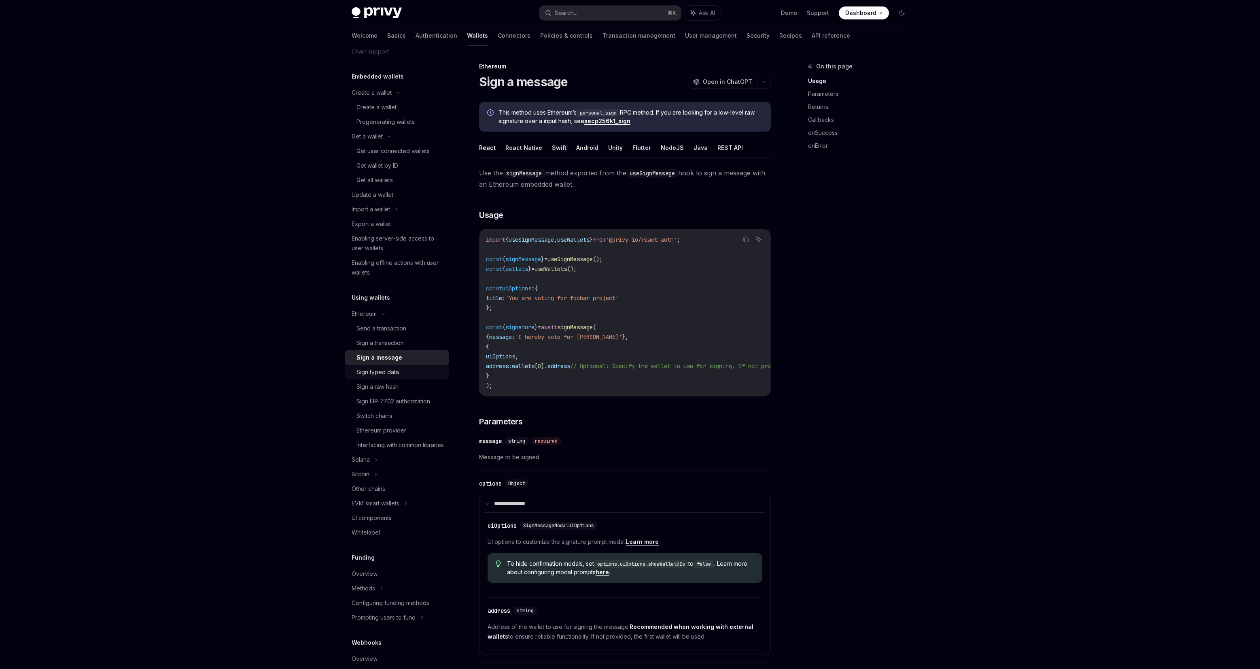
click at [403, 373] on div "Sign typed data" at bounding box center [400, 372] width 87 height 10
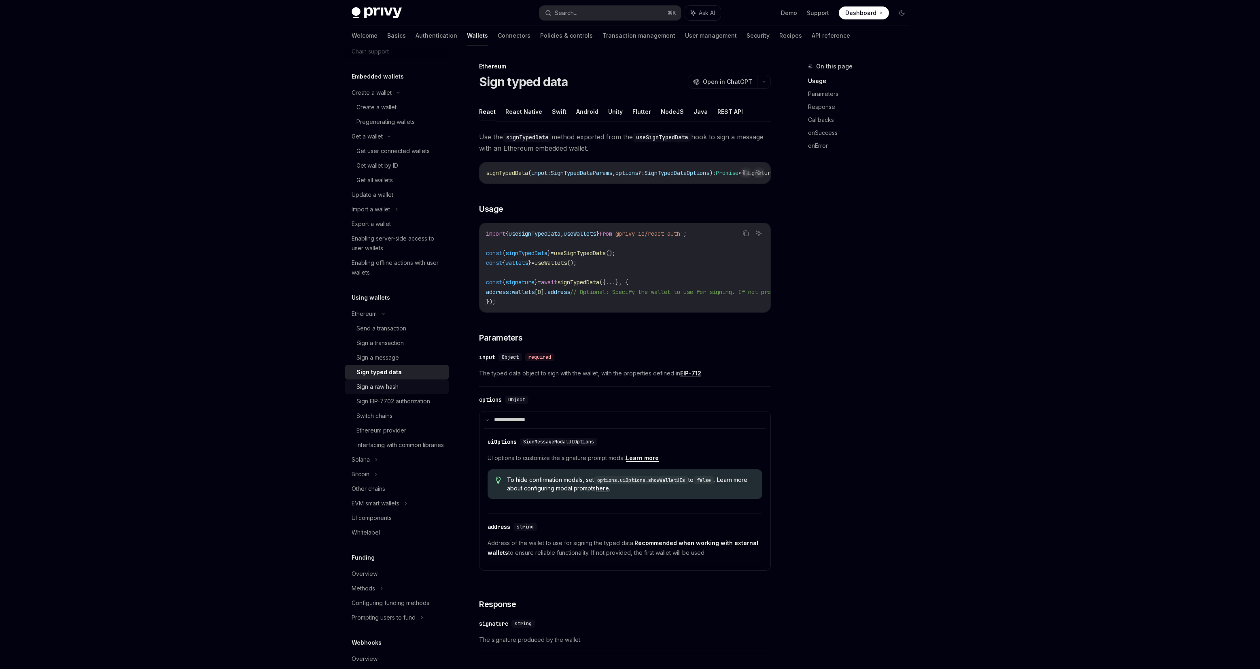
click at [405, 382] on div "Sign a raw hash" at bounding box center [400, 387] width 87 height 10
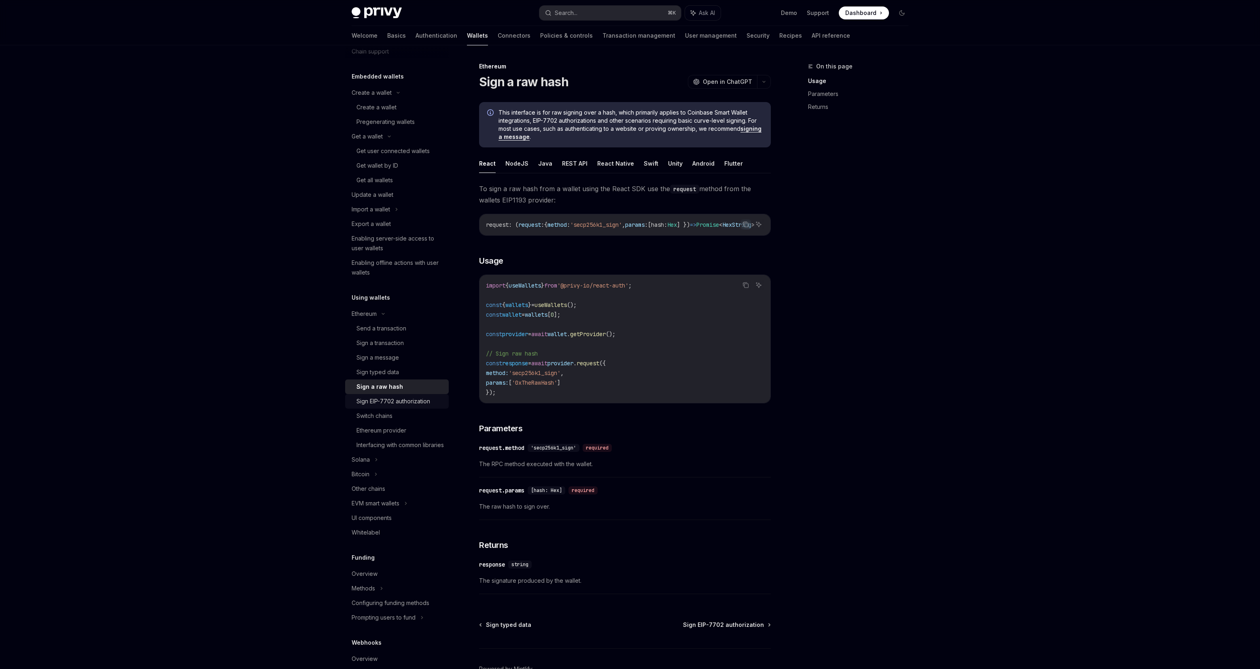
click at [412, 406] on link "Sign EIP-7702 authorization" at bounding box center [397, 401] width 104 height 15
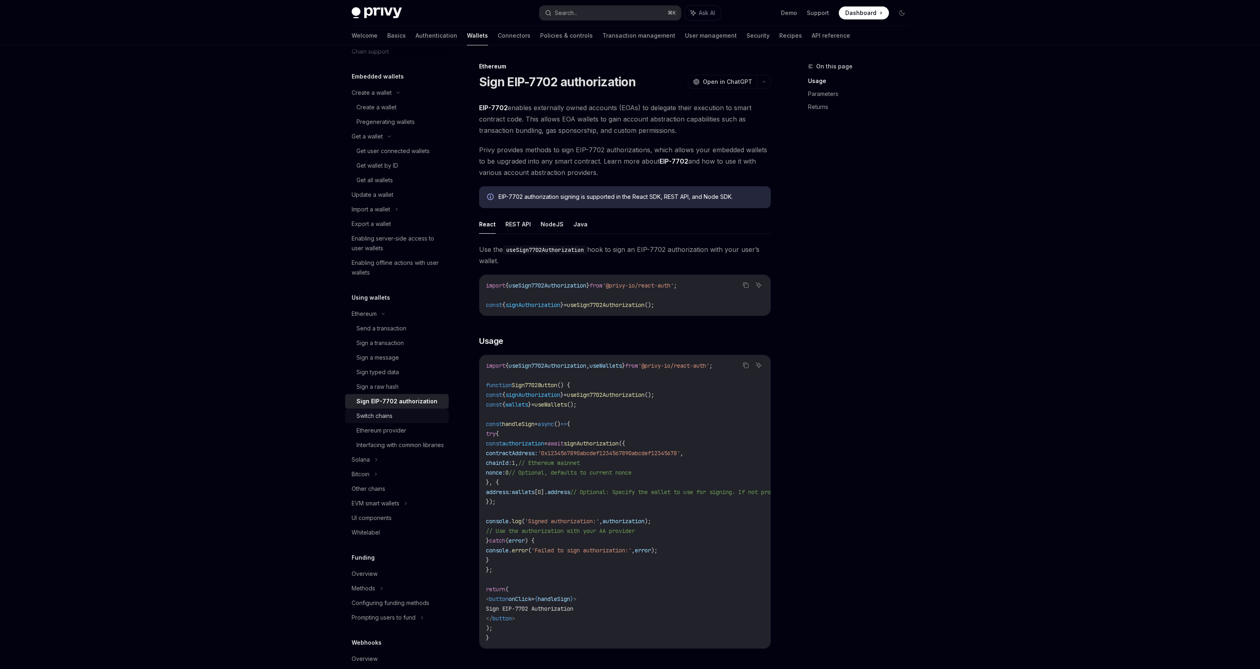
click at [406, 414] on div "Switch chains" at bounding box center [400, 416] width 87 height 10
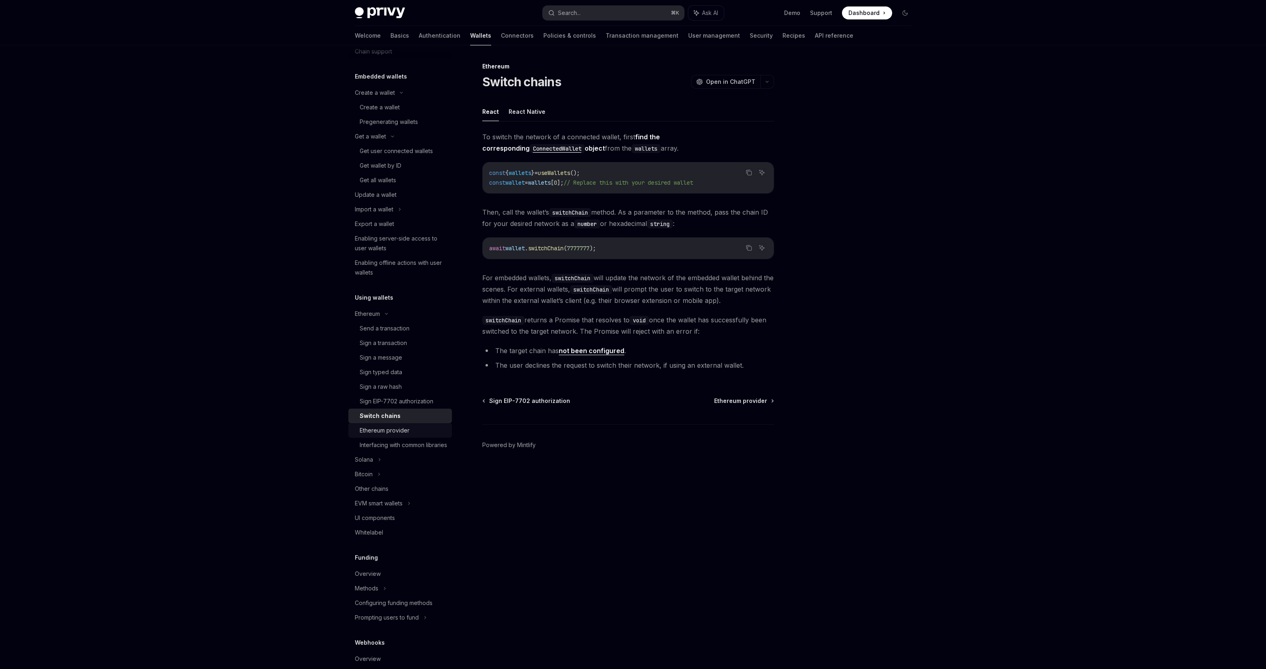
click at [397, 437] on link "Ethereum provider" at bounding box center [400, 430] width 104 height 15
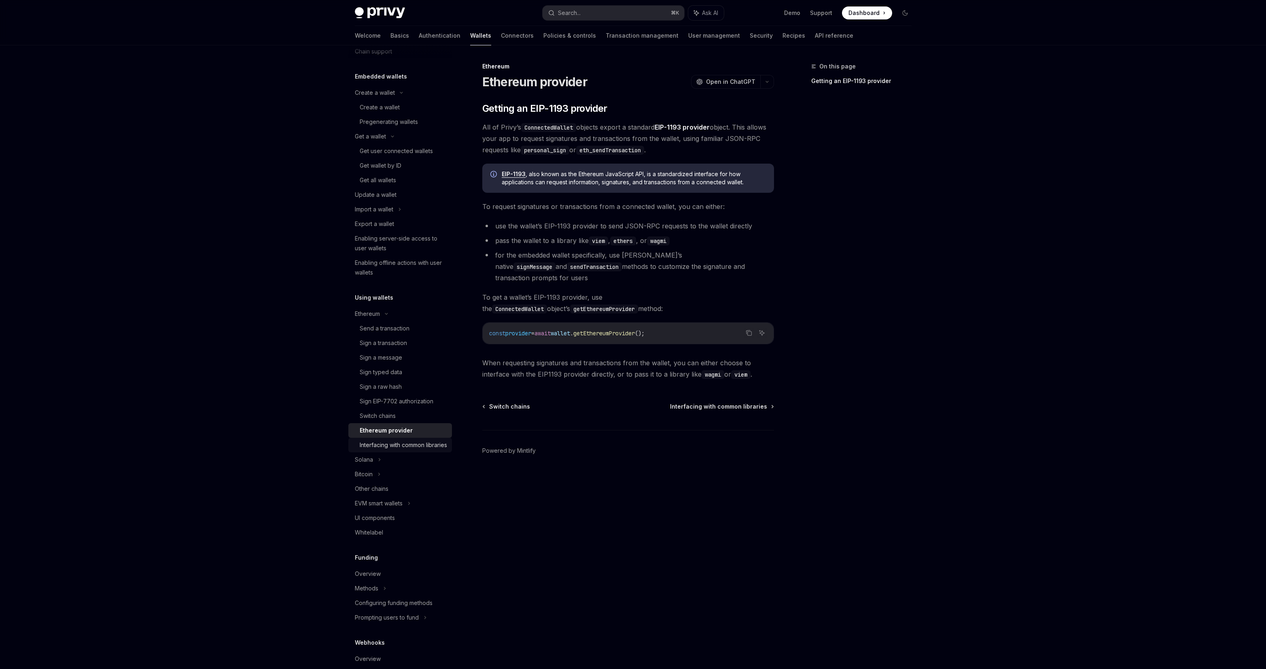
click at [399, 448] on div "Interfacing with common libraries" at bounding box center [403, 445] width 87 height 10
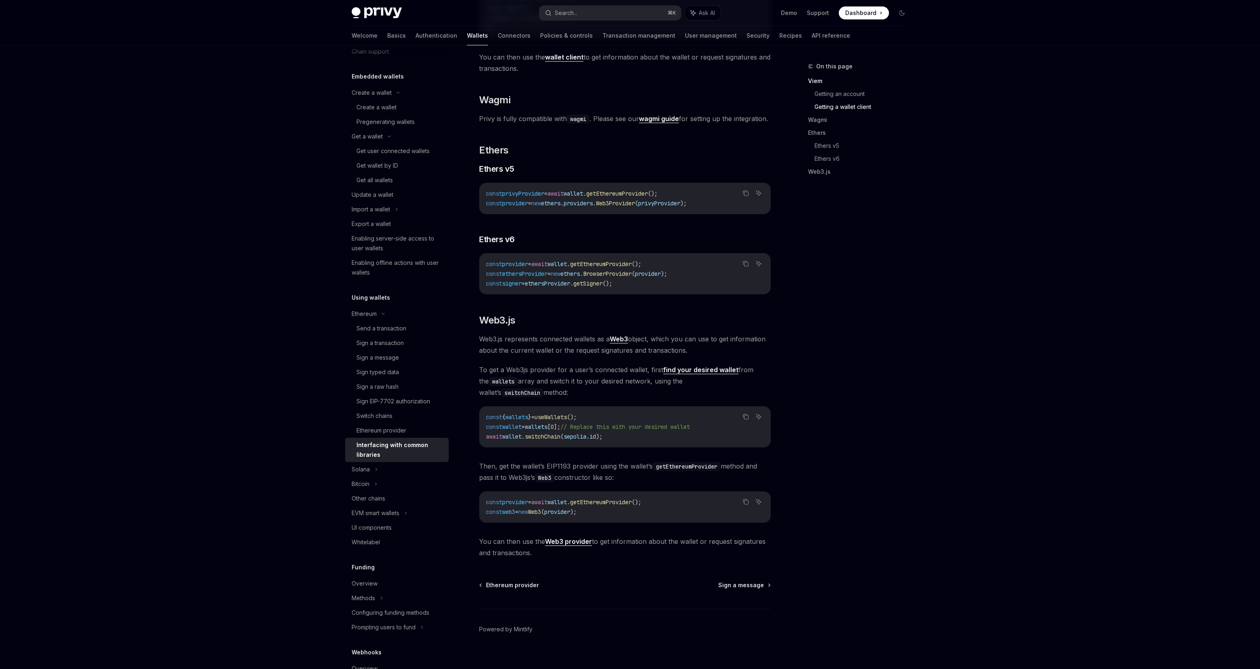
scroll to position [759, 0]
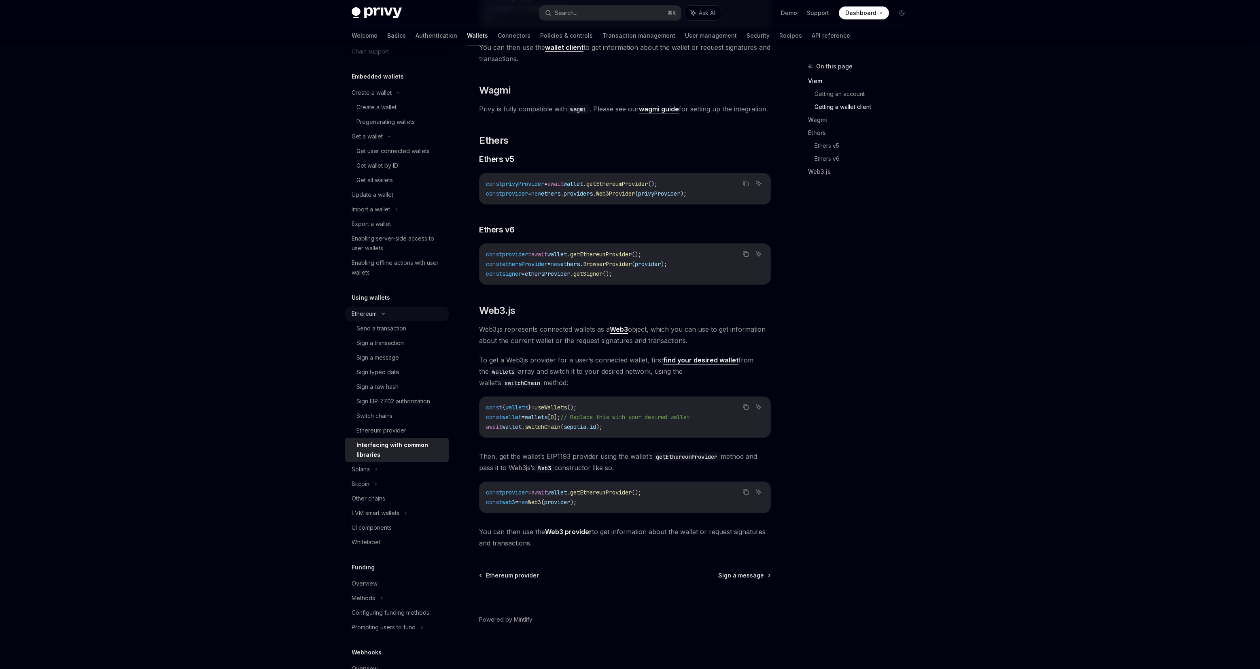
click at [376, 98] on div "Ethereum" at bounding box center [372, 93] width 40 height 10
click at [385, 375] on div "EVM smart wallets" at bounding box center [376, 372] width 48 height 10
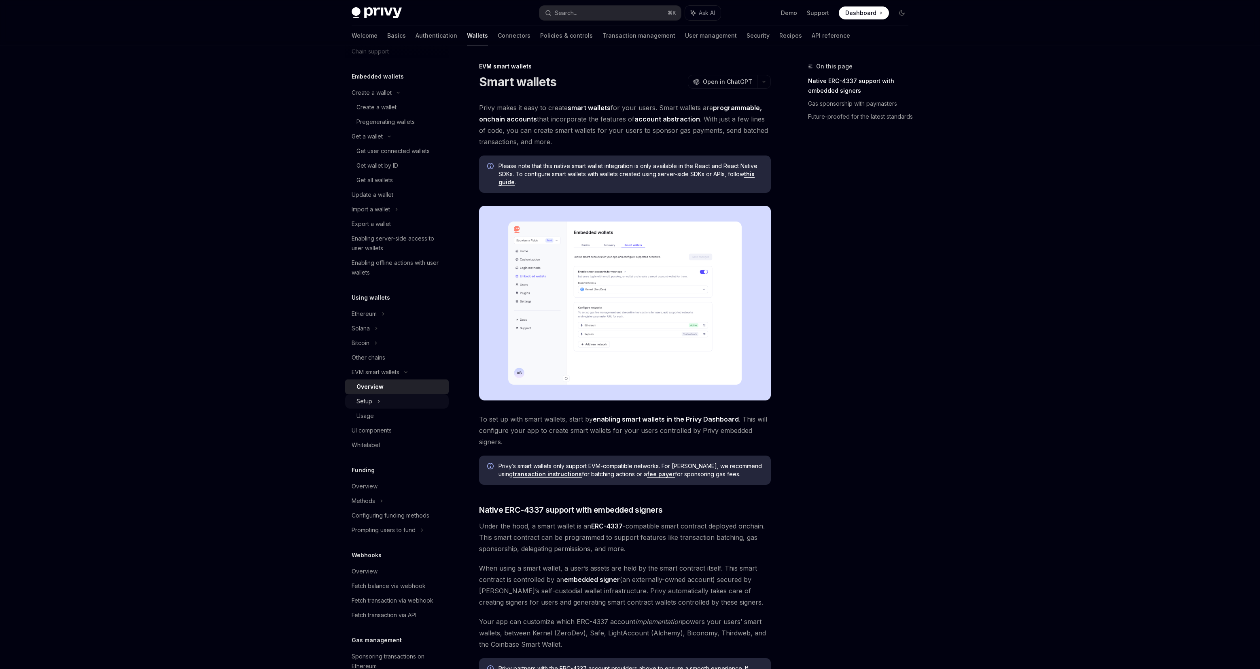
click at [386, 401] on div "Setup" at bounding box center [397, 401] width 104 height 15
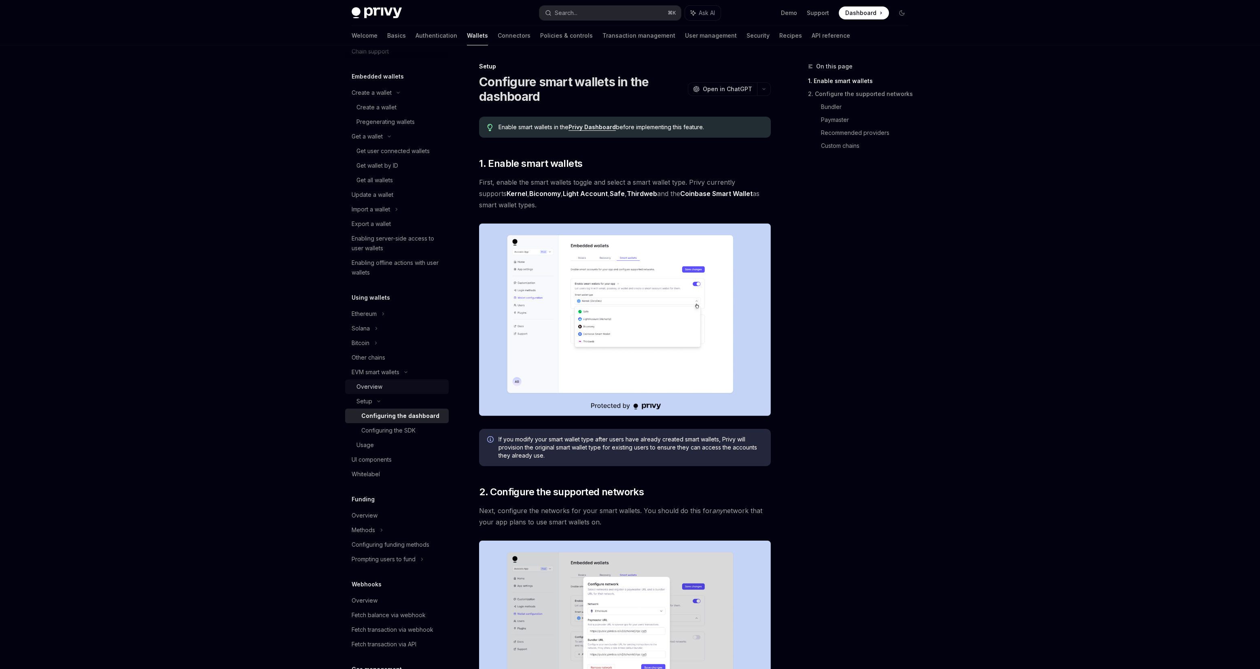
click at [396, 385] on div "Overview" at bounding box center [400, 387] width 87 height 10
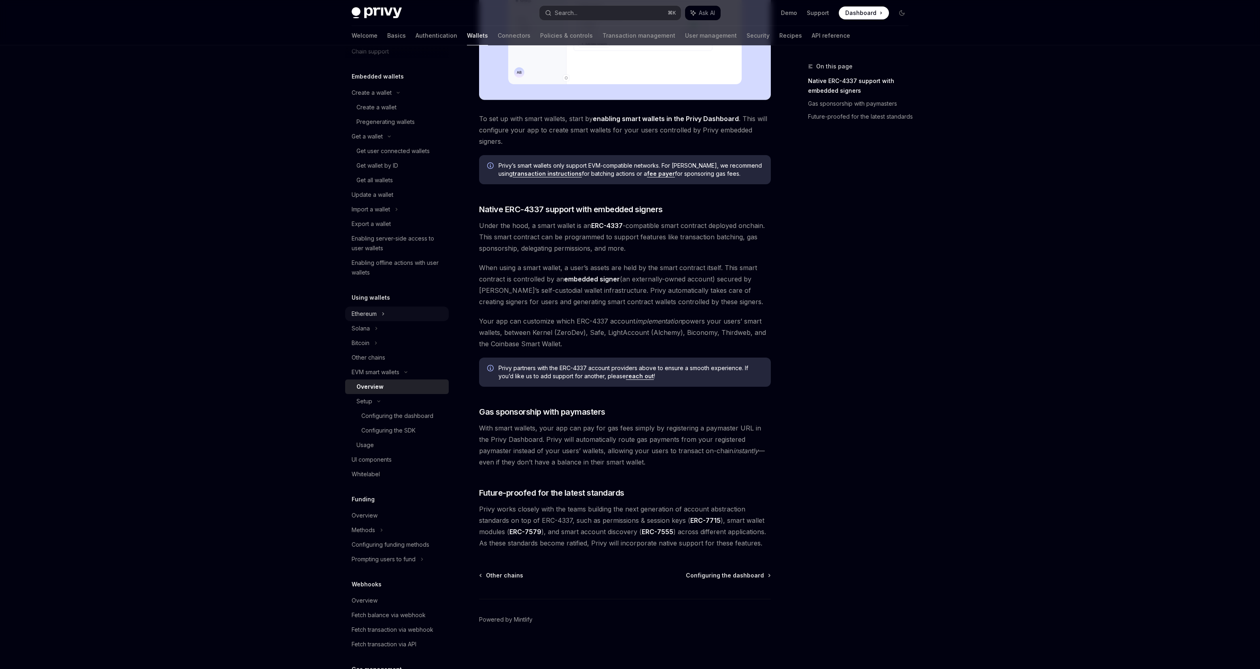
scroll to position [48, 0]
click at [376, 459] on div "Whitelabel" at bounding box center [366, 459] width 28 height 10
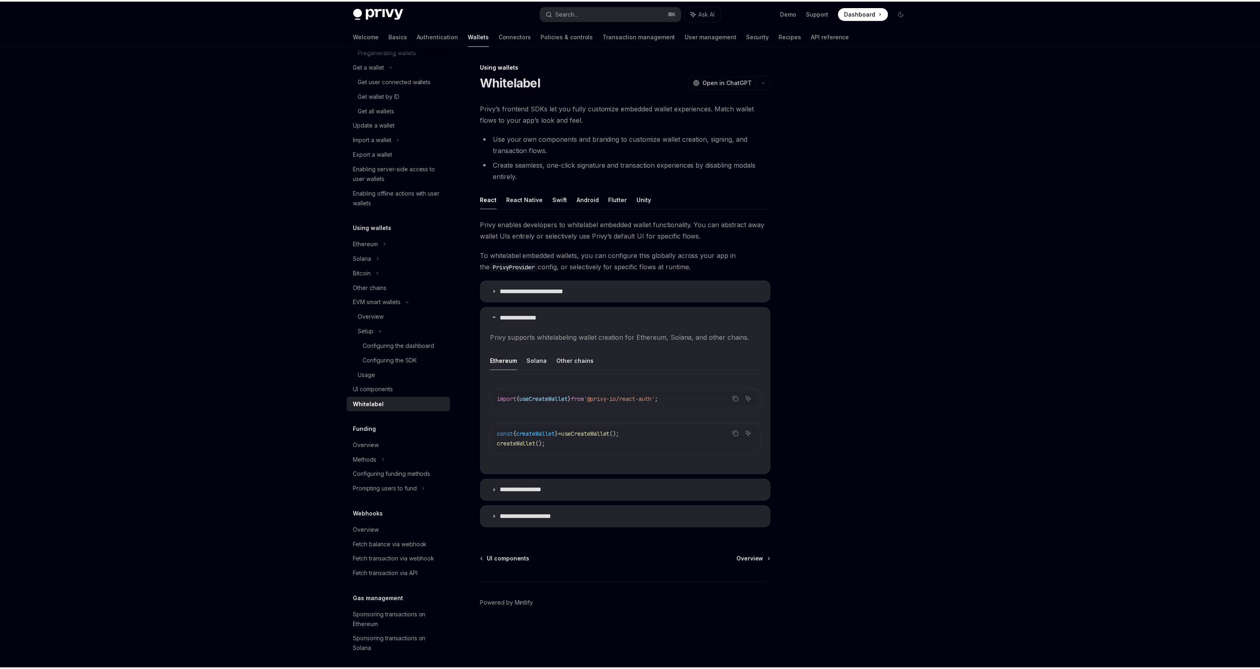
scroll to position [177, 0]
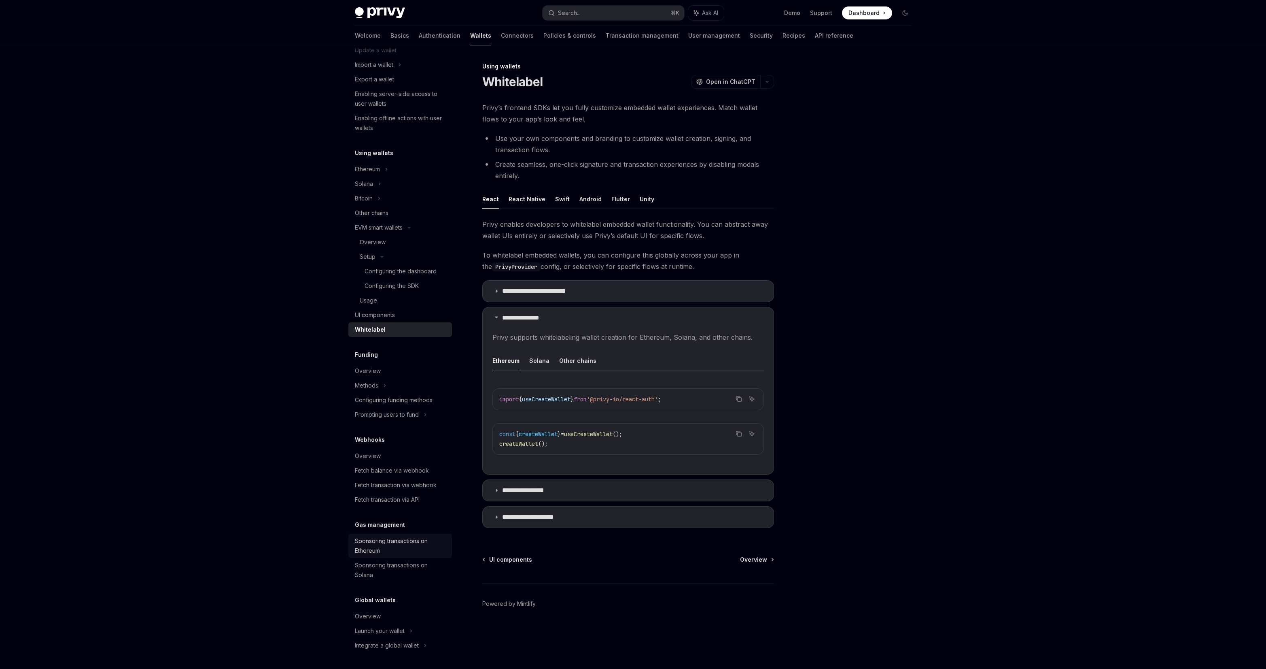
click at [402, 543] on div "Sponsoring transactions on Ethereum" at bounding box center [401, 545] width 92 height 19
type textarea "*"
